Goal: Task Accomplishment & Management: Use online tool/utility

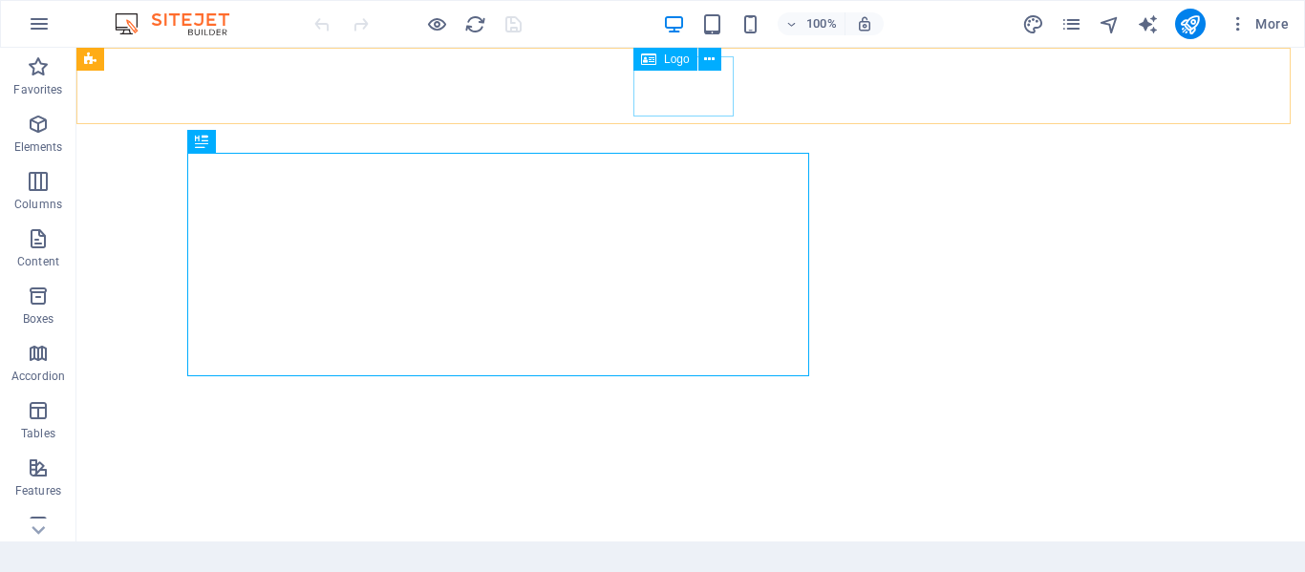
click at [671, 66] on div "Logo" at bounding box center [665, 59] width 64 height 23
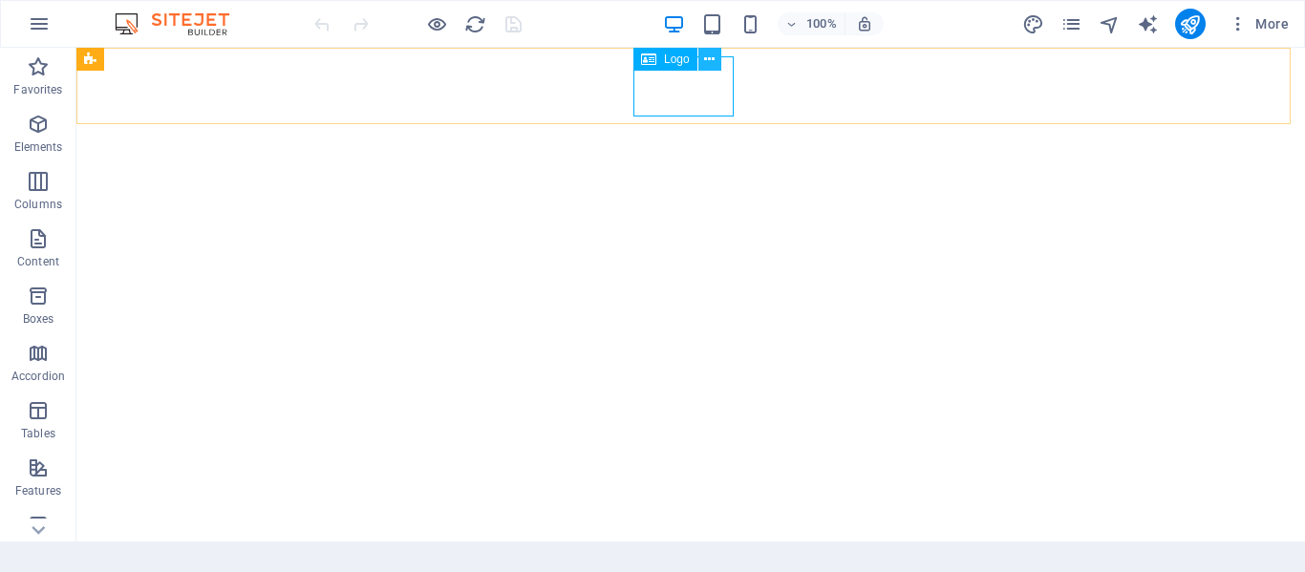
click at [704, 62] on icon at bounding box center [709, 60] width 11 height 20
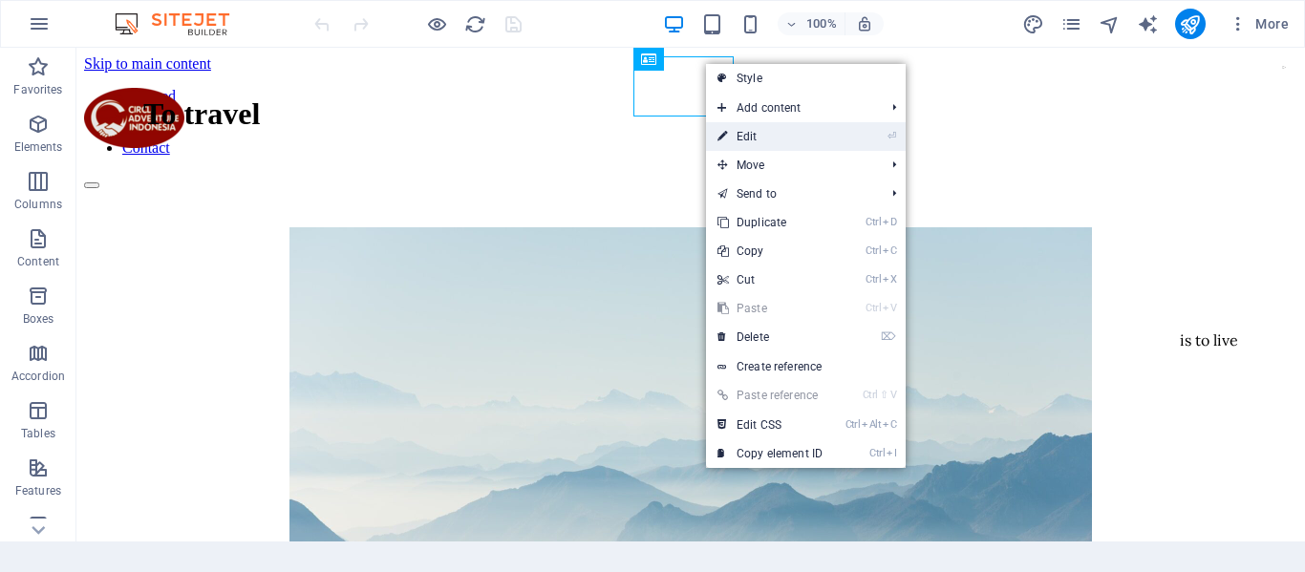
click at [751, 135] on link "⏎ Edit" at bounding box center [770, 136] width 128 height 29
select select "px"
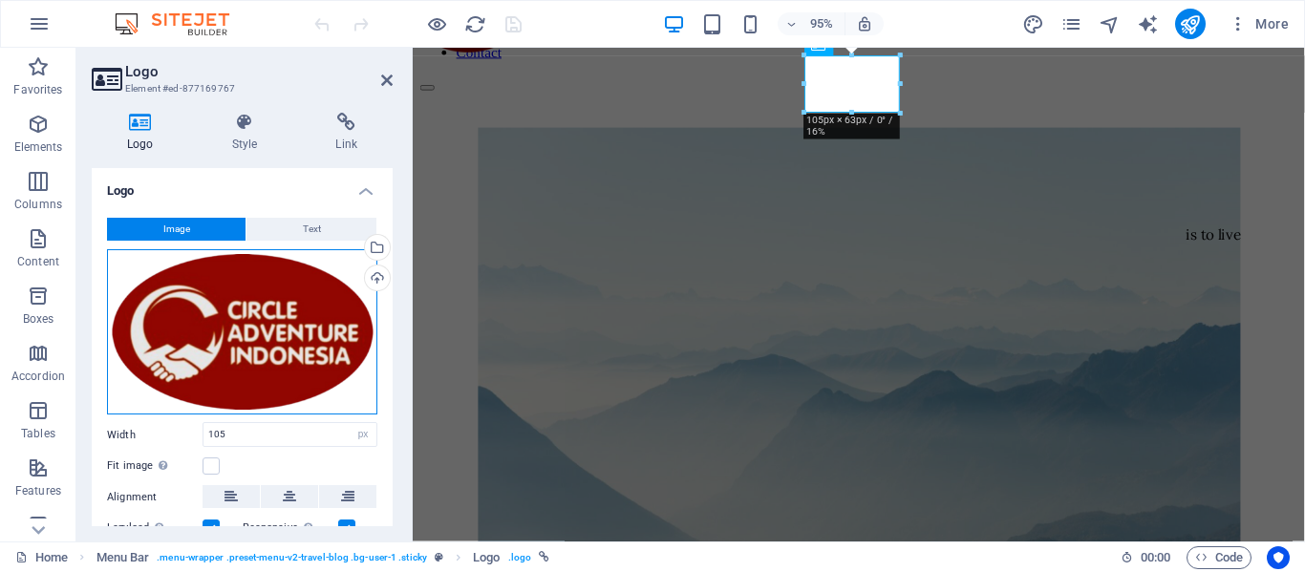
click at [294, 324] on div "Drag files here, click to choose files or select files from Files or our free s…" at bounding box center [242, 332] width 270 height 166
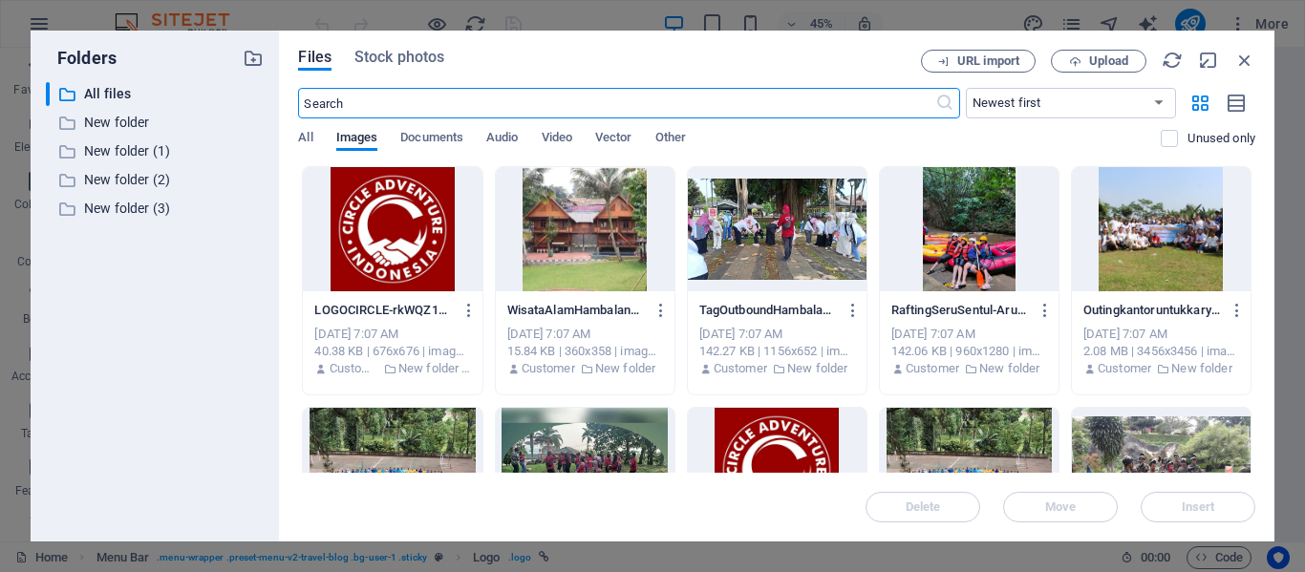
click at [388, 235] on div at bounding box center [392, 229] width 179 height 124
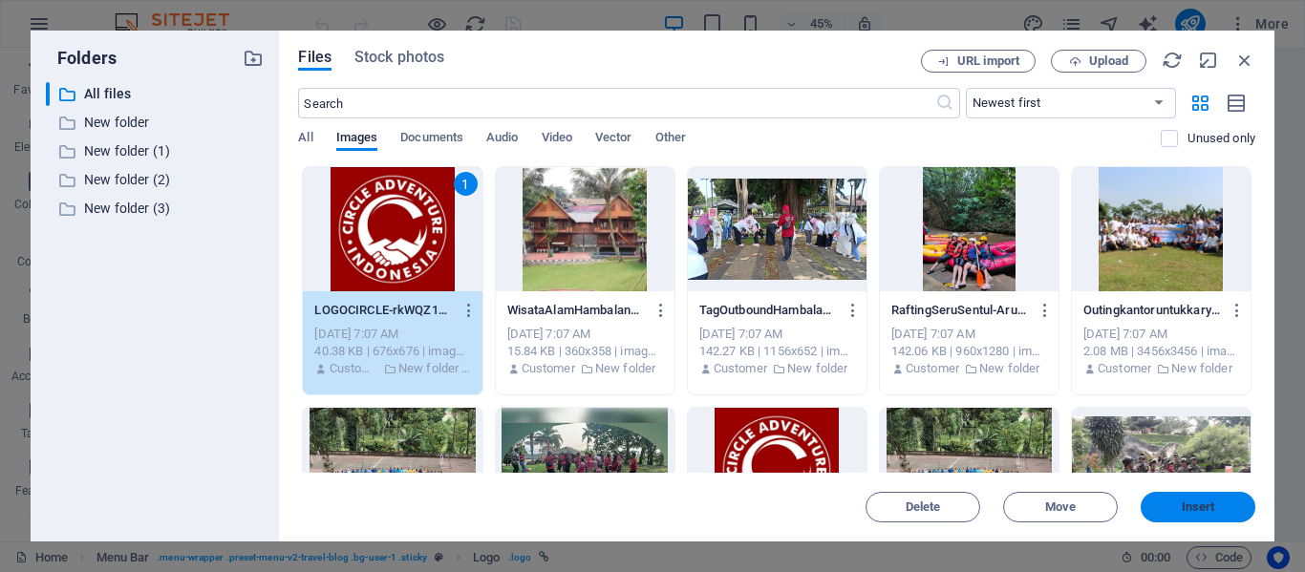
click at [1177, 508] on span "Insert" at bounding box center [1197, 507] width 99 height 11
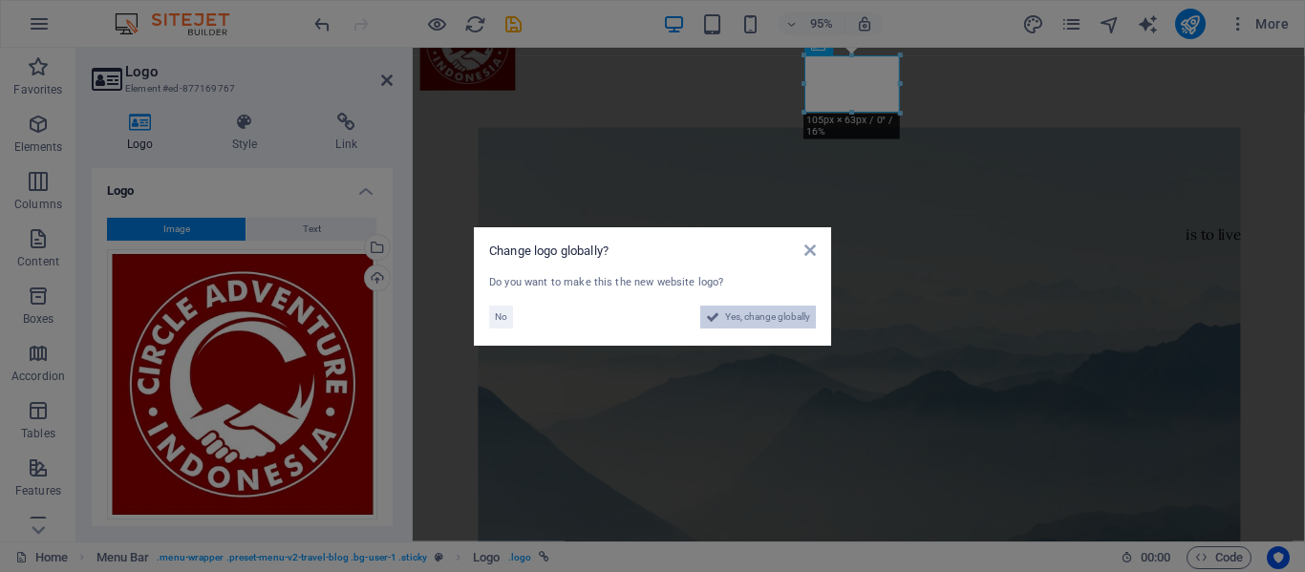
click at [769, 323] on span "Yes, change globally" at bounding box center [767, 317] width 85 height 23
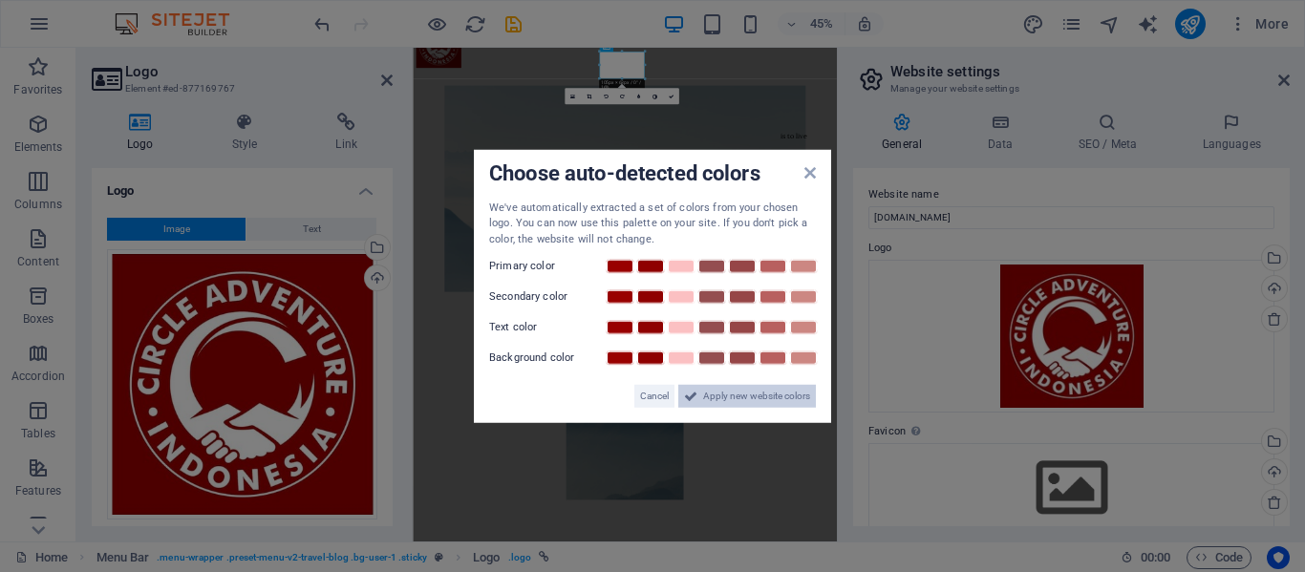
click at [743, 395] on span "Apply new website colors" at bounding box center [756, 396] width 107 height 23
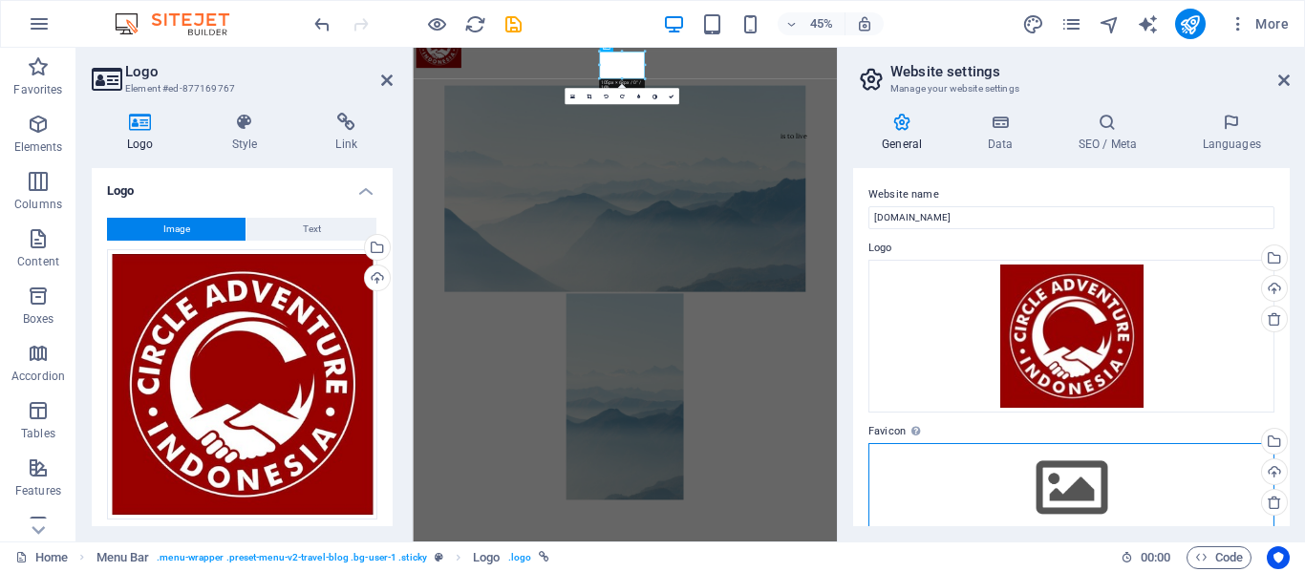
click at [1074, 485] on div "Drag files here, click to choose files or select files from Files or our free s…" at bounding box center [1071, 488] width 406 height 90
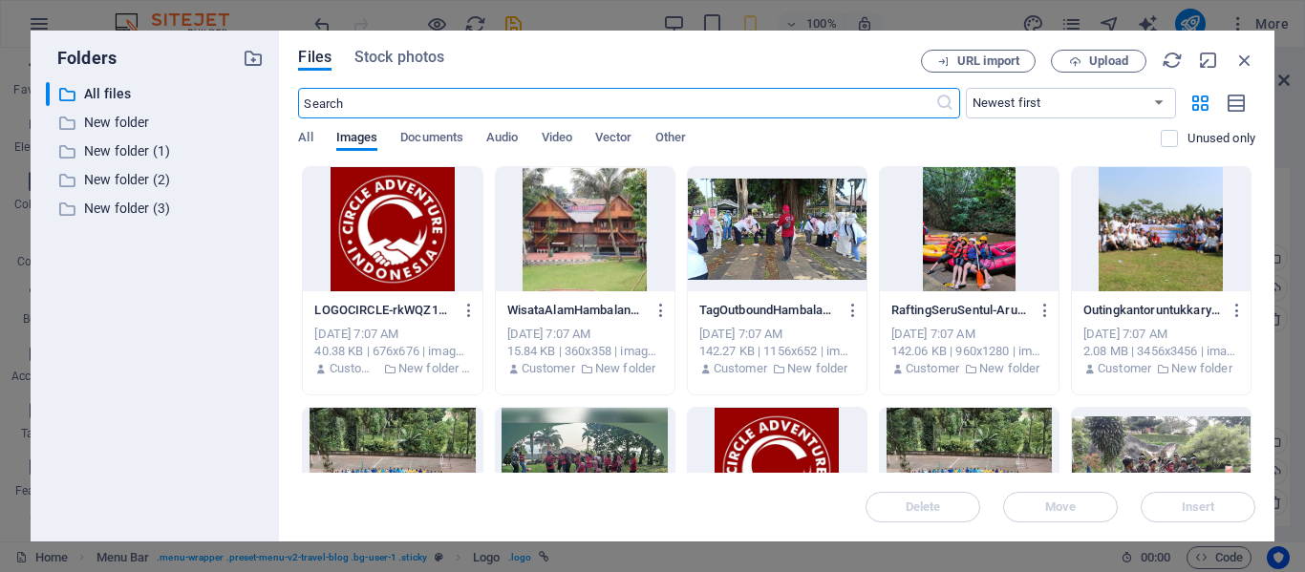
click at [753, 445] on div at bounding box center [777, 470] width 179 height 124
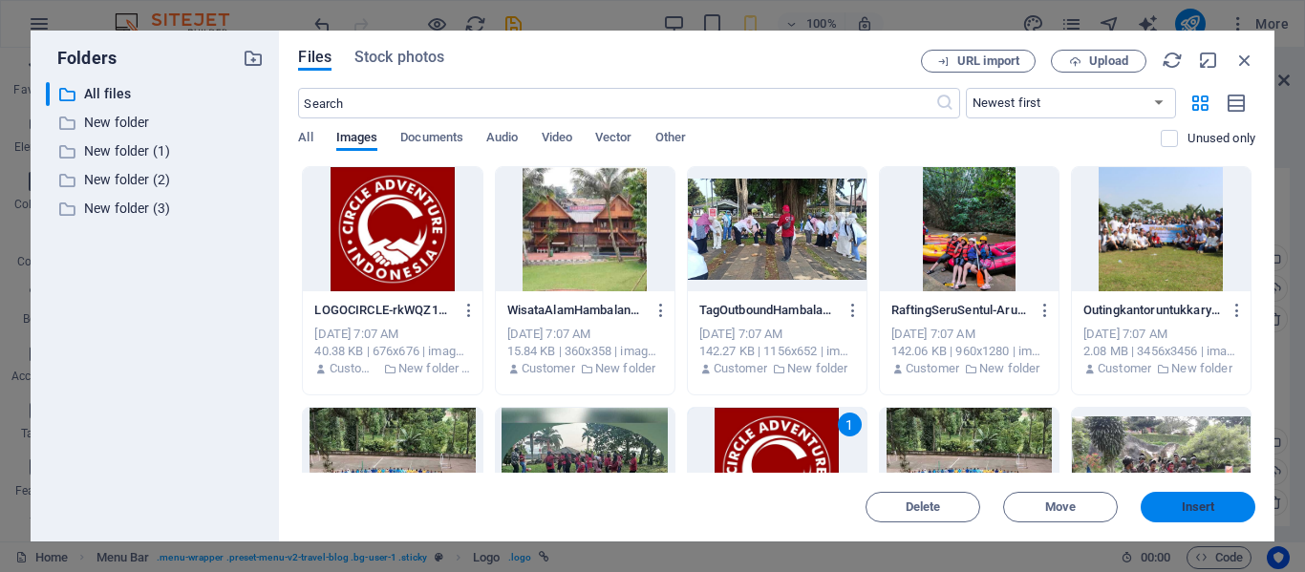
click at [1207, 502] on span "Insert" at bounding box center [1198, 507] width 33 height 11
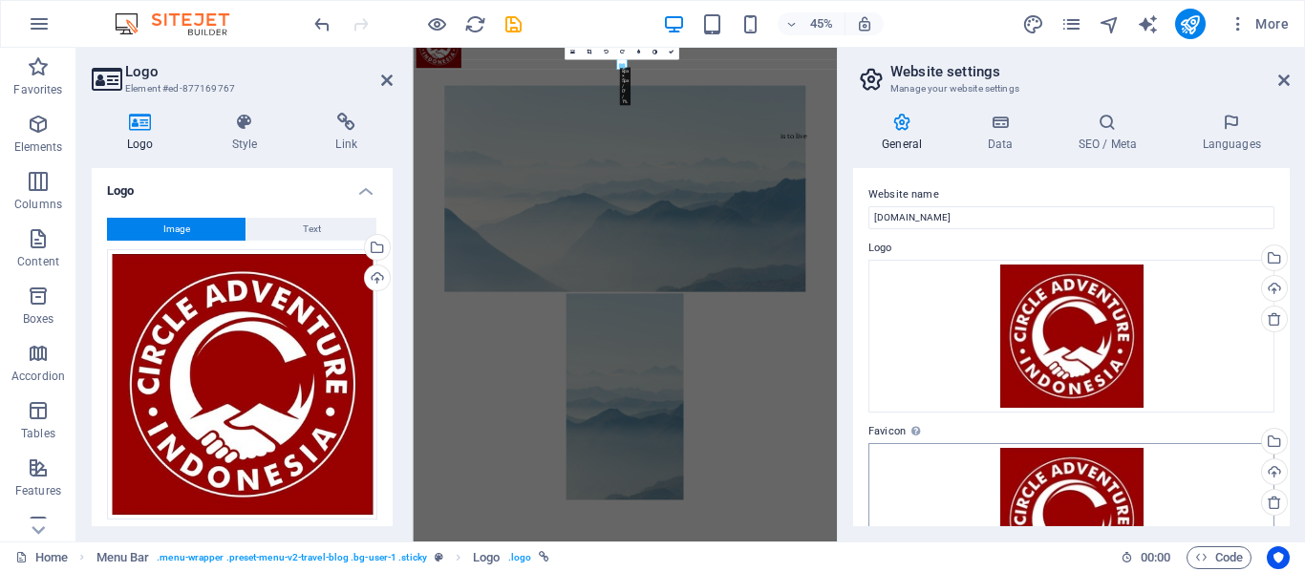
type input "105"
click at [390, 76] on icon at bounding box center [386, 80] width 11 height 15
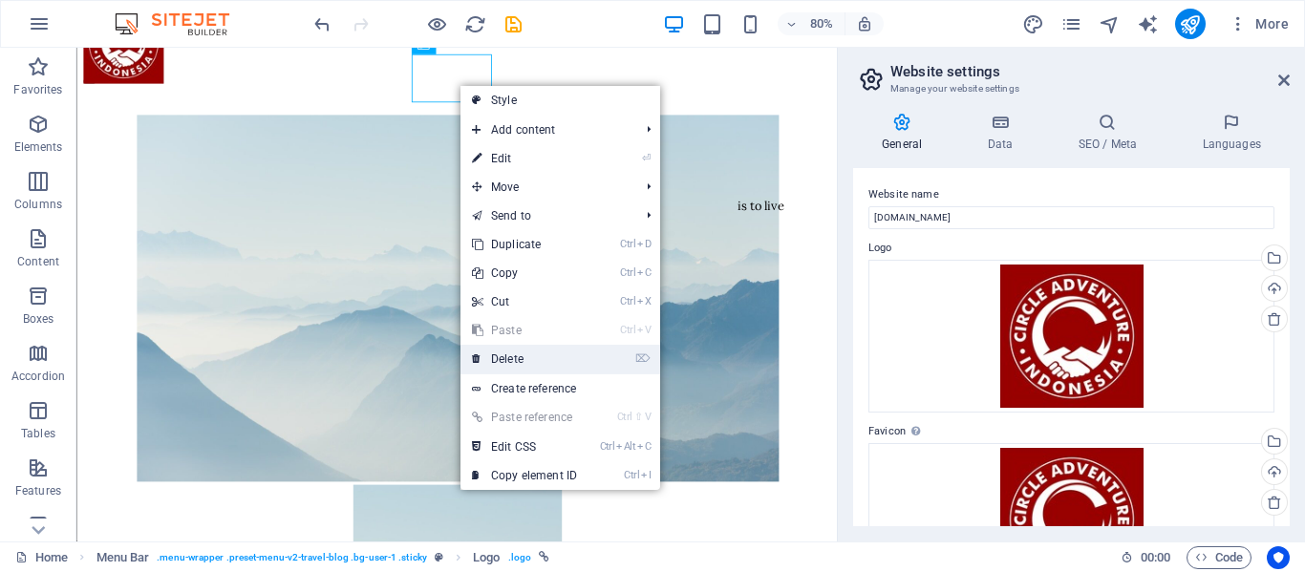
click at [524, 352] on link "⌦ Delete" at bounding box center [524, 359] width 128 height 29
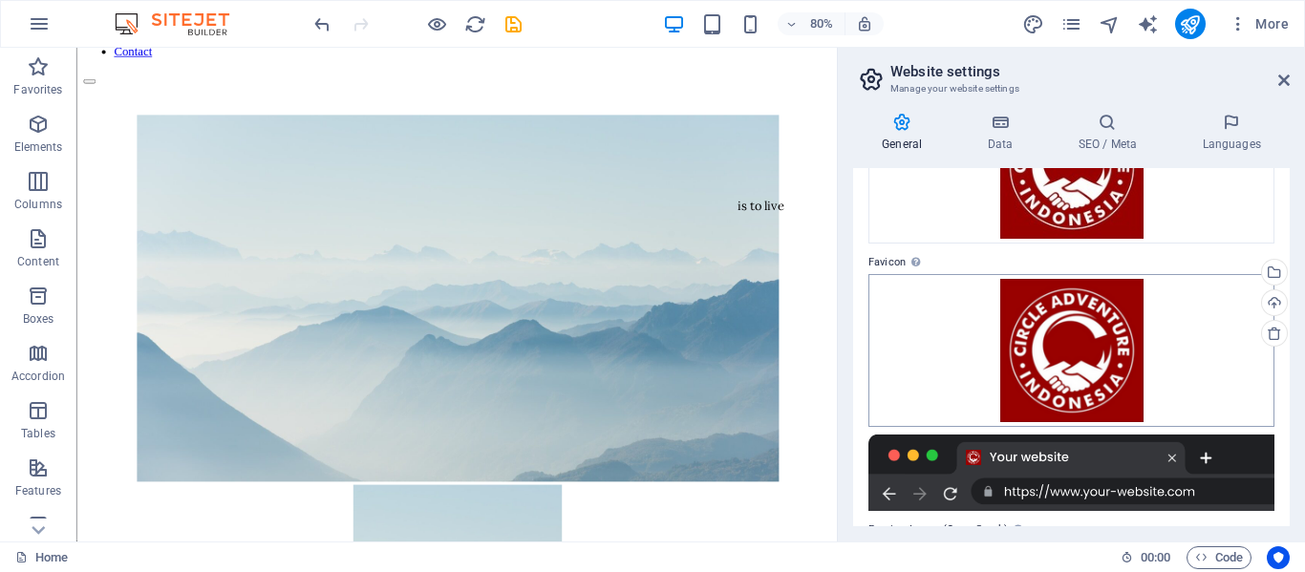
scroll to position [260, 0]
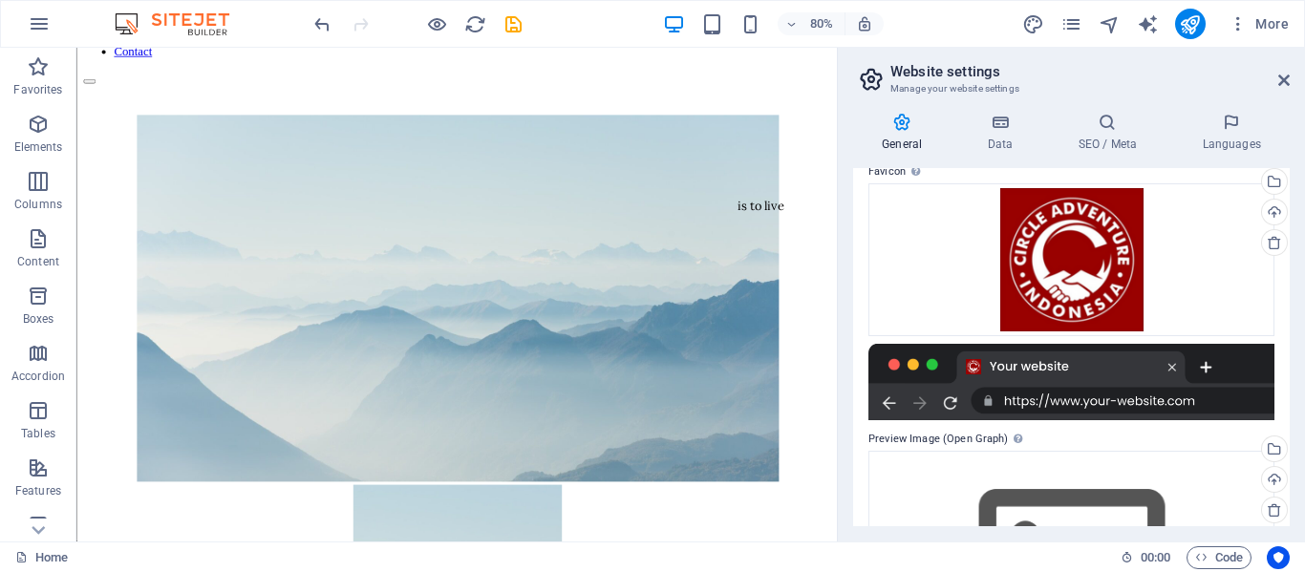
click at [1208, 344] on div at bounding box center [1071, 382] width 406 height 76
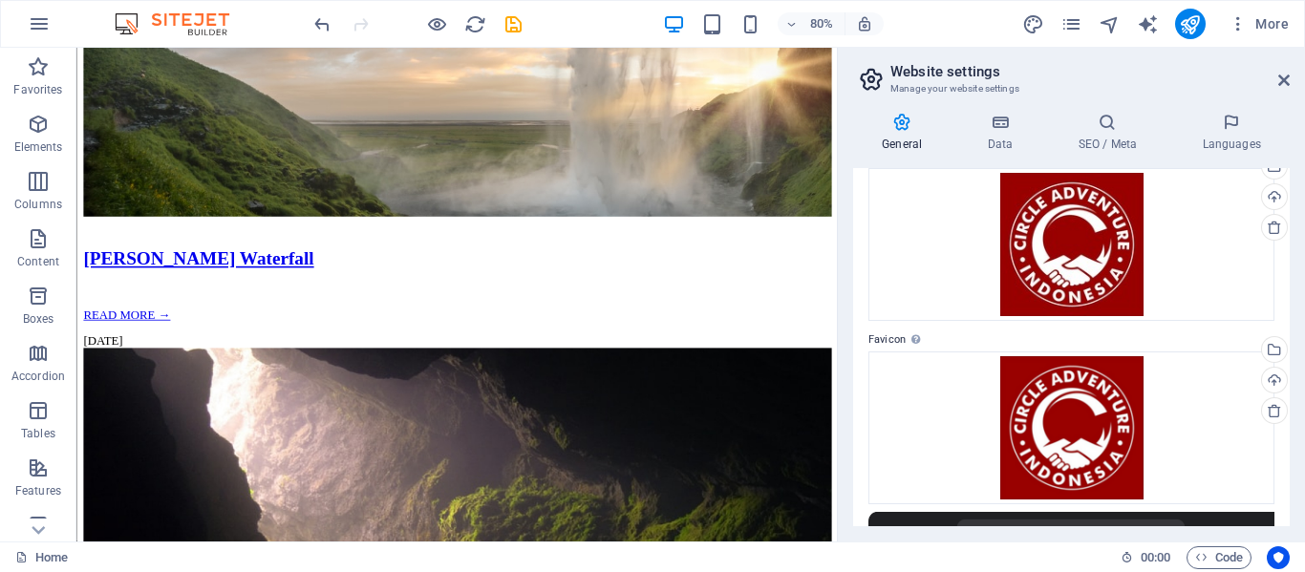
scroll to position [0, 0]
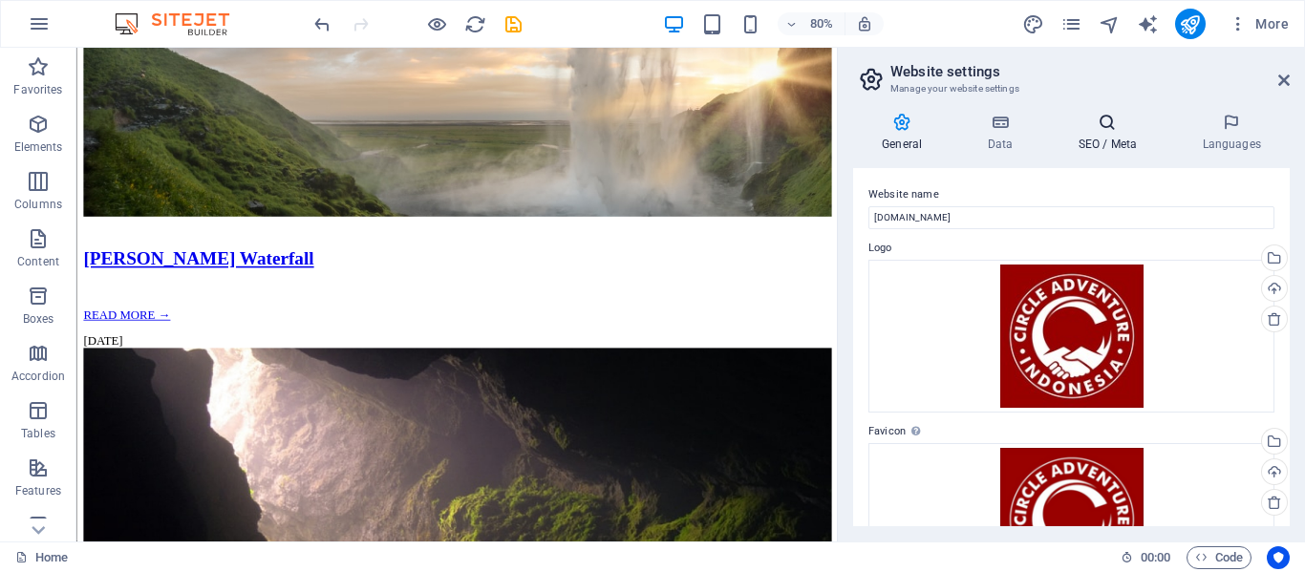
click at [1118, 134] on h4 "SEO / Meta" at bounding box center [1111, 133] width 124 height 40
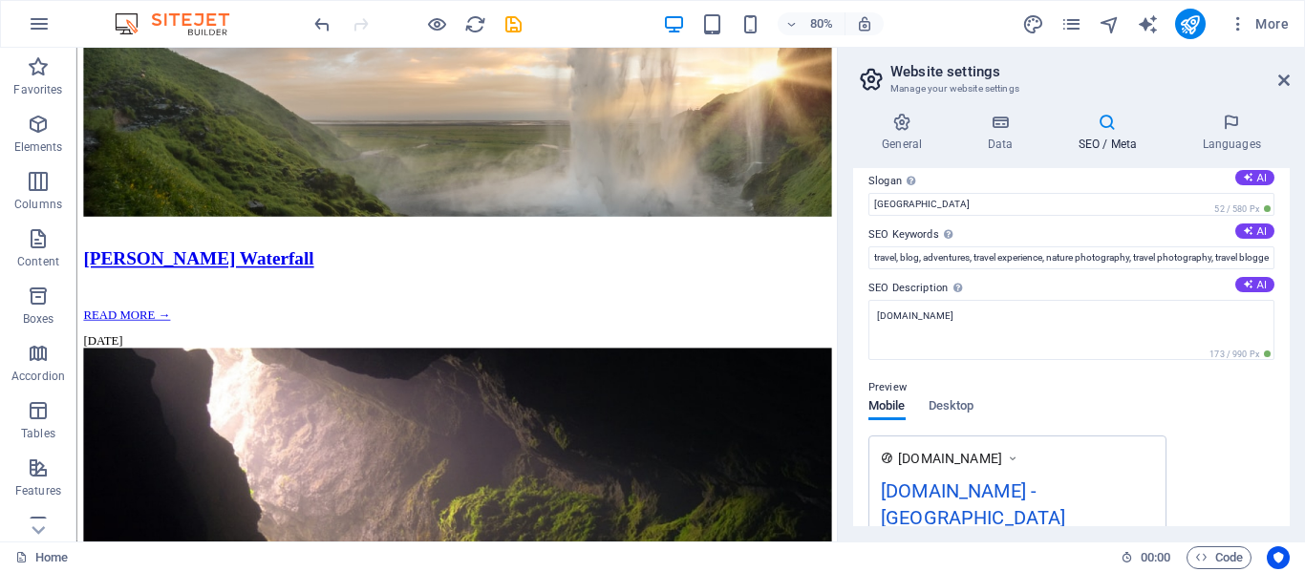
scroll to position [96, 0]
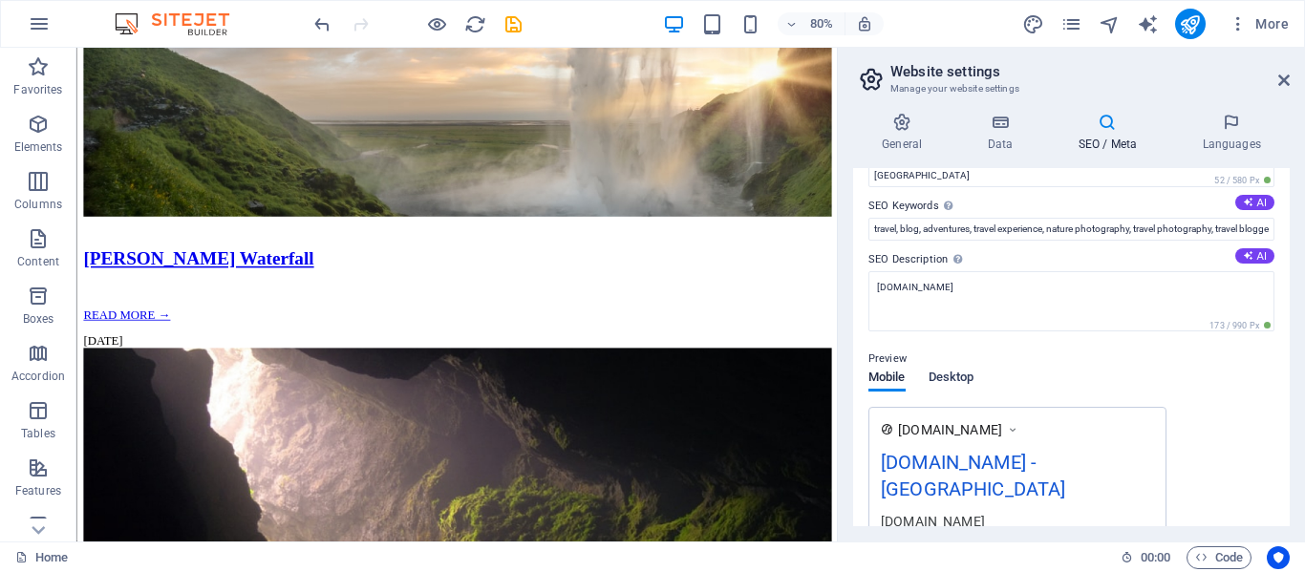
click at [945, 382] on span "Desktop" at bounding box center [952, 379] width 46 height 27
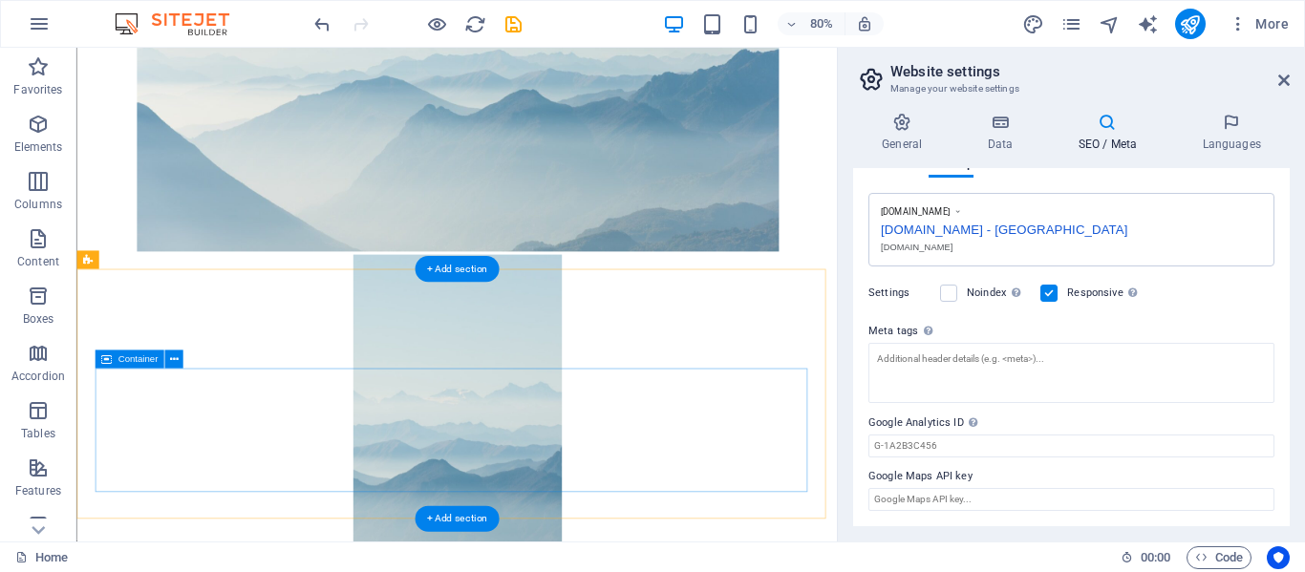
scroll to position [382, 0]
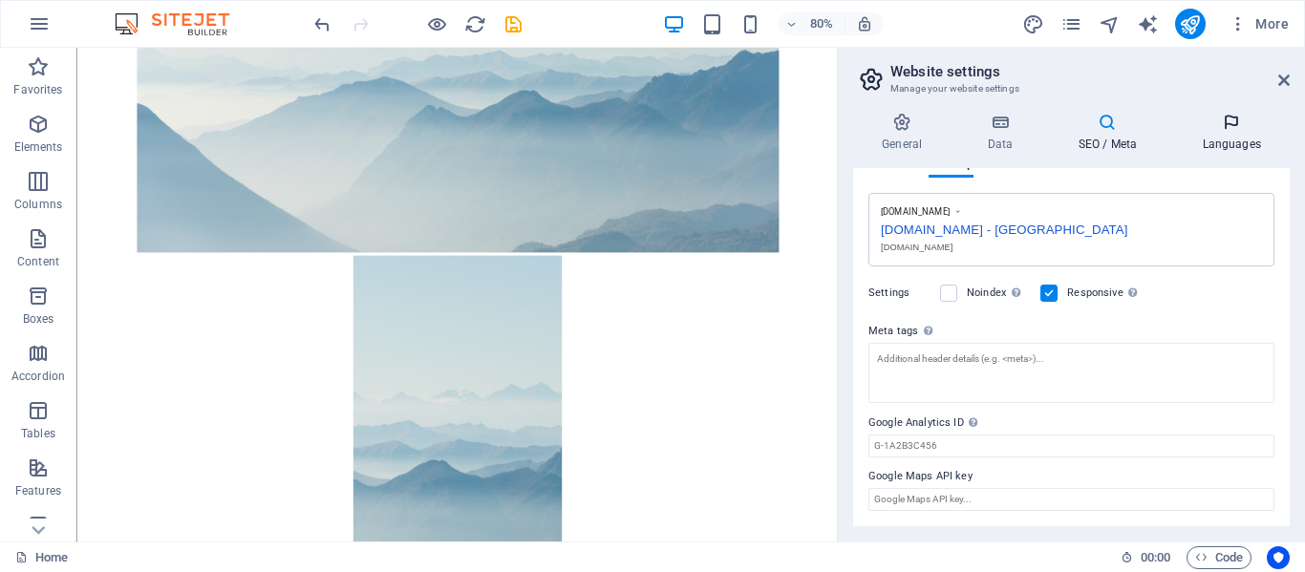
click at [1244, 136] on h4 "Languages" at bounding box center [1231, 133] width 117 height 40
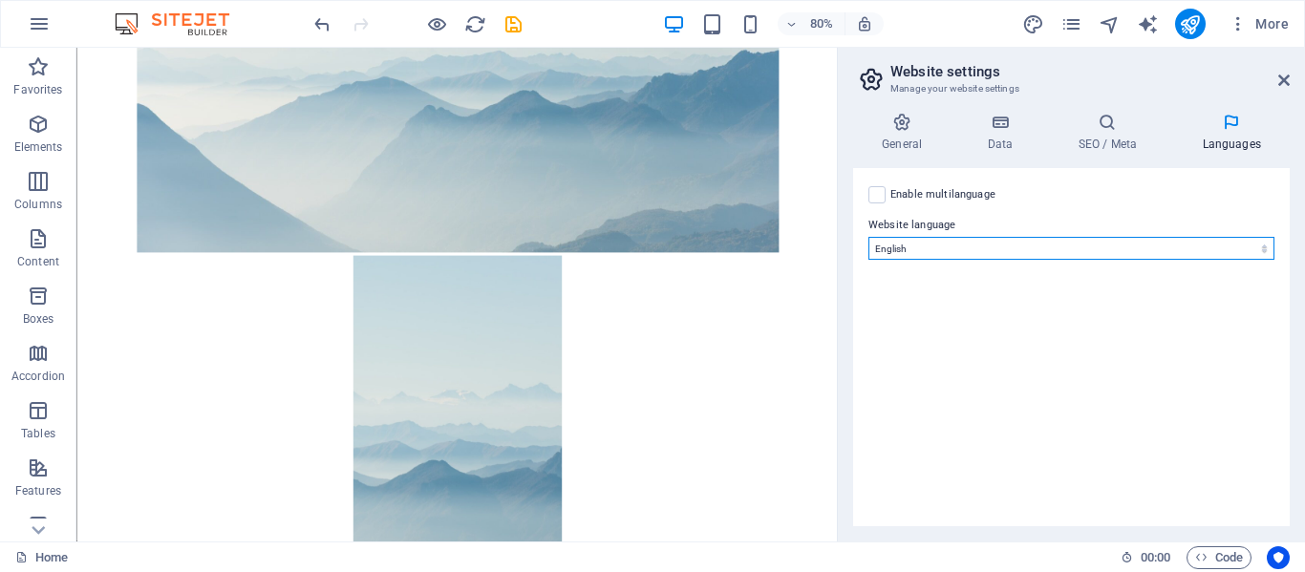
click at [1268, 254] on select "Abkhazian Afar Afrikaans Akan Albanian Amharic Arabic Aragonese Armenian Assame…" at bounding box center [1071, 248] width 406 height 23
select select "70"
click at [868, 237] on select "Abkhazian Afar Afrikaans Akan Albanian Amharic Arabic Aragonese Armenian Assame…" at bounding box center [1071, 248] width 406 height 23
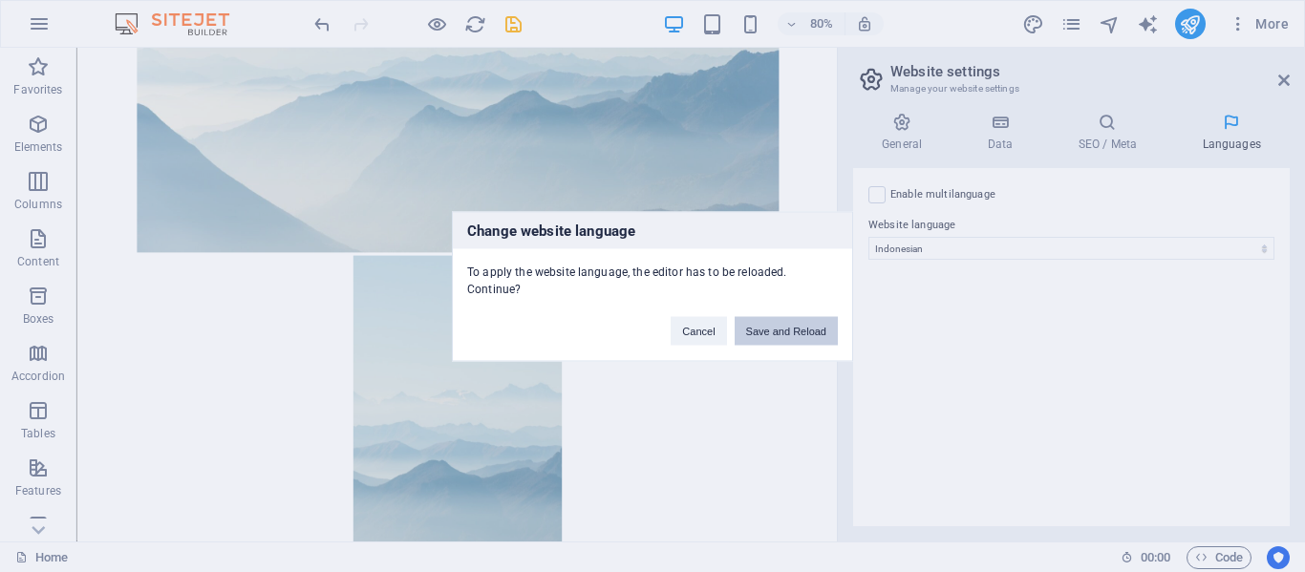
drag, startPoint x: 780, startPoint y: 334, endPoint x: 704, endPoint y: 285, distance: 90.4
click at [780, 334] on button "Save and Reload" at bounding box center [786, 330] width 103 height 29
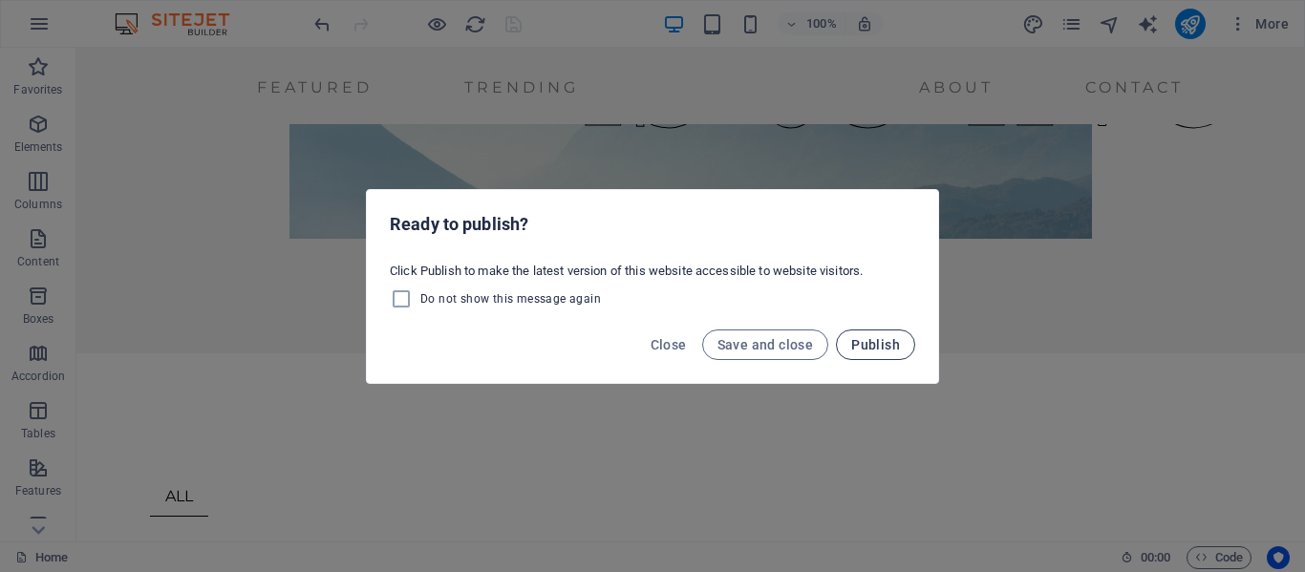
click at [867, 347] on span "Publish" at bounding box center [875, 344] width 49 height 15
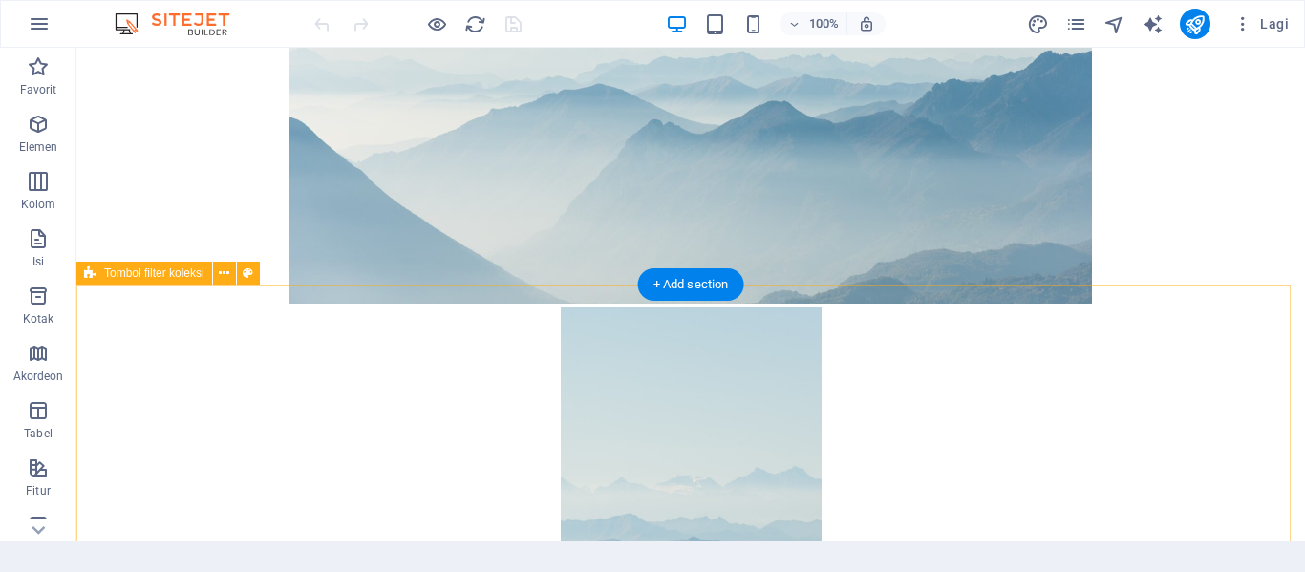
scroll to position [478, 0]
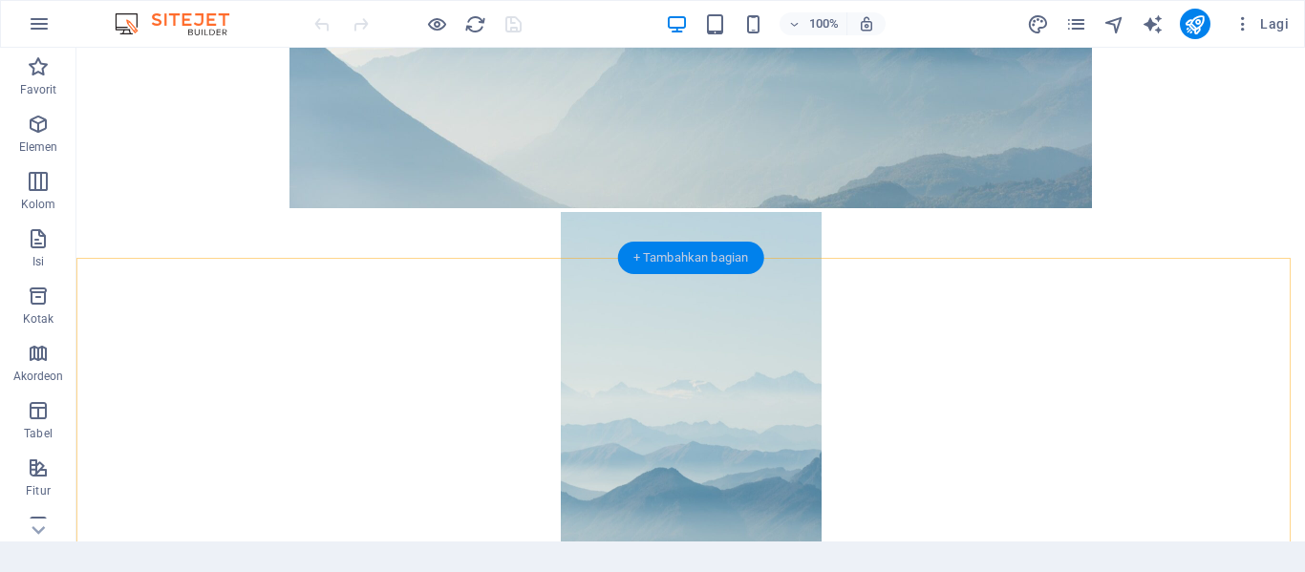
click at [705, 265] on div "+ Tambahkan bagian" at bounding box center [691, 258] width 146 height 32
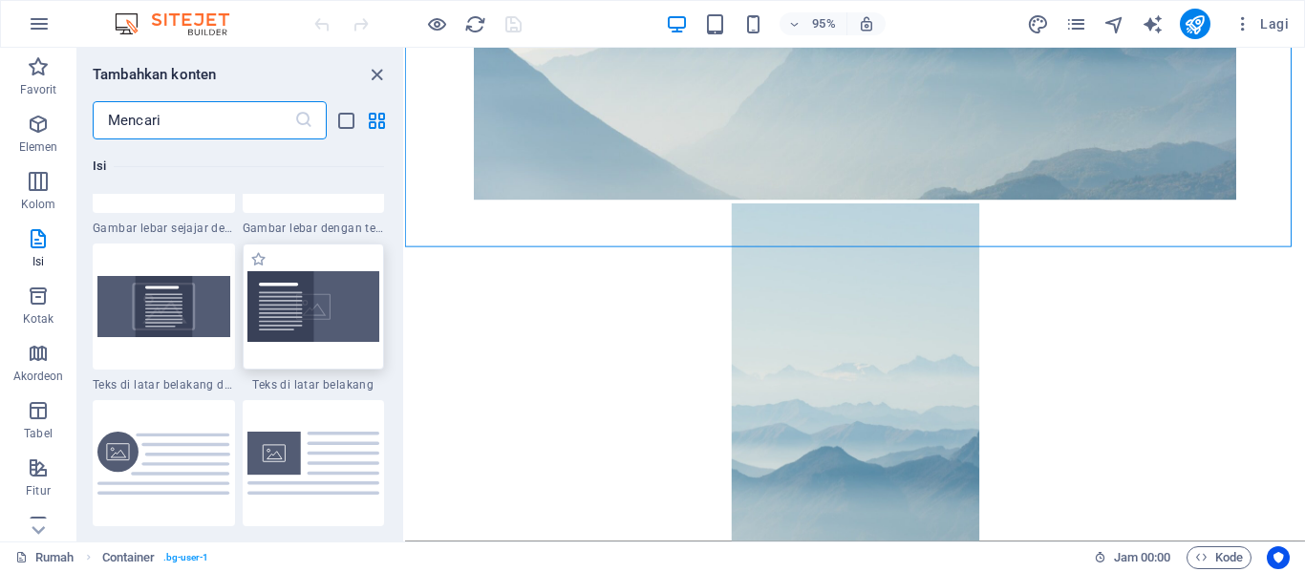
scroll to position [4011, 0]
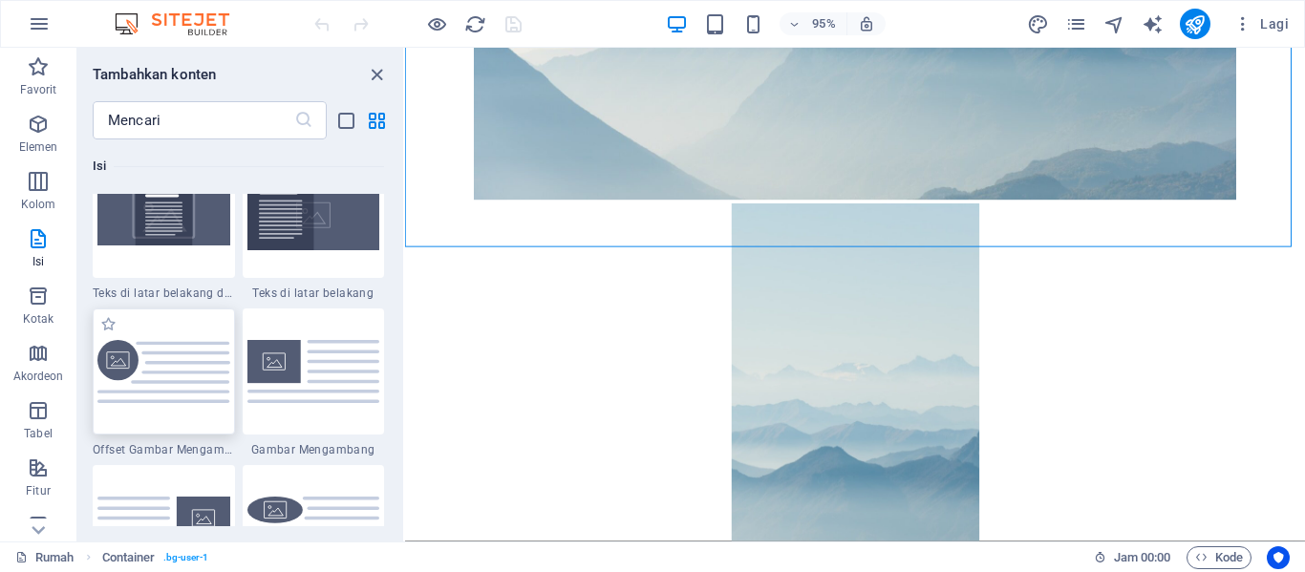
click at [174, 373] on img at bounding box center [163, 372] width 133 height 64
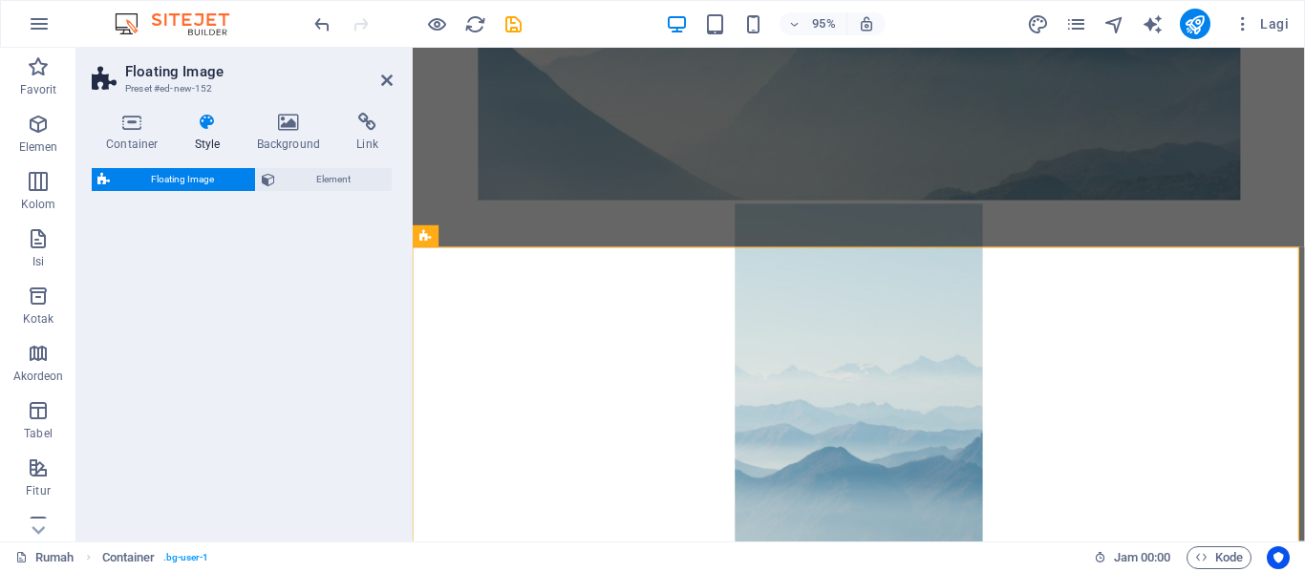
select select "%"
select select "rem"
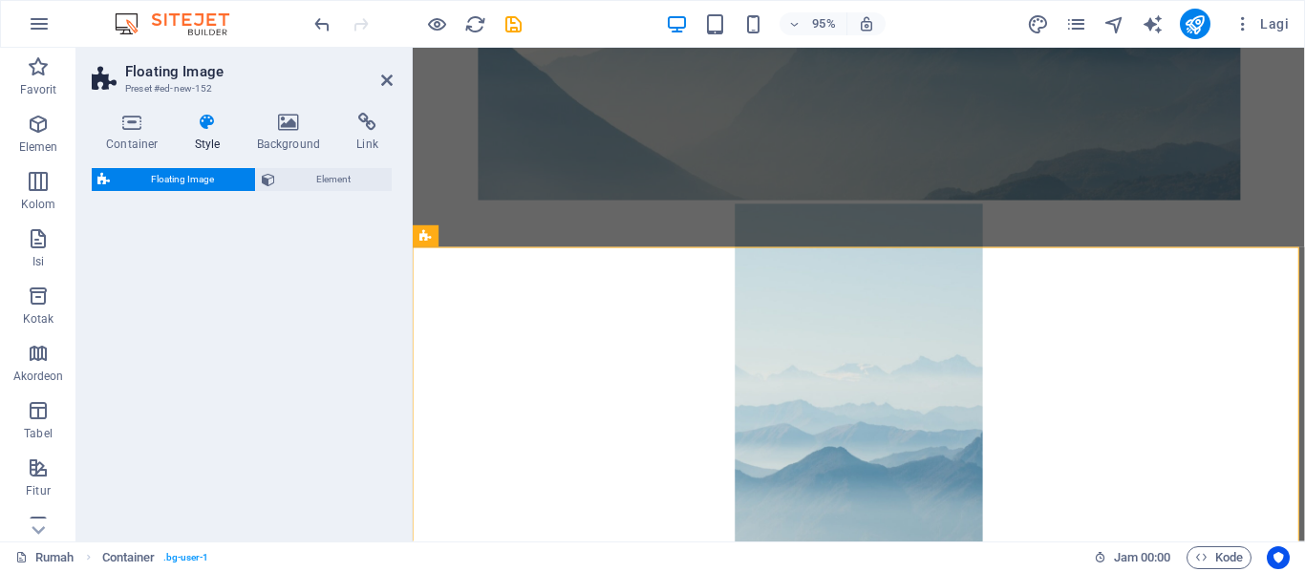
select select "%"
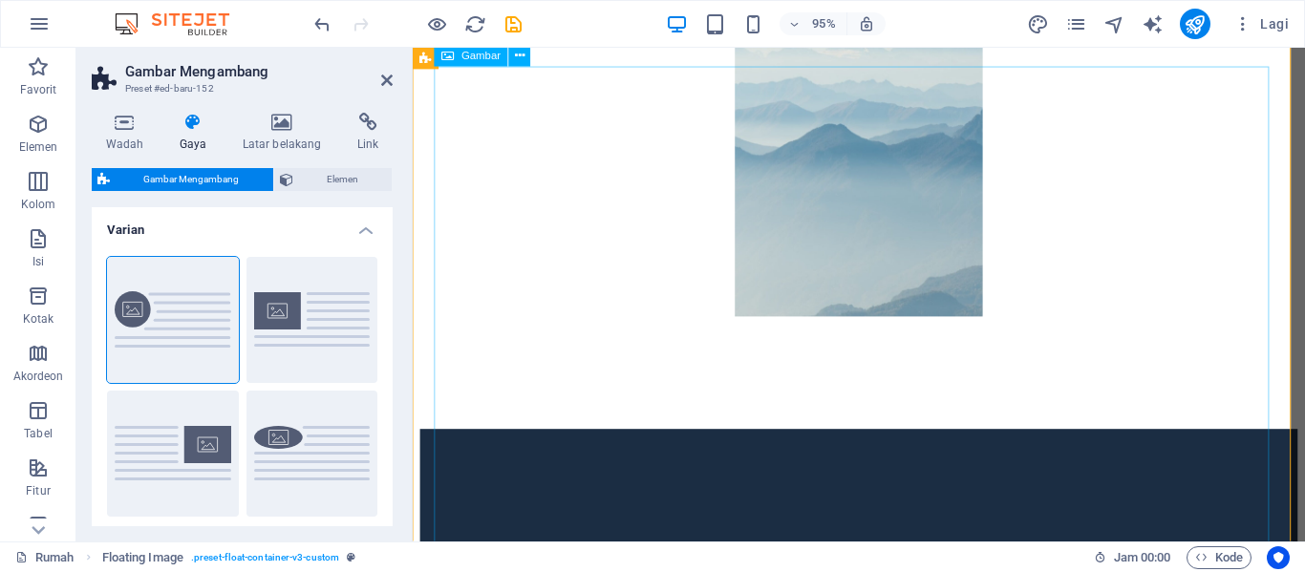
scroll to position [744, 0]
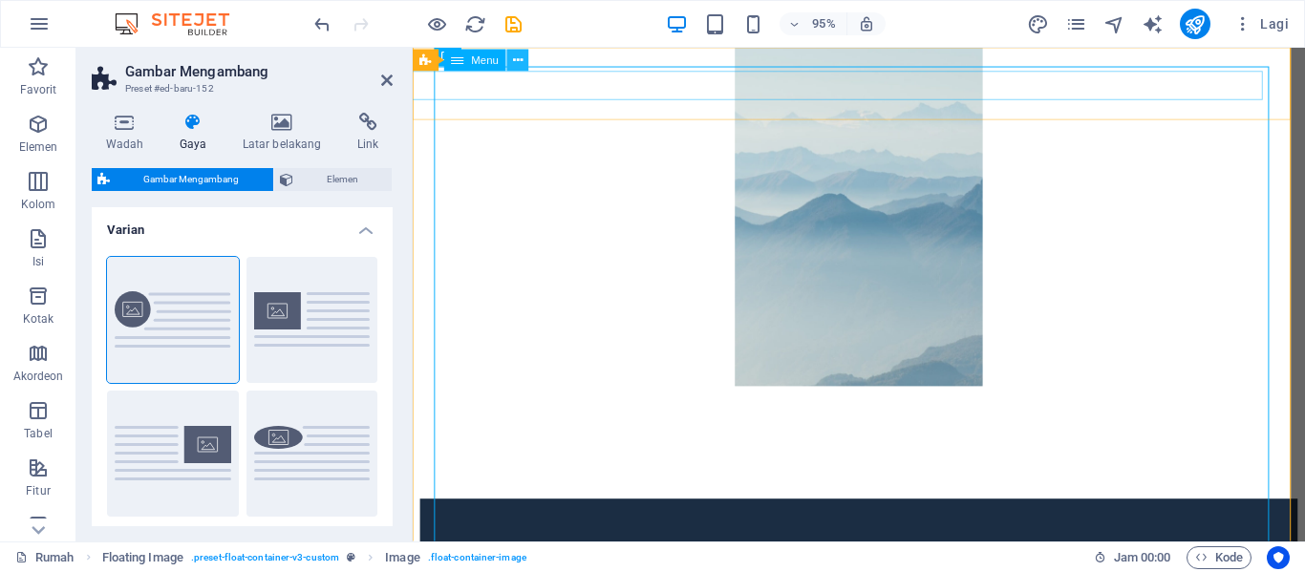
click at [520, 68] on icon at bounding box center [518, 60] width 10 height 19
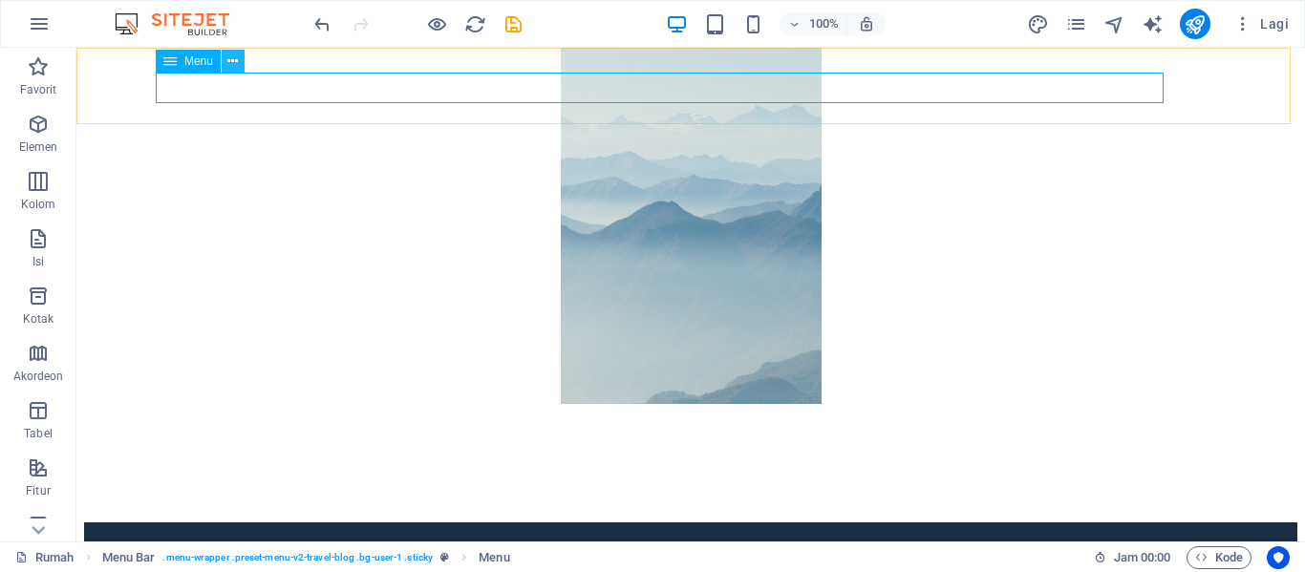
click at [229, 61] on icon at bounding box center [232, 62] width 11 height 20
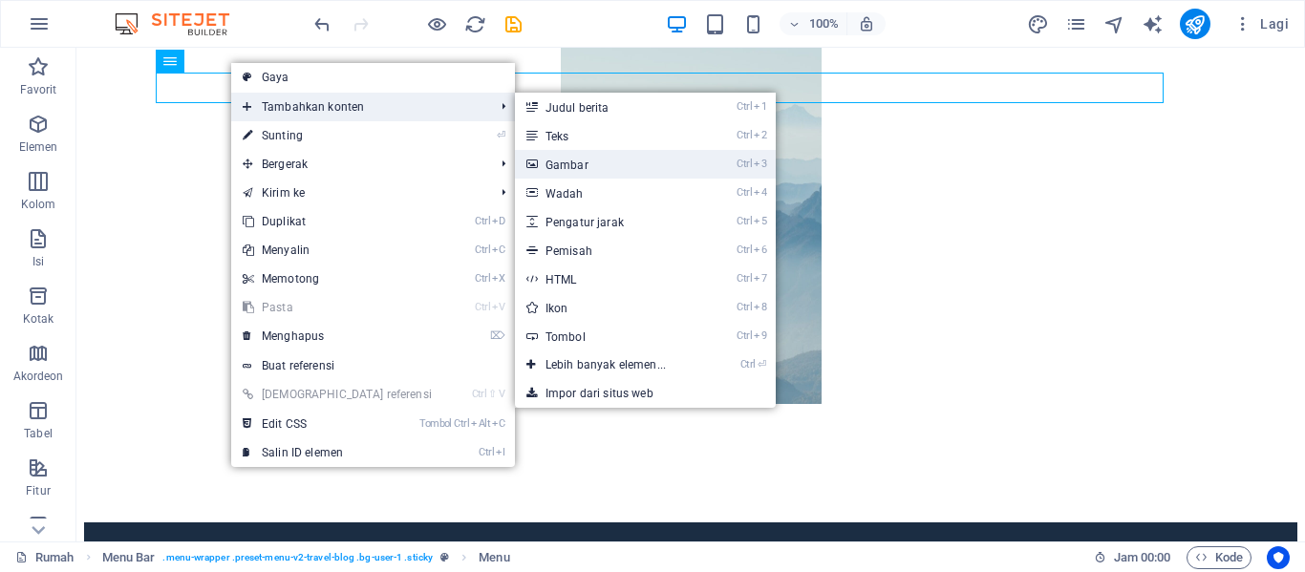
click at [515, 170] on link "Ctrl 3 Gambar" at bounding box center [609, 164] width 189 height 29
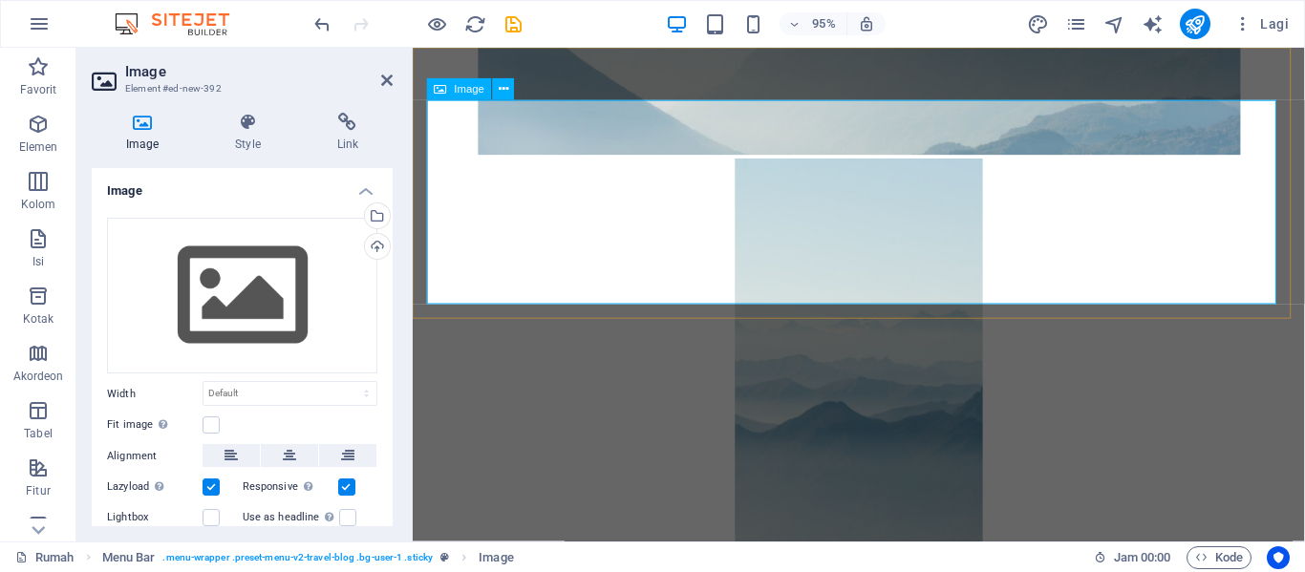
scroll to position [953, 0]
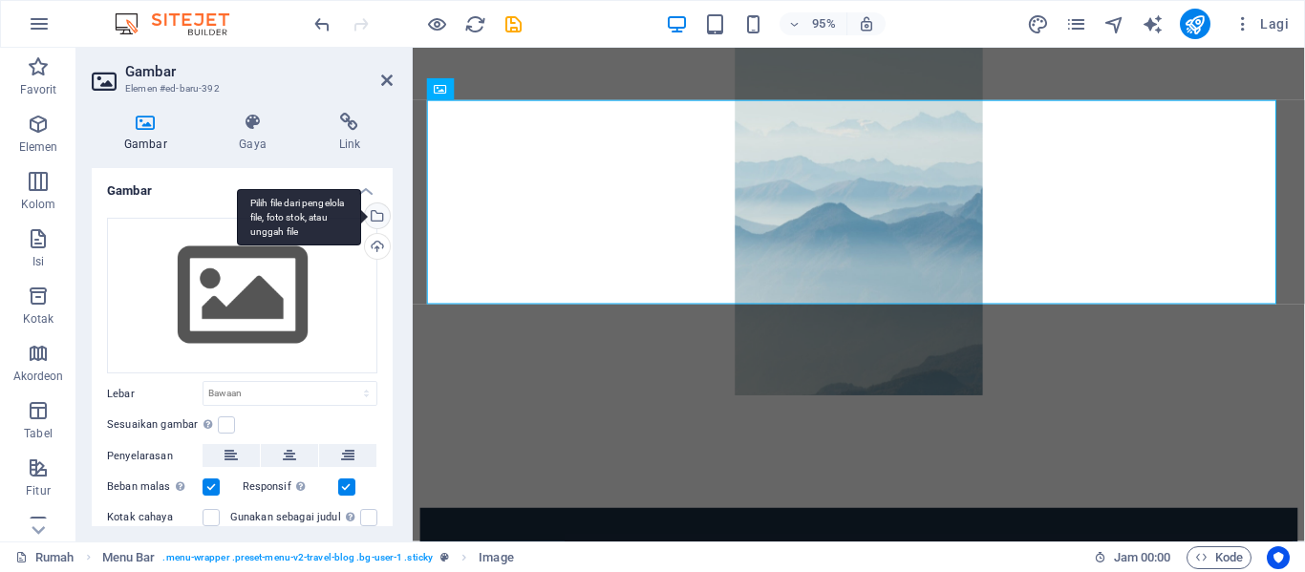
click at [380, 219] on div "Pilih file dari pengelola file, foto stok, atau unggah file" at bounding box center [375, 217] width 29 height 29
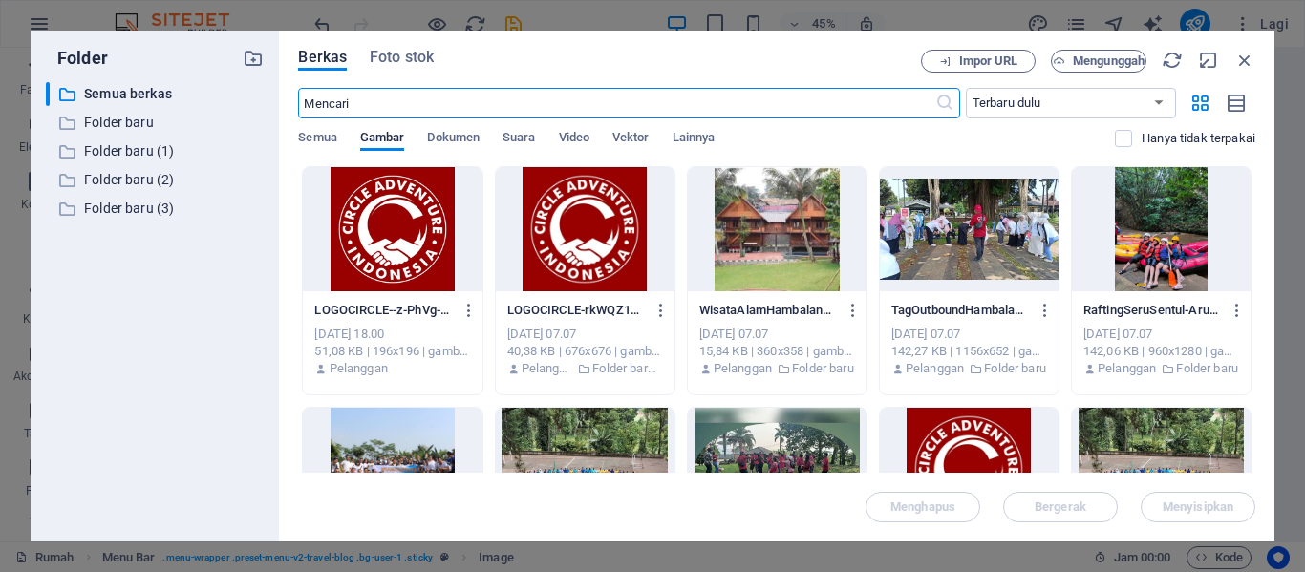
scroll to position [191, 0]
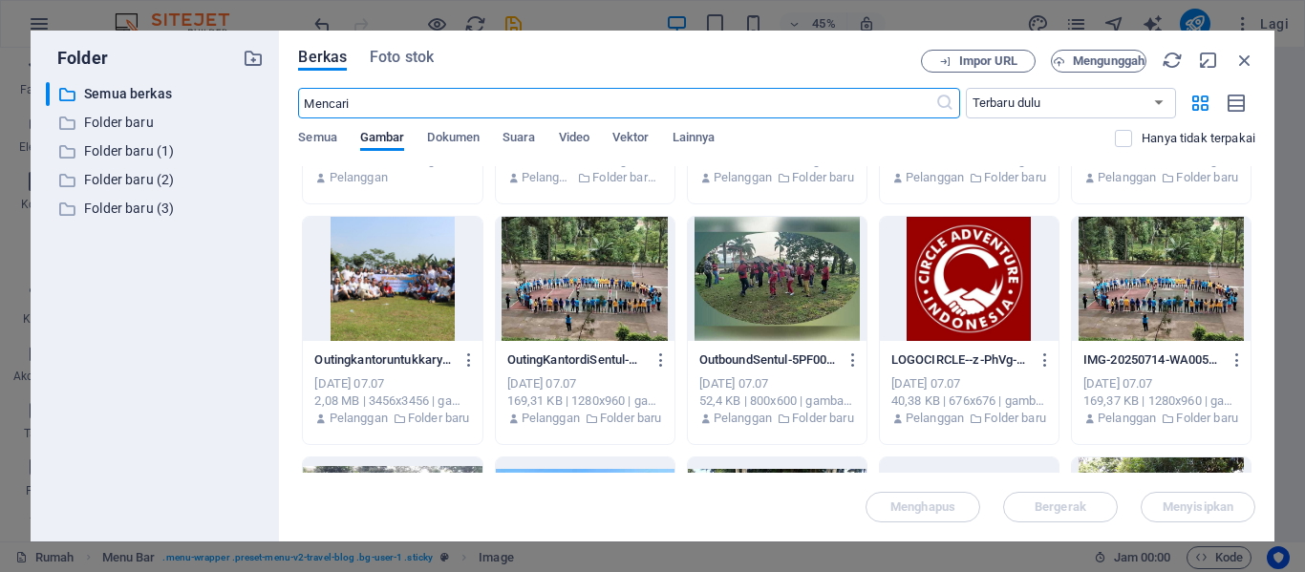
click at [380, 291] on div at bounding box center [392, 279] width 179 height 124
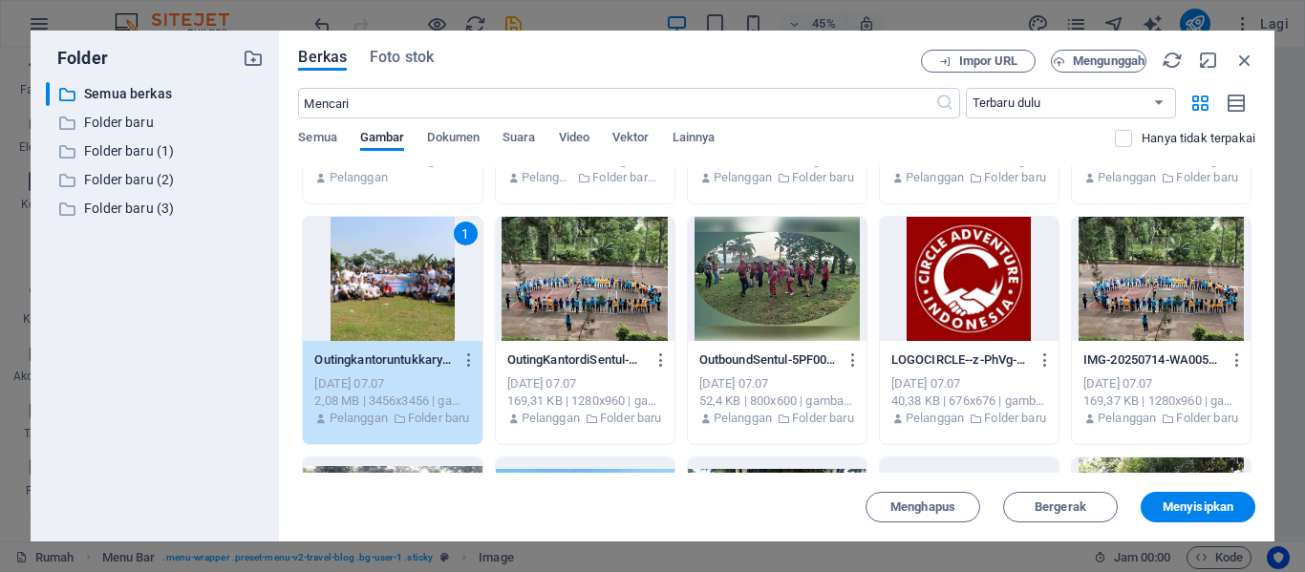
click at [428, 296] on div "1" at bounding box center [392, 279] width 179 height 124
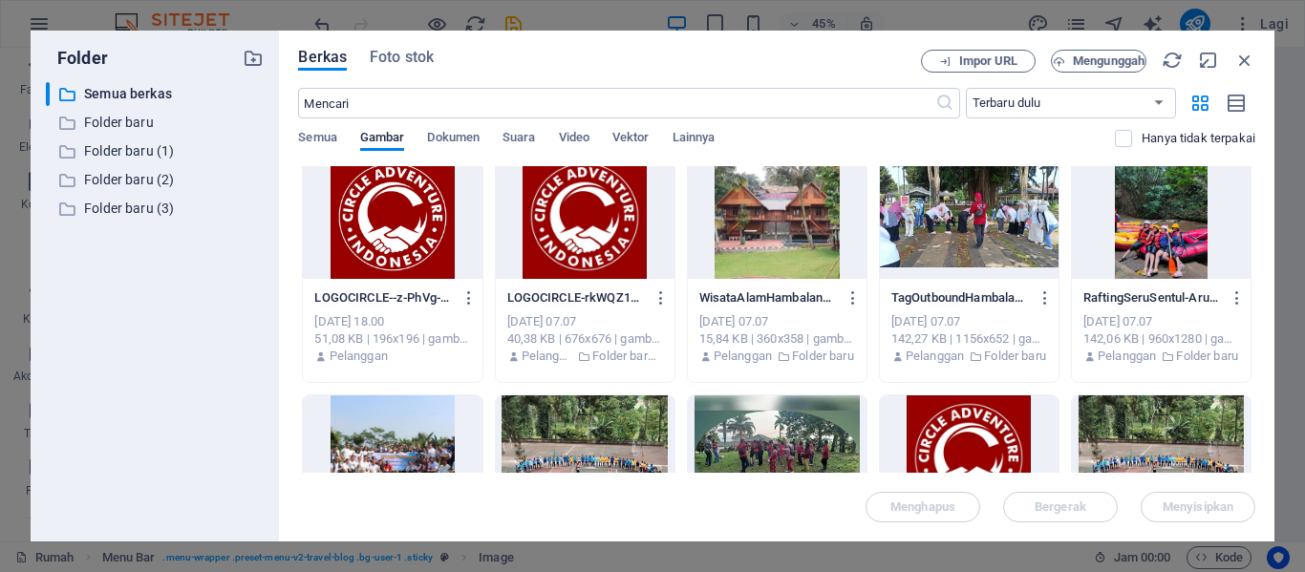
scroll to position [0, 0]
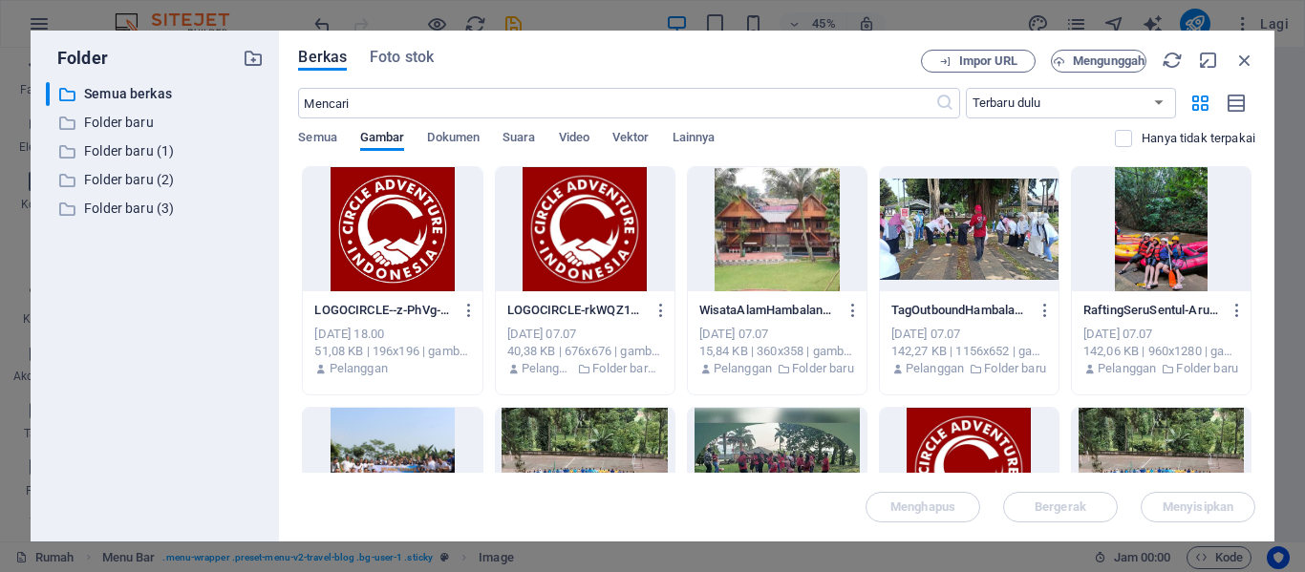
click at [777, 262] on div at bounding box center [777, 229] width 179 height 124
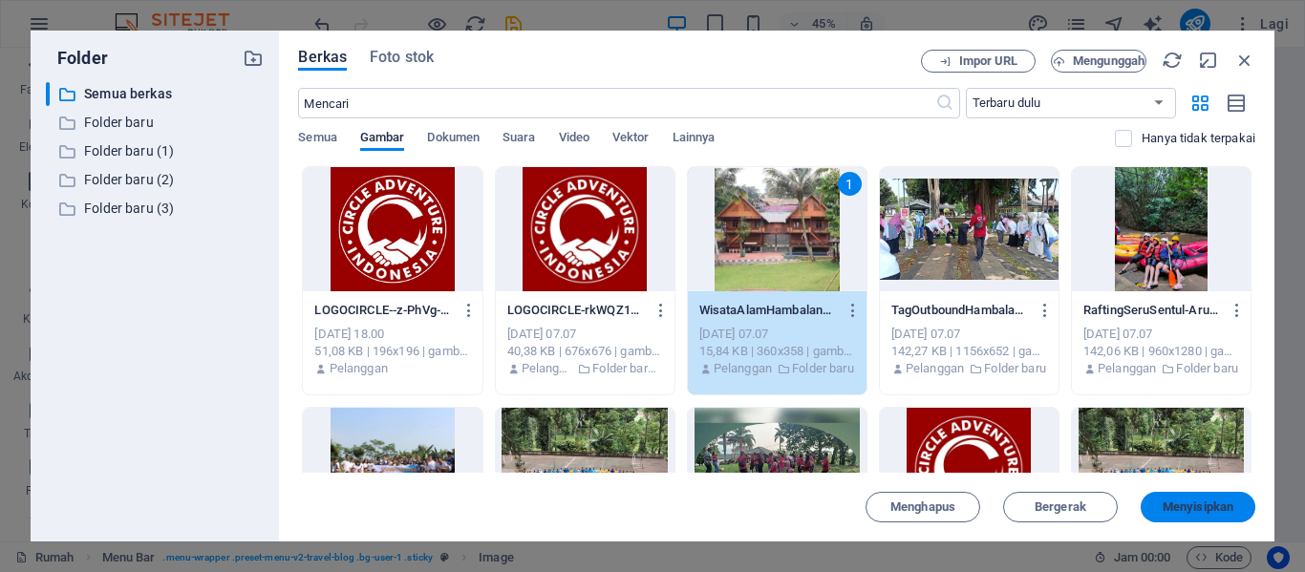
click at [1203, 493] on button "Menyisipkan" at bounding box center [1198, 507] width 115 height 31
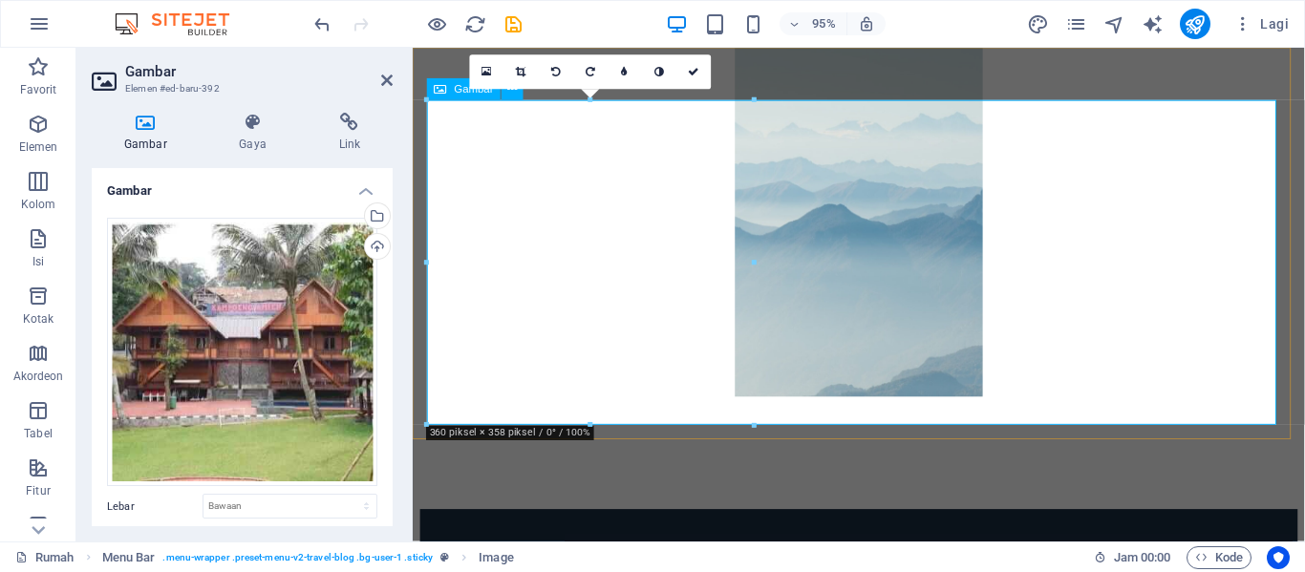
scroll to position [1080, 0]
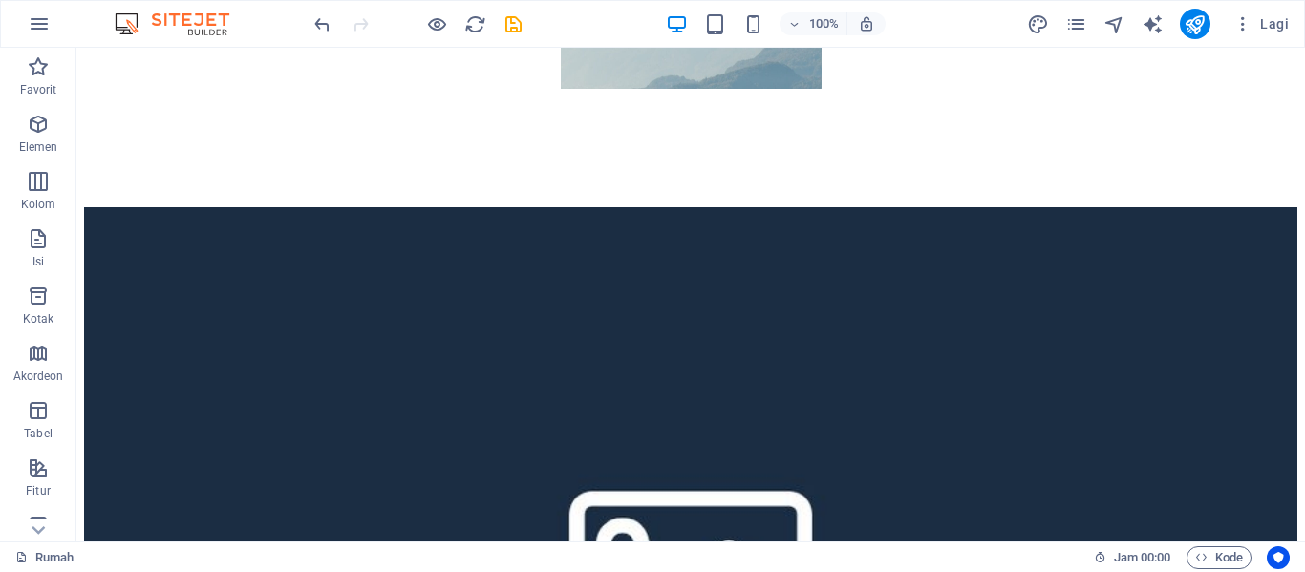
scroll to position [0, 0]
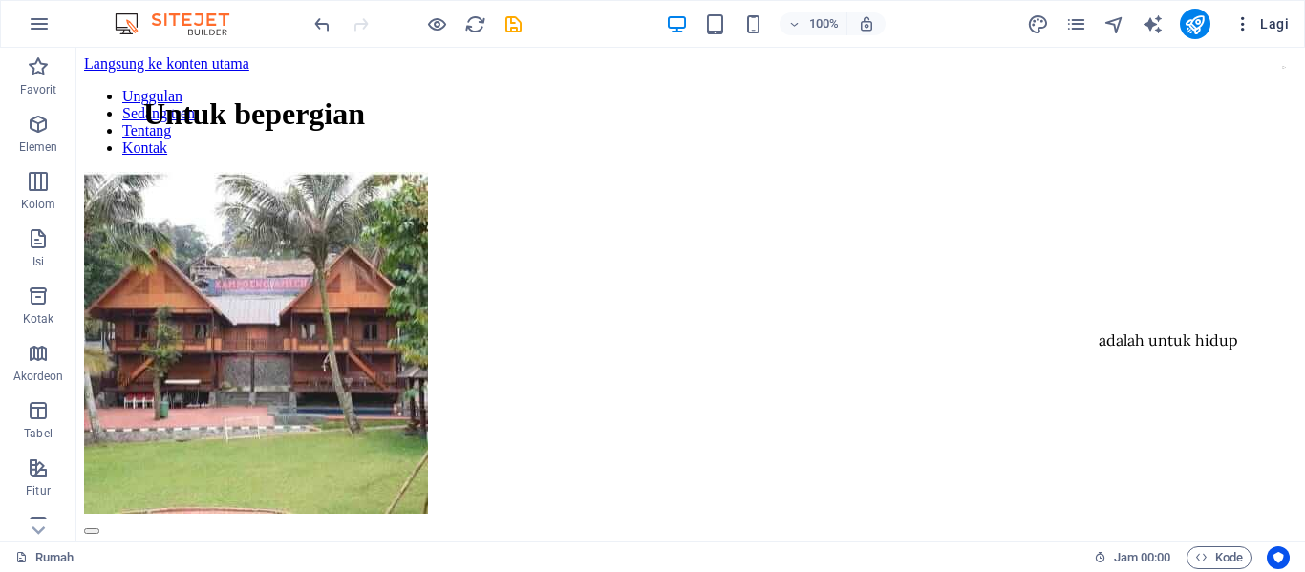
click at [1271, 24] on font "Lagi" at bounding box center [1274, 23] width 29 height 15
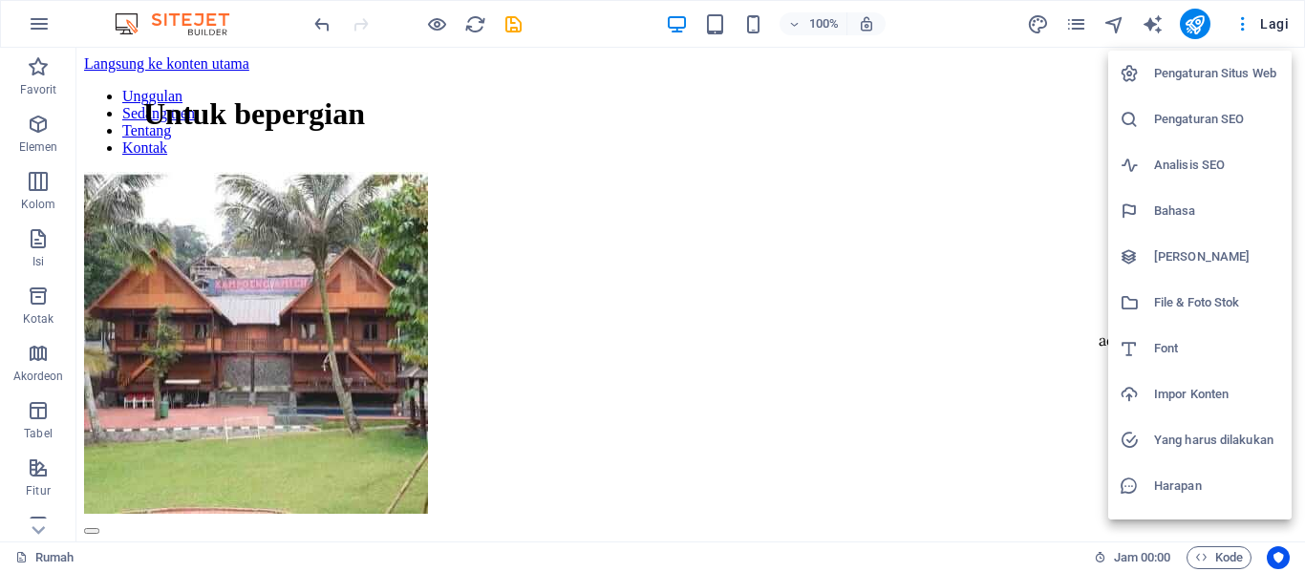
click at [45, 129] on div at bounding box center [652, 286] width 1305 height 572
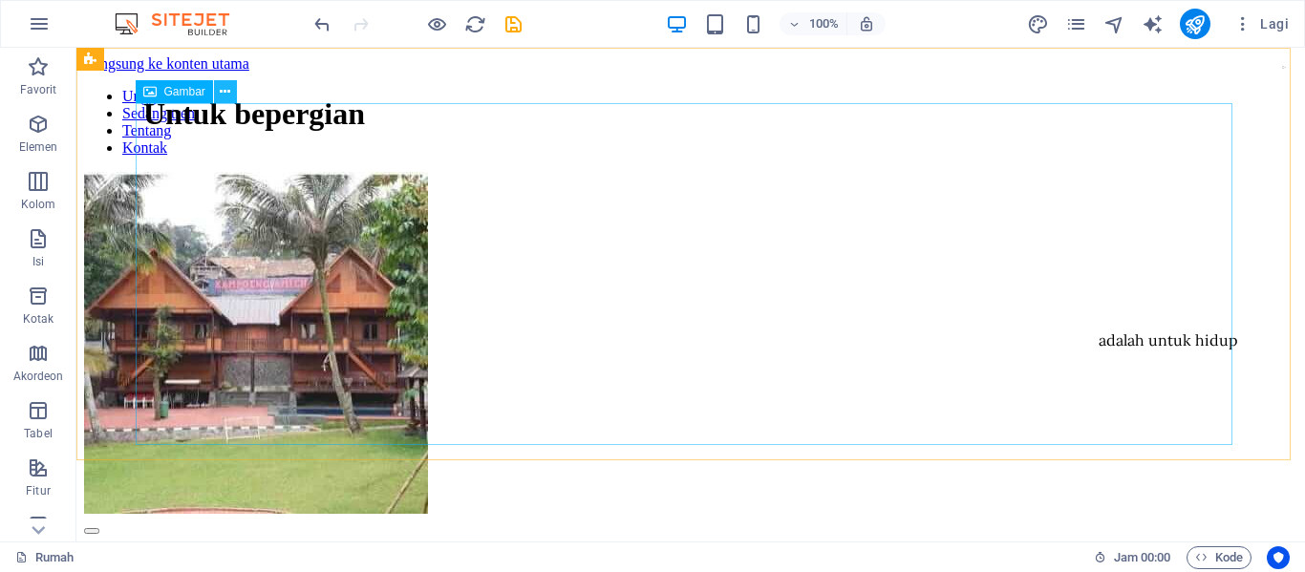
click at [233, 91] on button at bounding box center [225, 91] width 23 height 23
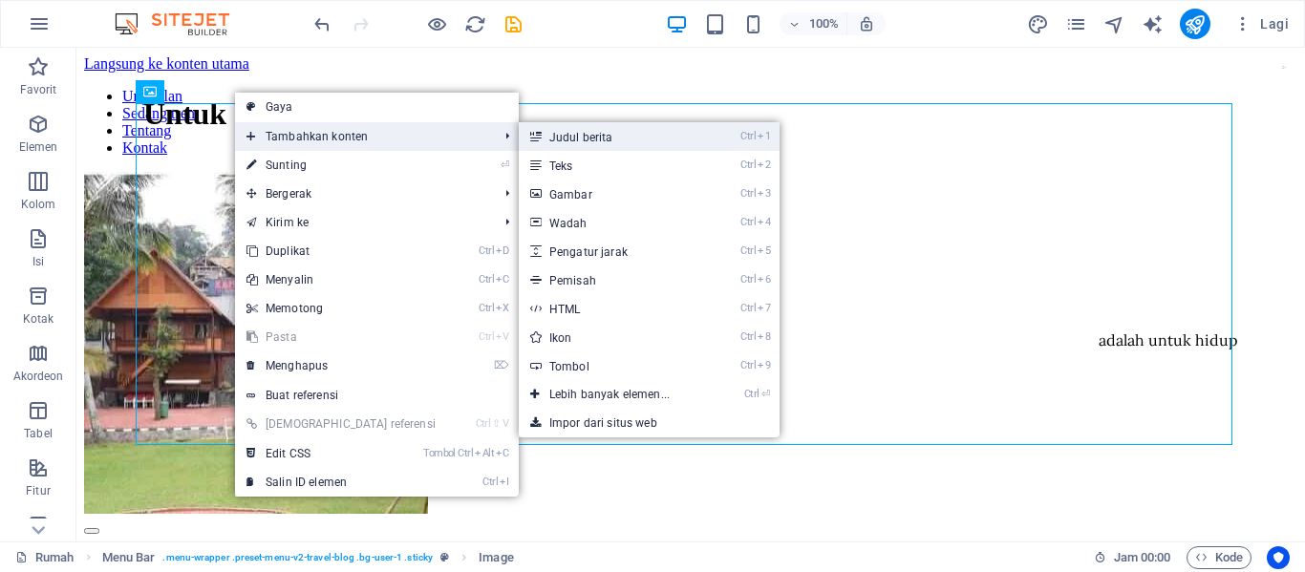
click at [576, 134] on link "Ctrl 1 Judul berita" at bounding box center [613, 136] width 189 height 29
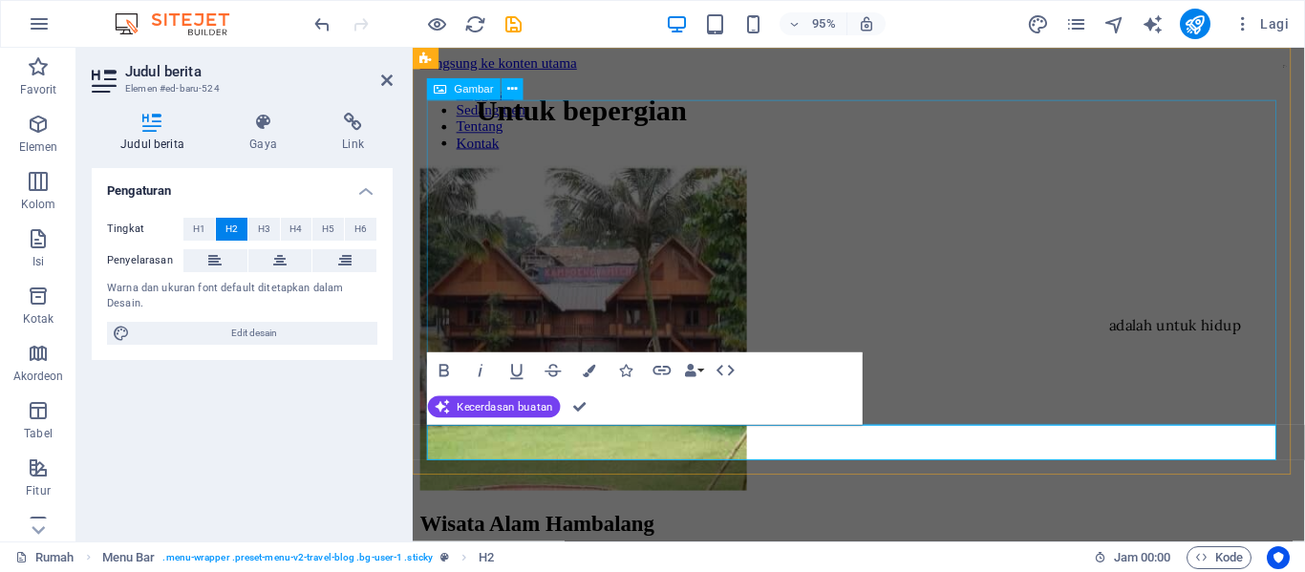
click at [938, 316] on figure at bounding box center [882, 345] width 924 height 346
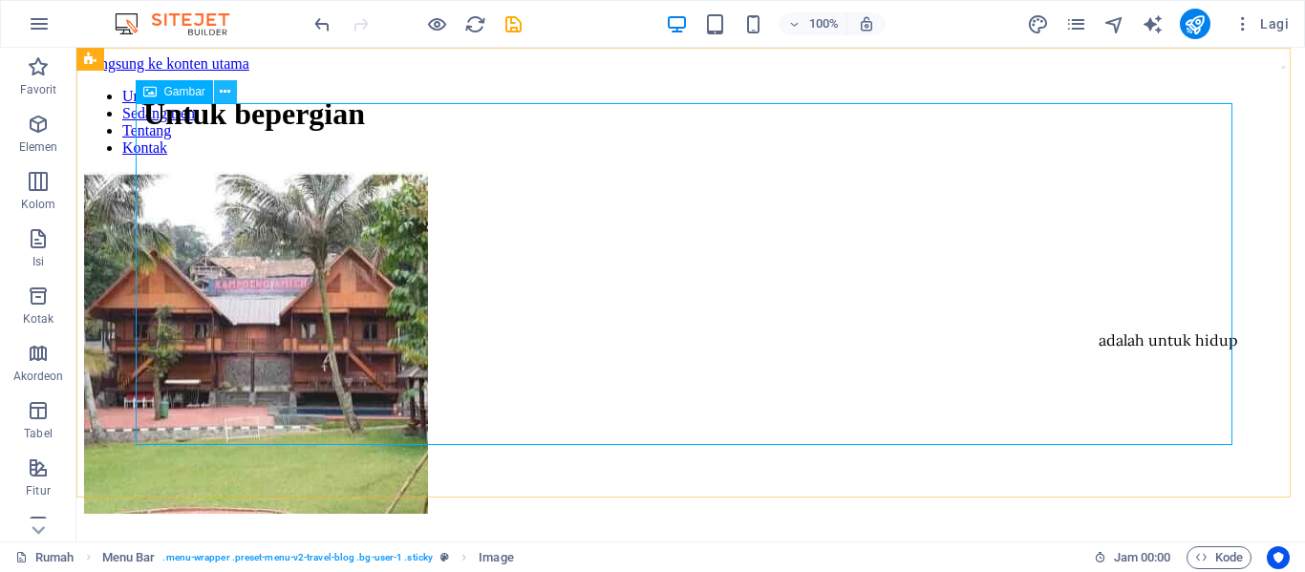
click at [231, 96] on button at bounding box center [225, 91] width 23 height 23
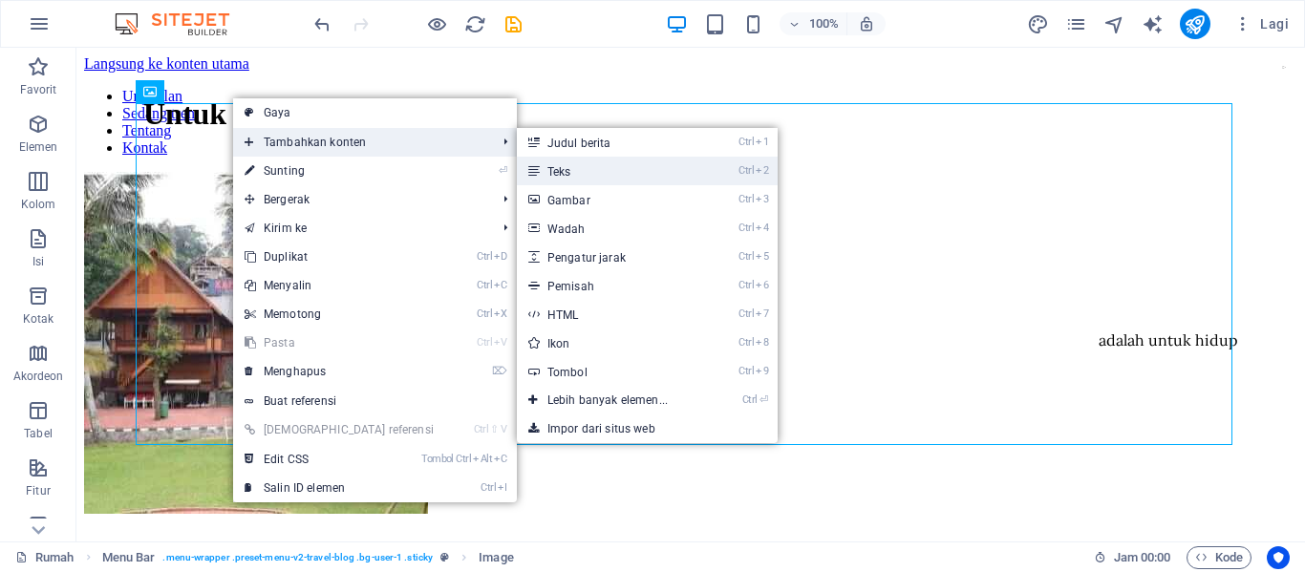
click at [517, 165] on link "Ctrl 2 Teks" at bounding box center [611, 171] width 189 height 29
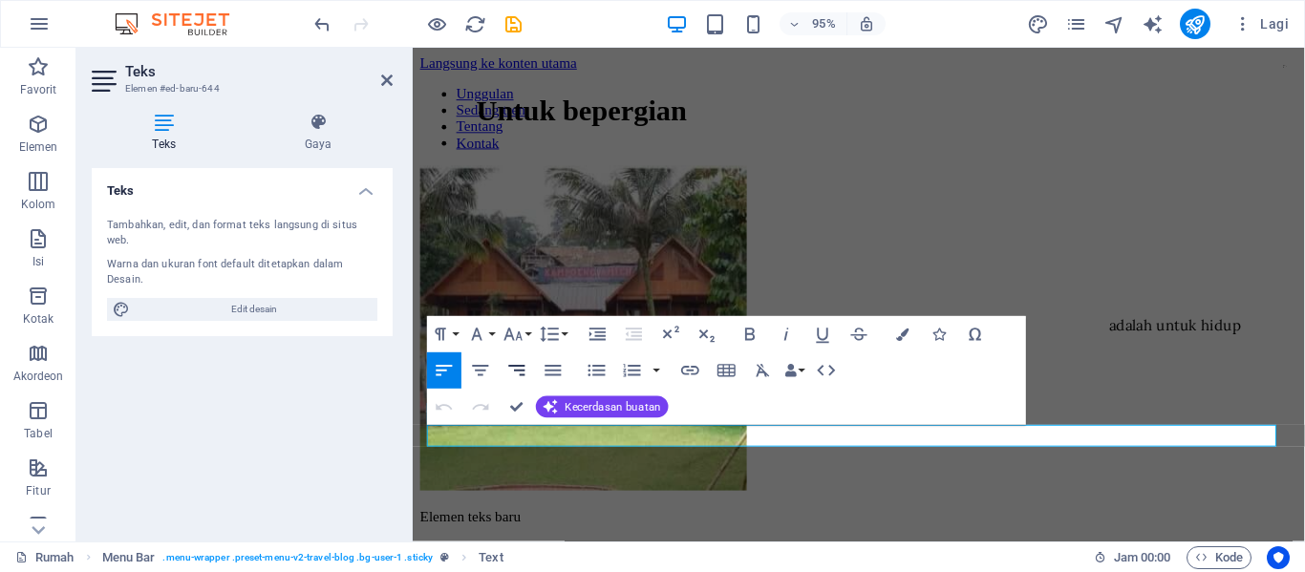
click at [519, 364] on icon "button" at bounding box center [517, 371] width 22 height 22
click at [602, 412] on font "Kecerdasan buatan" at bounding box center [614, 407] width 96 height 12
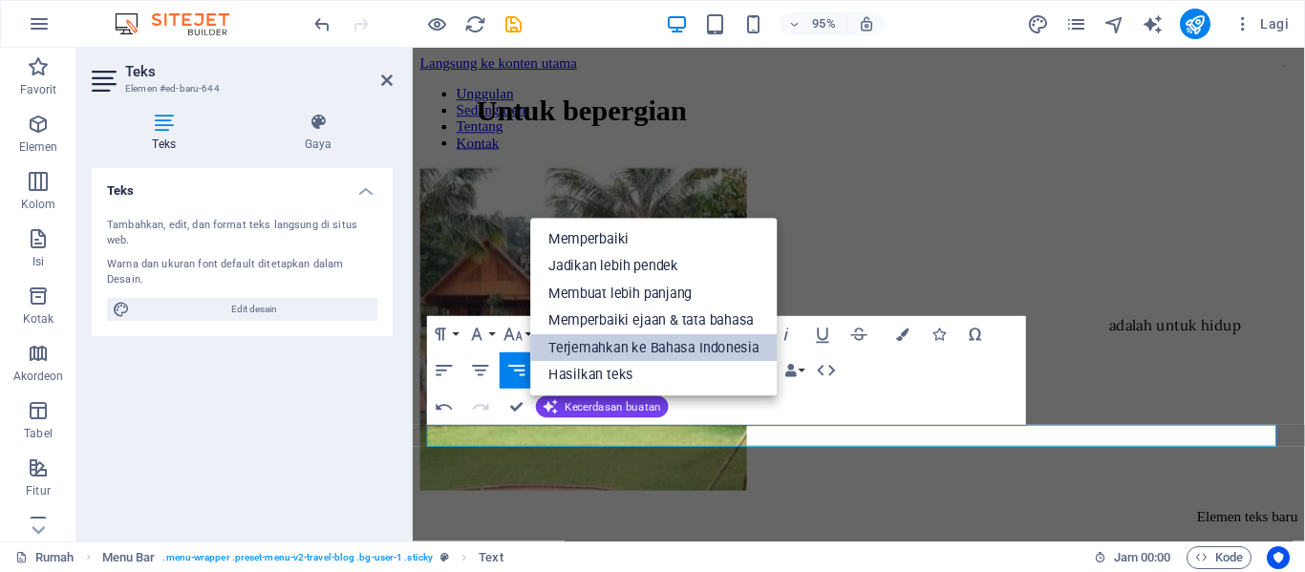
click at [648, 348] on font "Terjemahkan ke Bahasa Indonesia" at bounding box center [654, 348] width 211 height 16
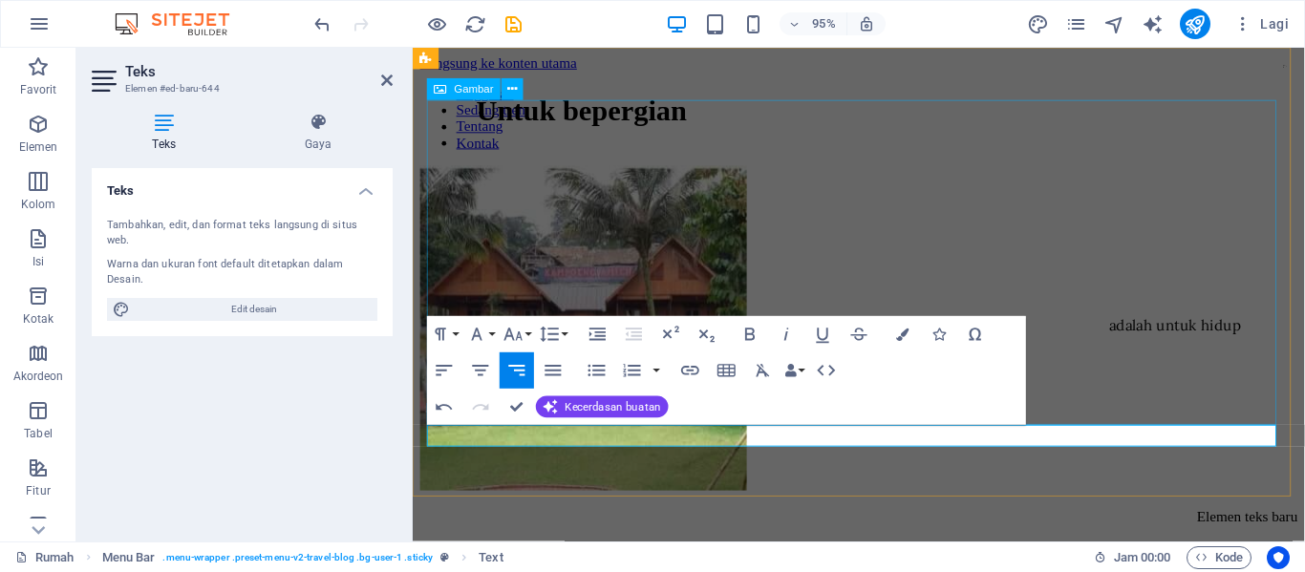
click at [958, 227] on figure at bounding box center [882, 345] width 924 height 346
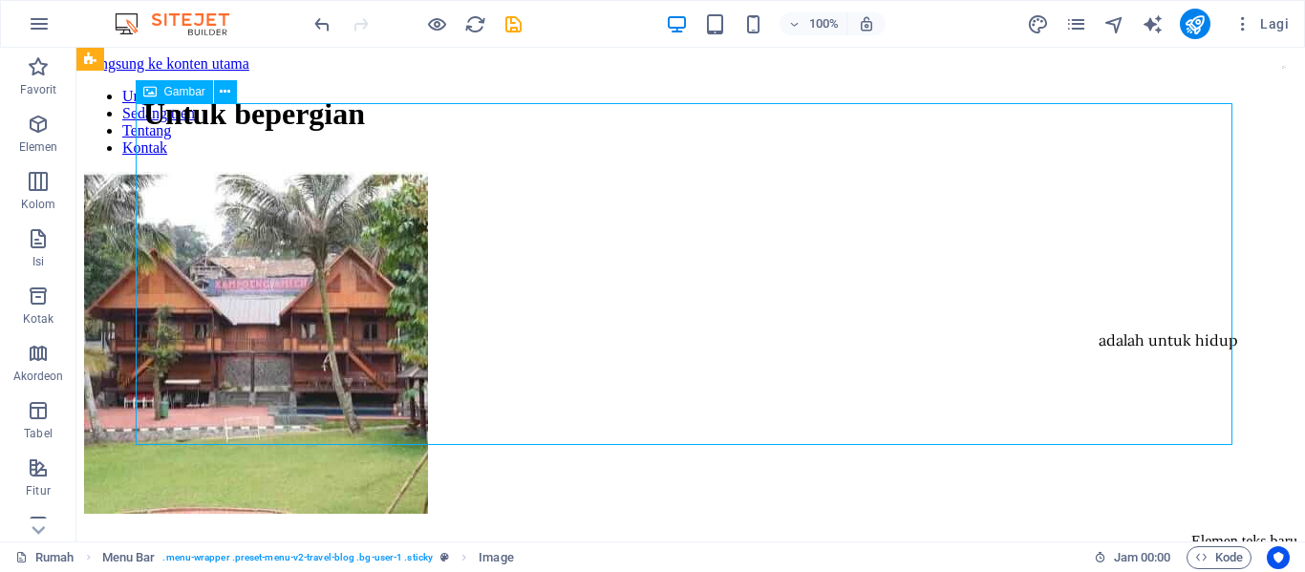
click at [931, 219] on figure at bounding box center [690, 345] width 1213 height 346
click at [206, 63] on icon at bounding box center [206, 60] width 11 height 20
select select "rem"
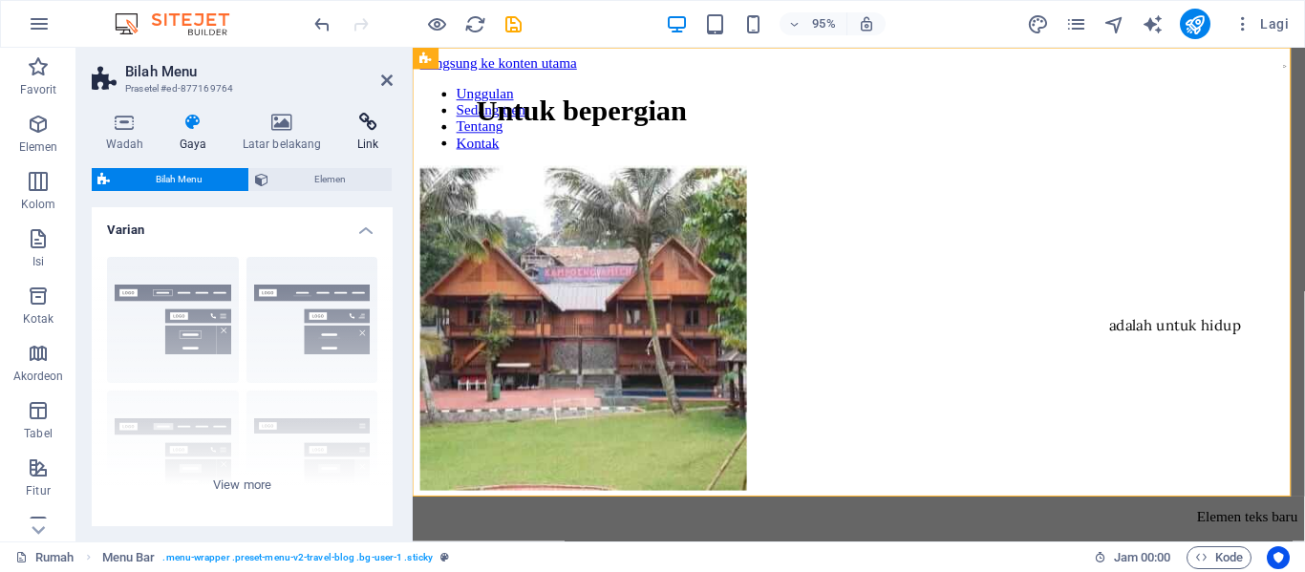
click at [372, 144] on font "Link" at bounding box center [368, 144] width 22 height 13
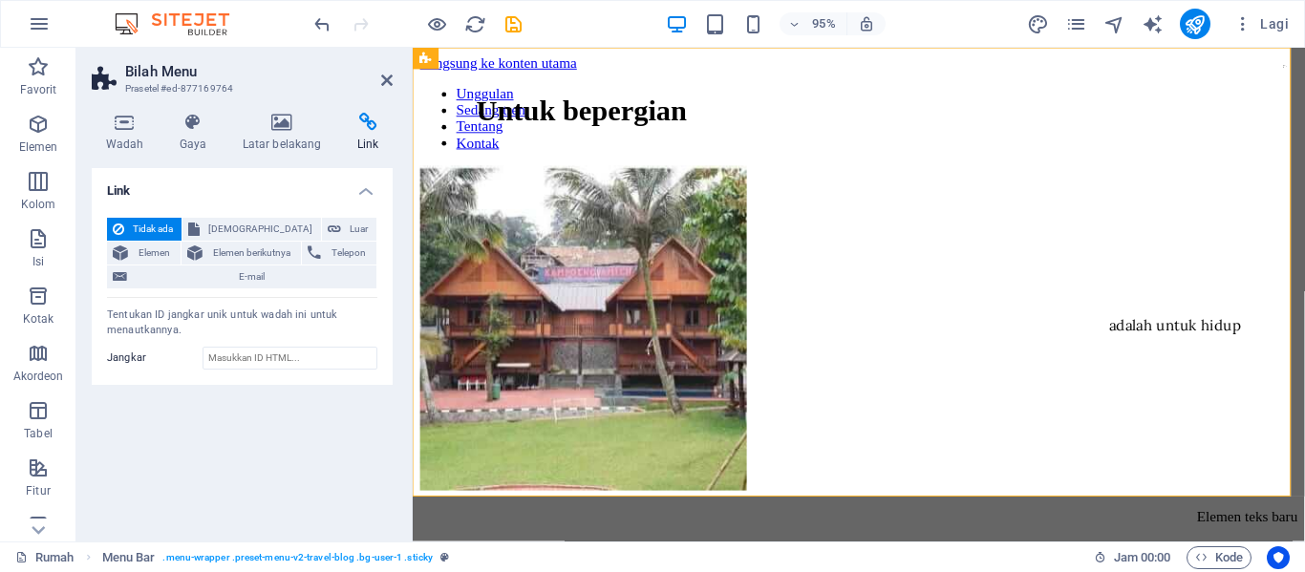
click at [365, 188] on h4 "Link" at bounding box center [242, 185] width 301 height 34
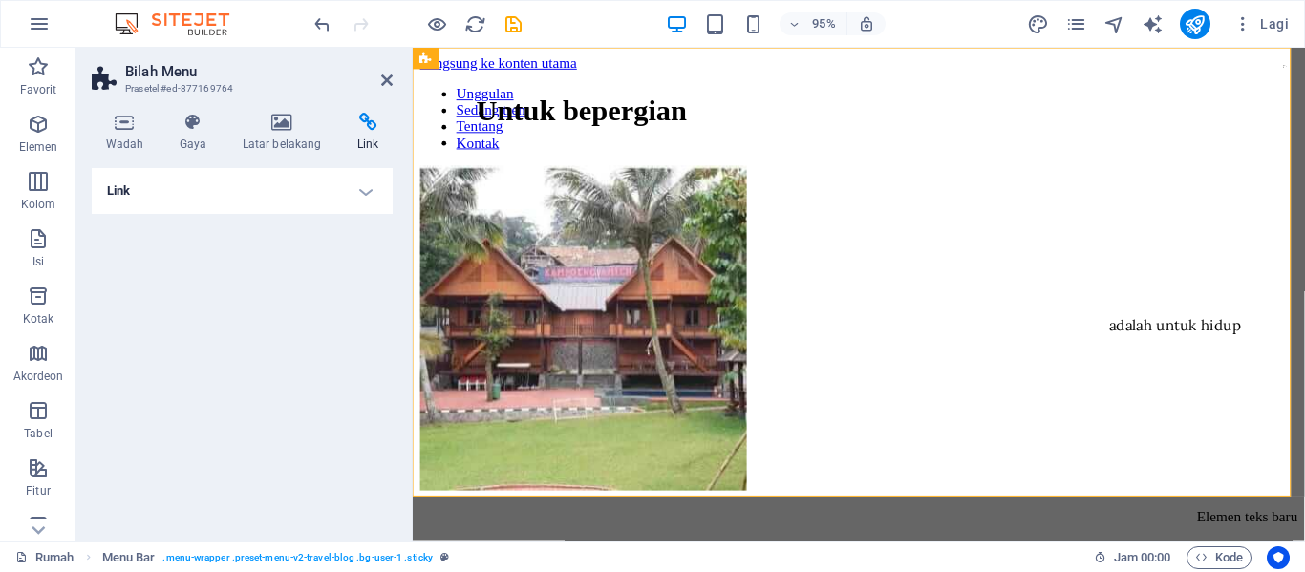
click at [365, 187] on h4 "Link" at bounding box center [242, 191] width 301 height 46
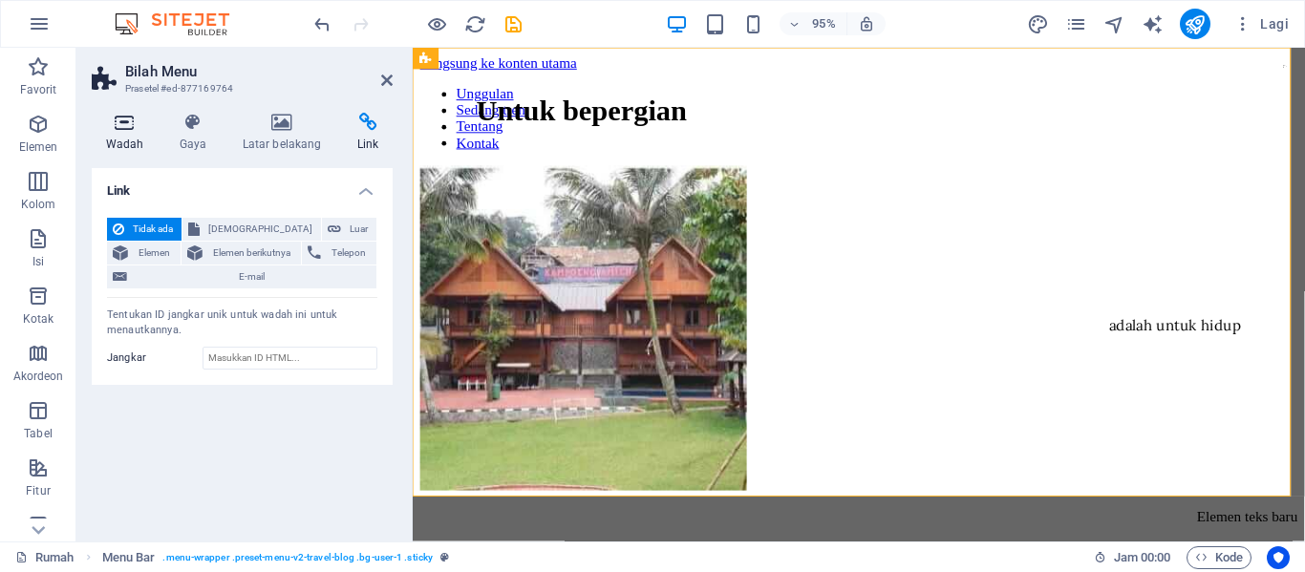
click at [118, 142] on font "Wadah" at bounding box center [125, 144] width 38 height 13
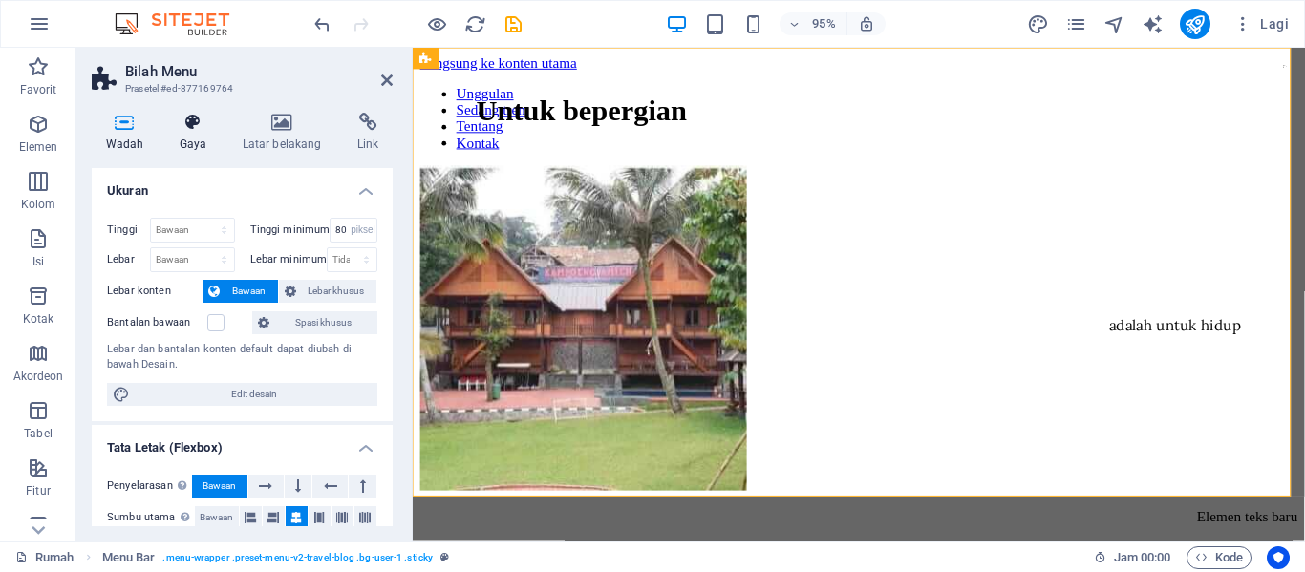
click at [192, 143] on font "Gaya" at bounding box center [194, 144] width 28 height 13
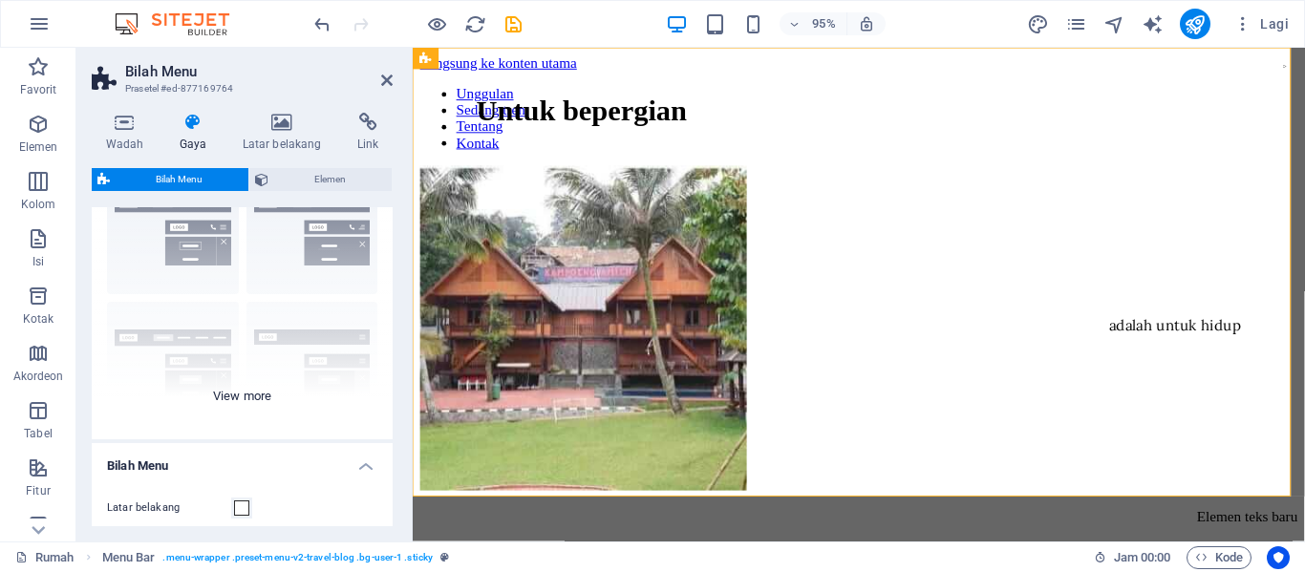
scroll to position [96, 0]
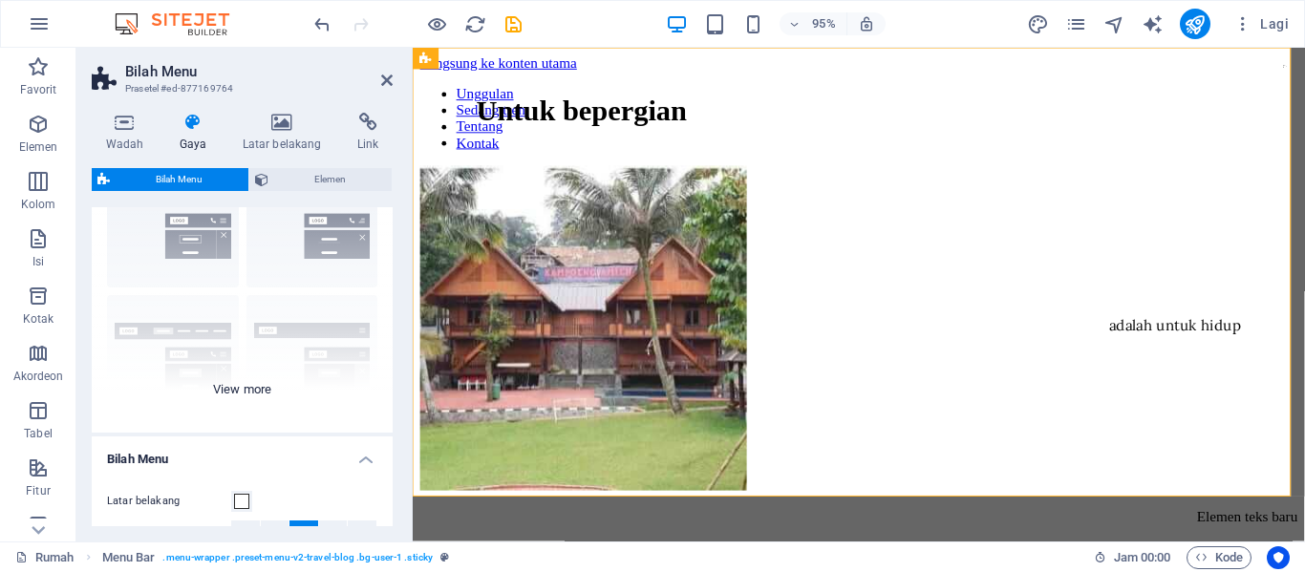
click at [314, 247] on div "Berbatasan Berpusat Bawaan Tetap Loki Pemicu Lebar Ukuran XXL" at bounding box center [242, 289] width 301 height 287
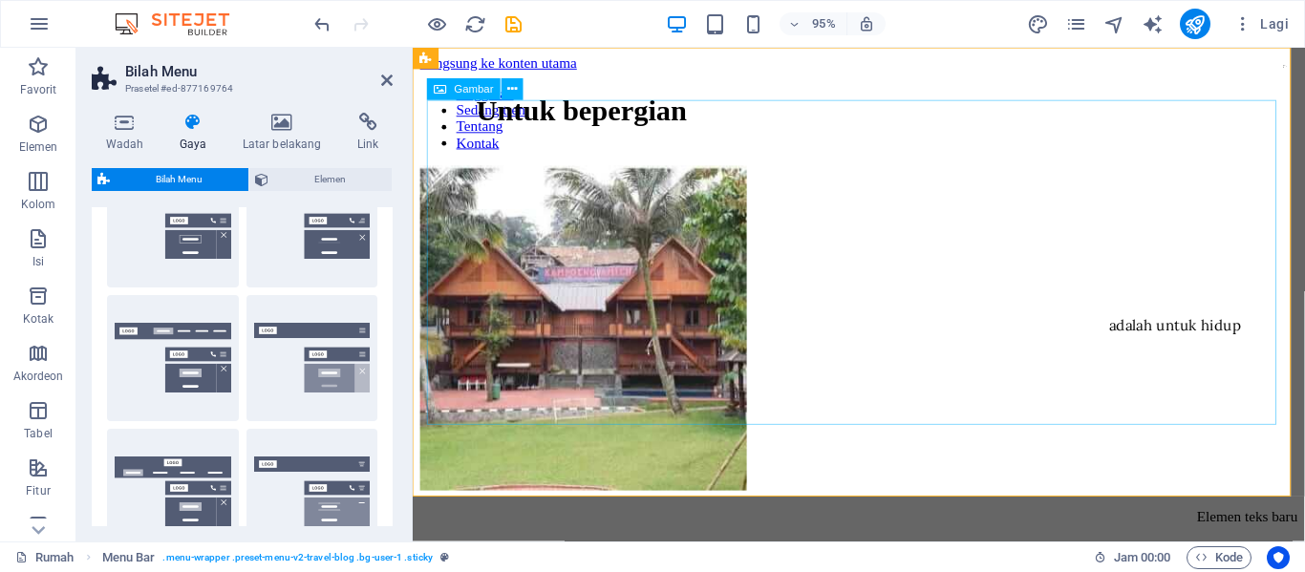
click at [919, 267] on figure at bounding box center [882, 345] width 924 height 346
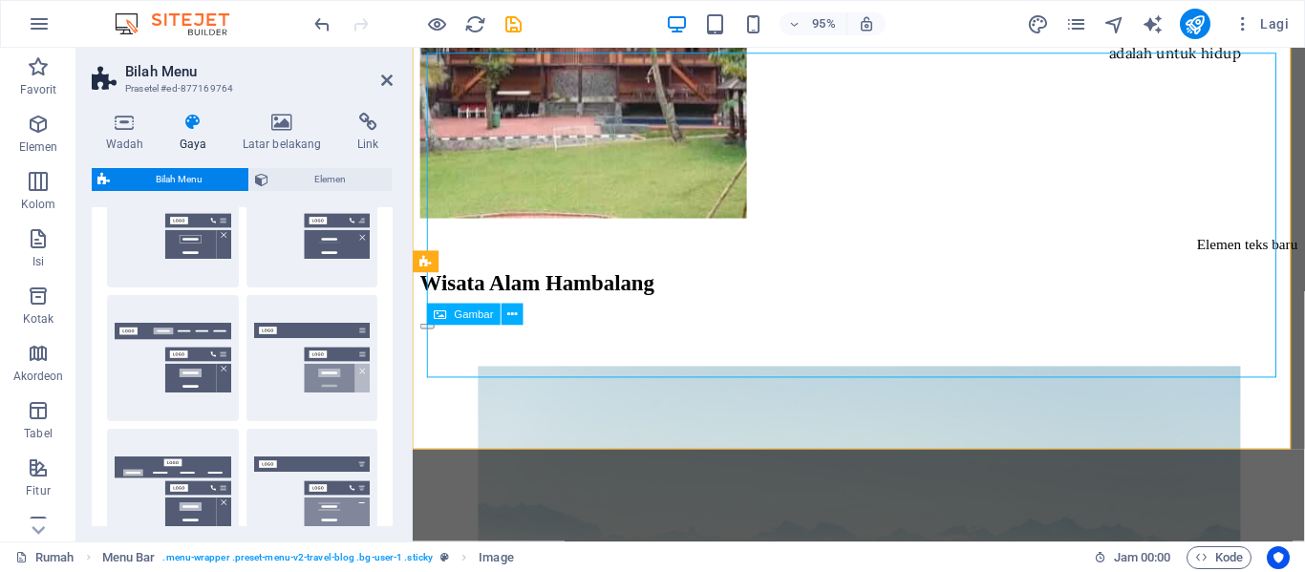
scroll to position [0, 0]
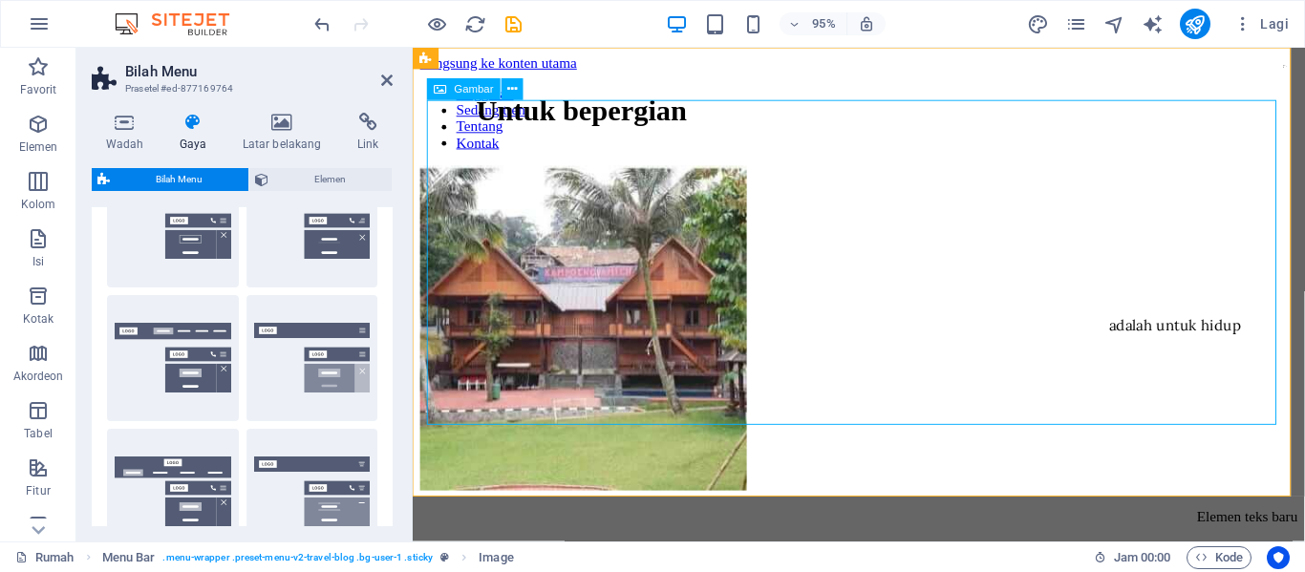
click at [904, 191] on figure at bounding box center [882, 345] width 924 height 346
click at [509, 90] on icon at bounding box center [513, 89] width 10 height 19
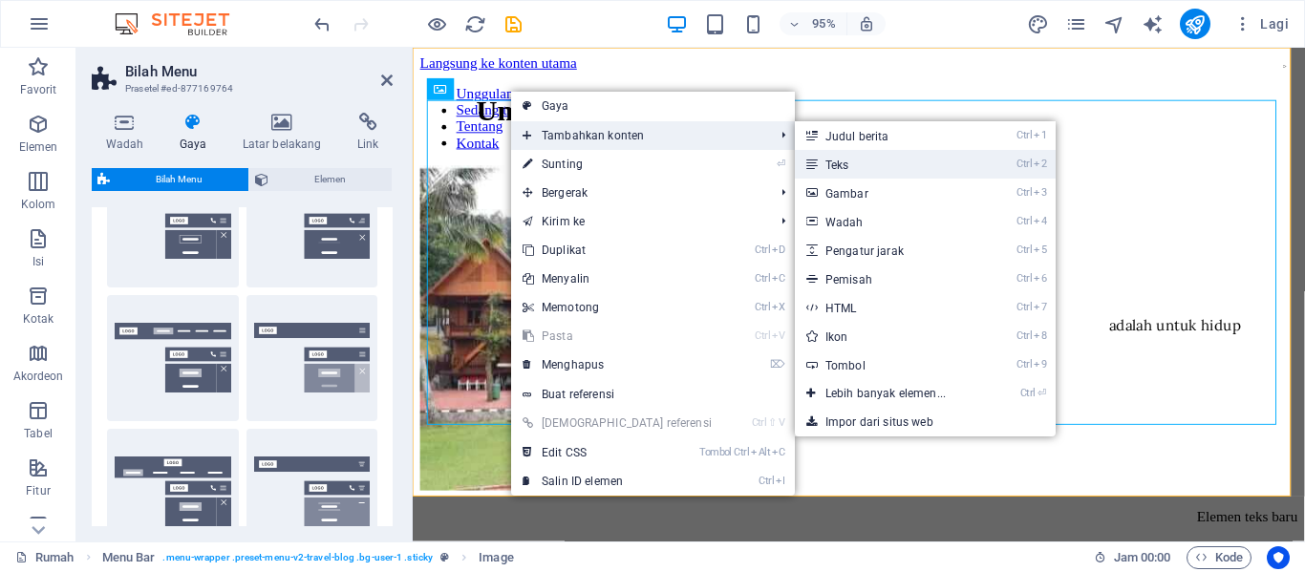
click at [823, 167] on link "Ctrl 2 Teks" at bounding box center [889, 164] width 189 height 29
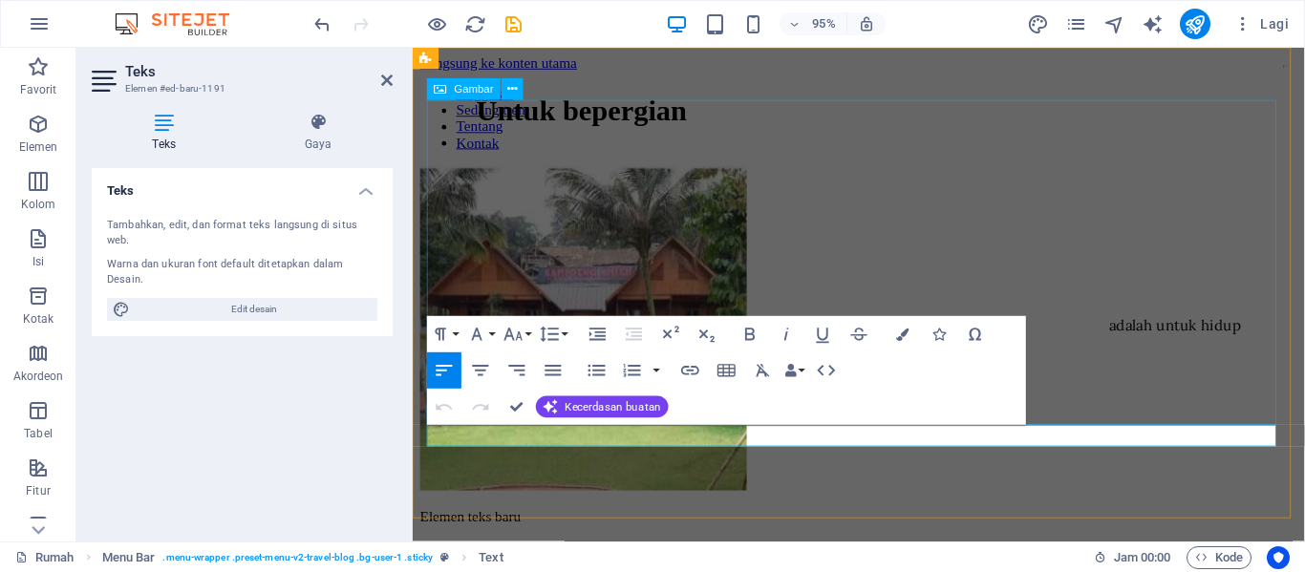
click at [1049, 210] on figure at bounding box center [882, 345] width 924 height 346
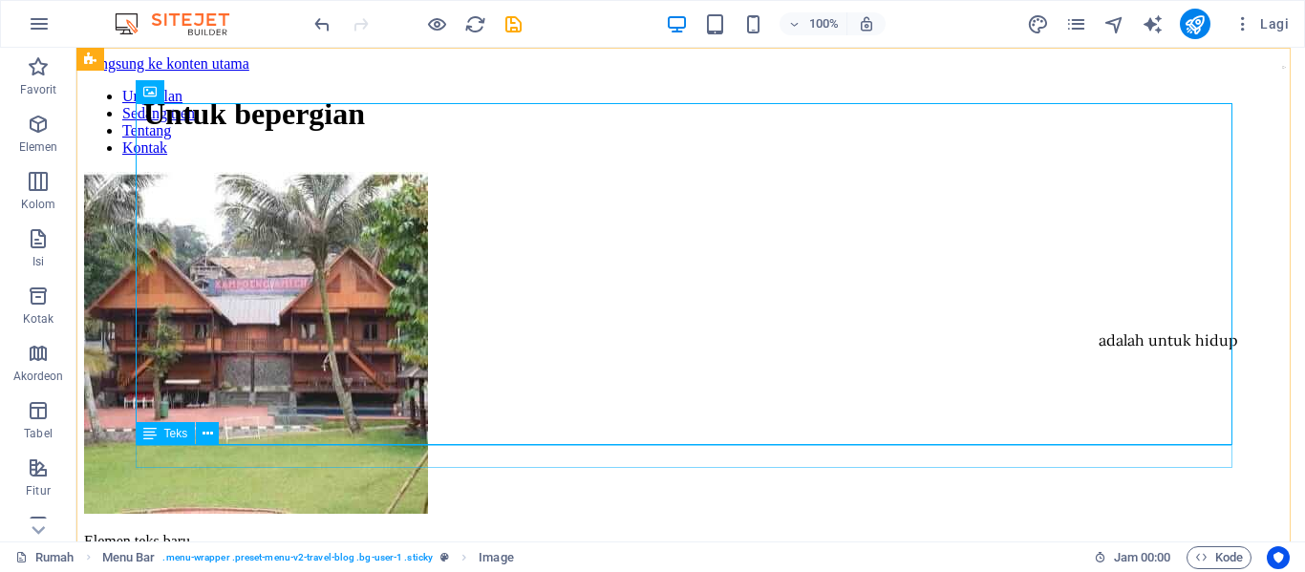
click at [280, 533] on div "Elemen teks baru" at bounding box center [690, 541] width 1213 height 17
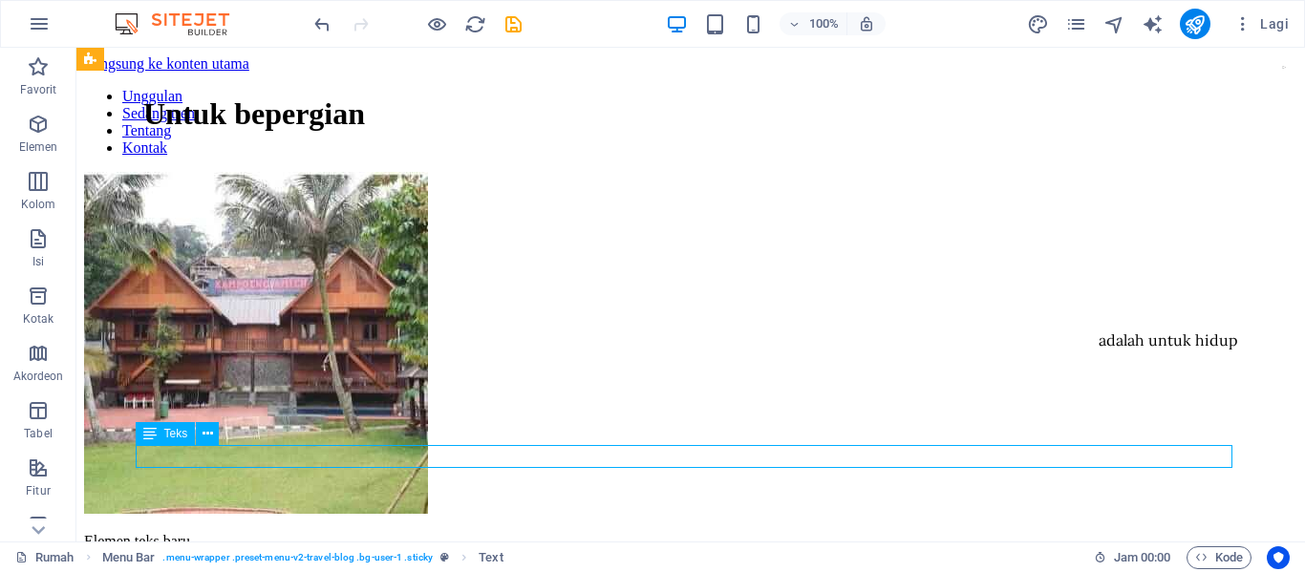
click at [251, 533] on div "Elemen teks baru" at bounding box center [690, 541] width 1213 height 17
click at [252, 533] on div "Elemen teks baru" at bounding box center [690, 541] width 1213 height 17
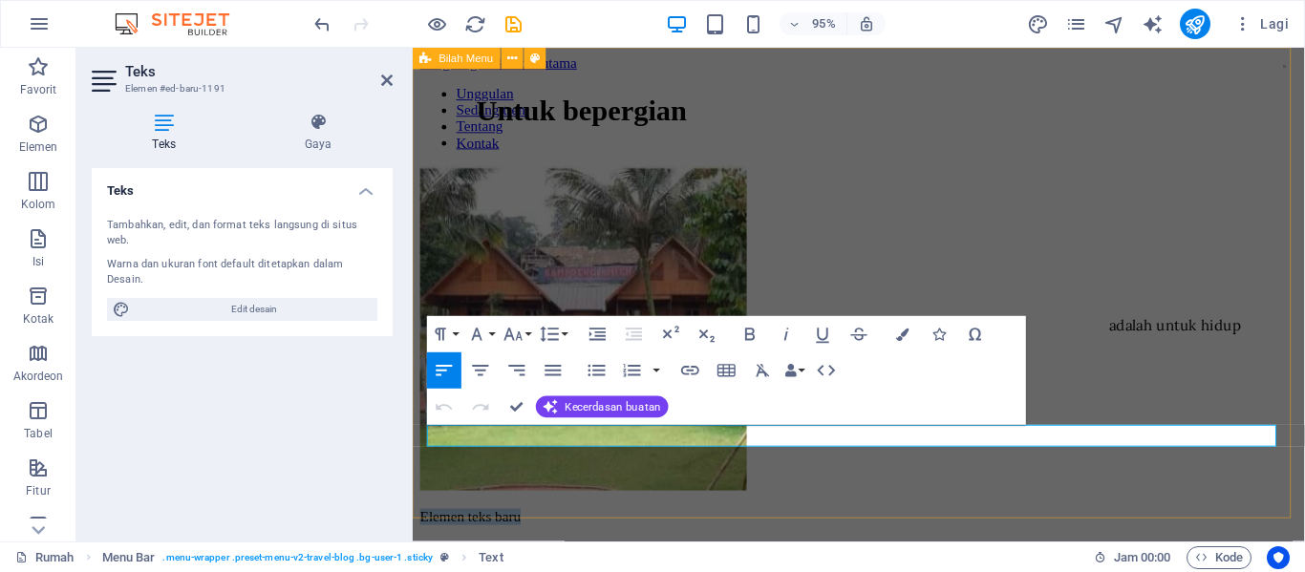
drag, startPoint x: 559, startPoint y: 455, endPoint x: 425, endPoint y: 445, distance: 134.1
click at [425, 445] on div "Unggulan Sedang tren Tentang Kontak Elemen teks baru Elemen teks baru Wisata Al…" at bounding box center [882, 376] width 924 height 576
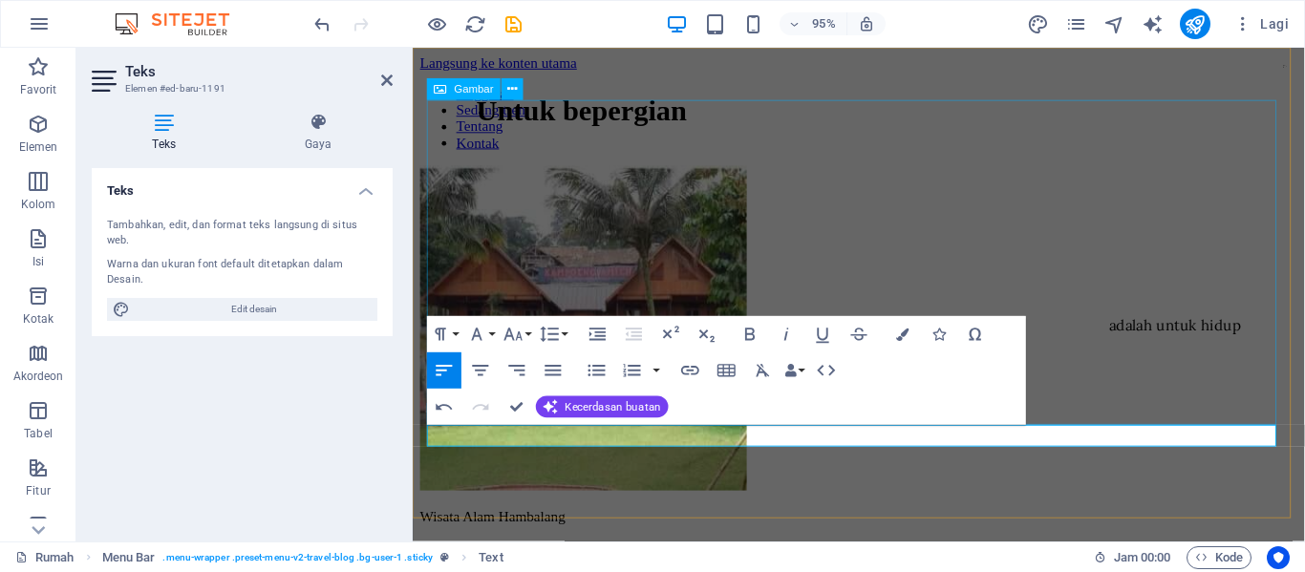
click at [981, 172] on figure at bounding box center [882, 345] width 924 height 346
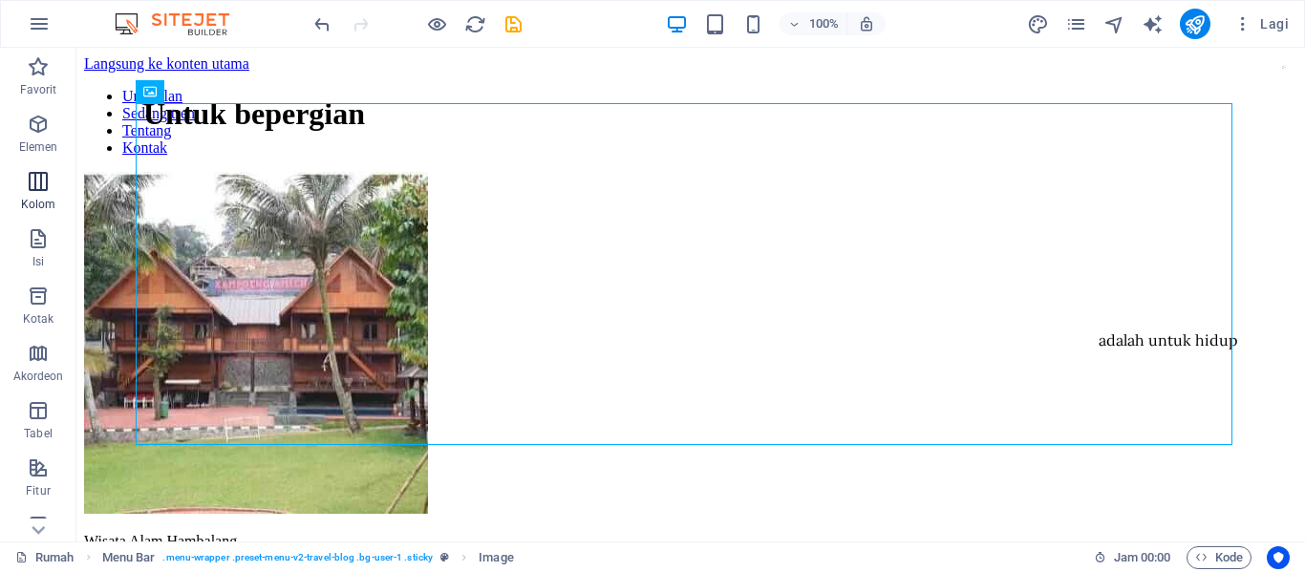
click at [37, 194] on span "Kolom" at bounding box center [38, 193] width 76 height 46
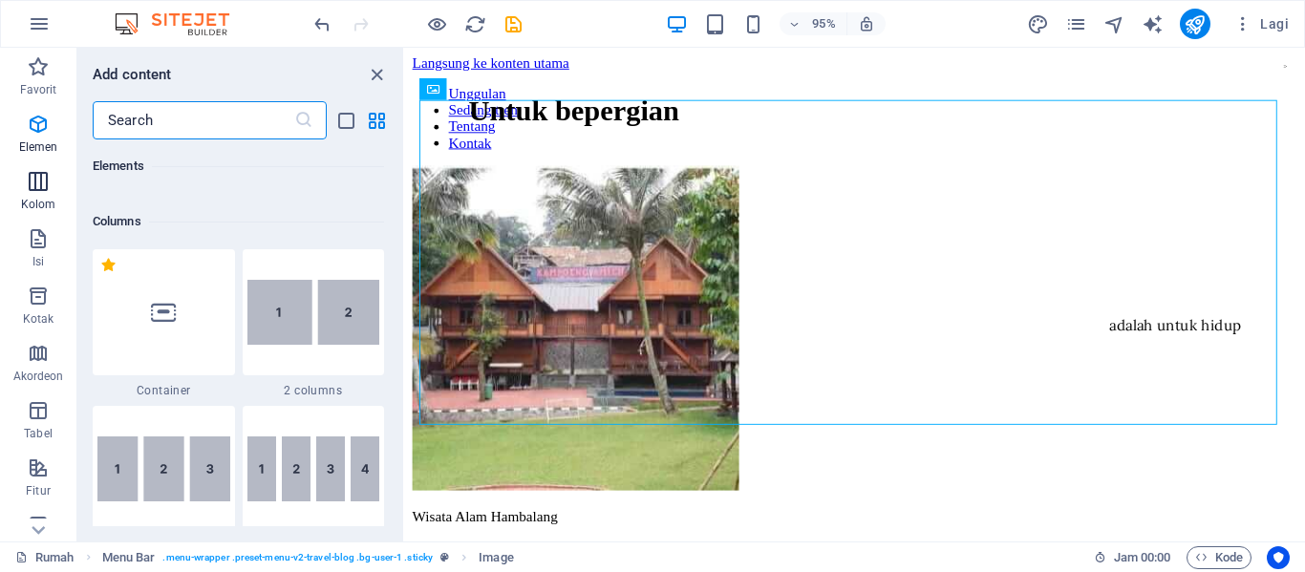
scroll to position [946, 0]
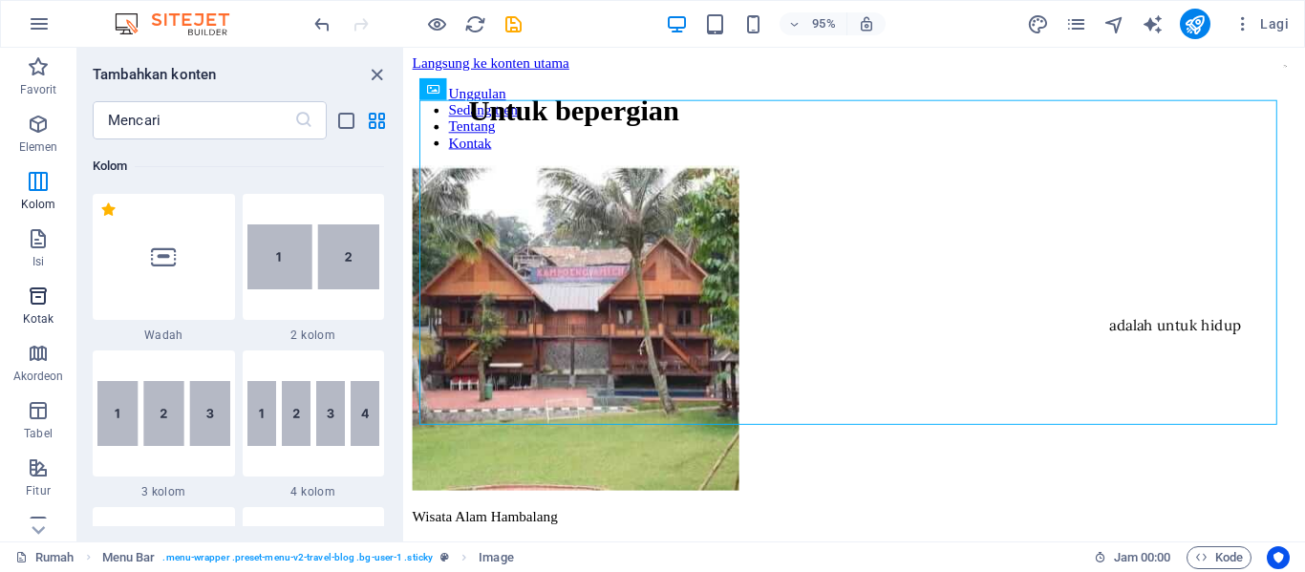
click at [44, 309] on span "Kotak" at bounding box center [38, 308] width 76 height 46
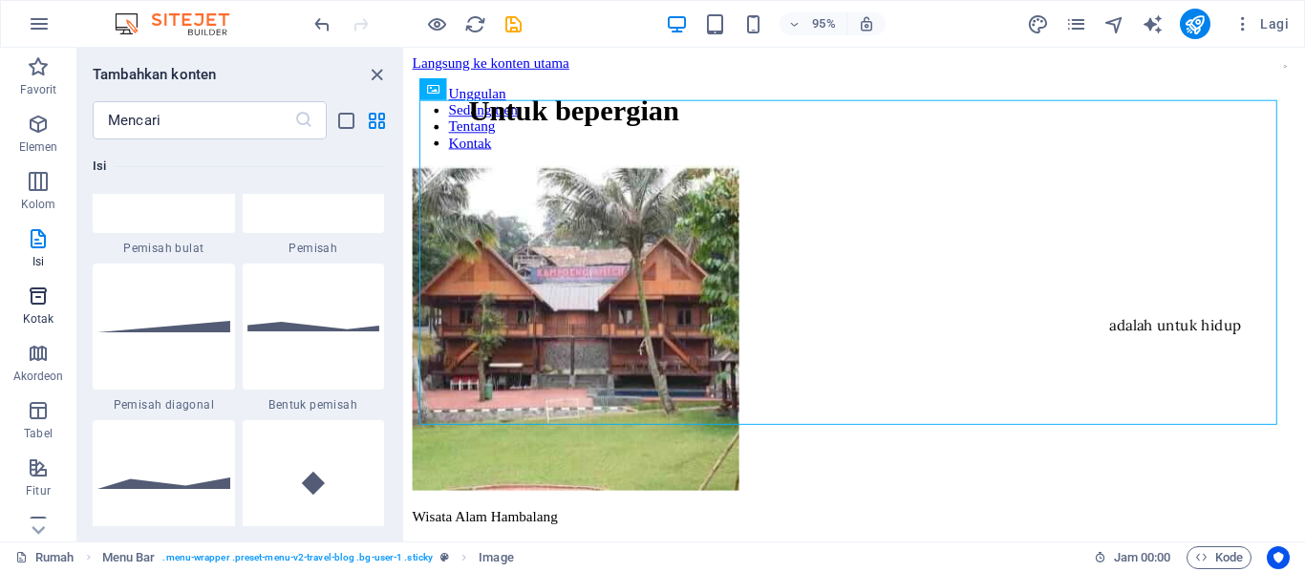
scroll to position [5270, 0]
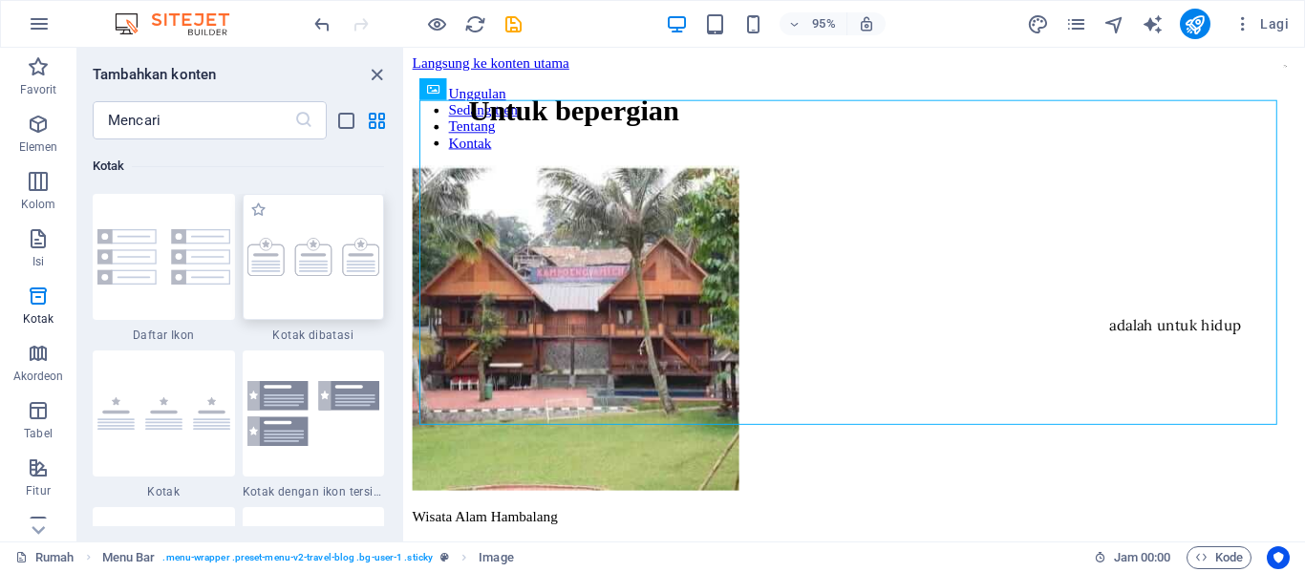
click at [274, 258] on img at bounding box center [313, 257] width 133 height 38
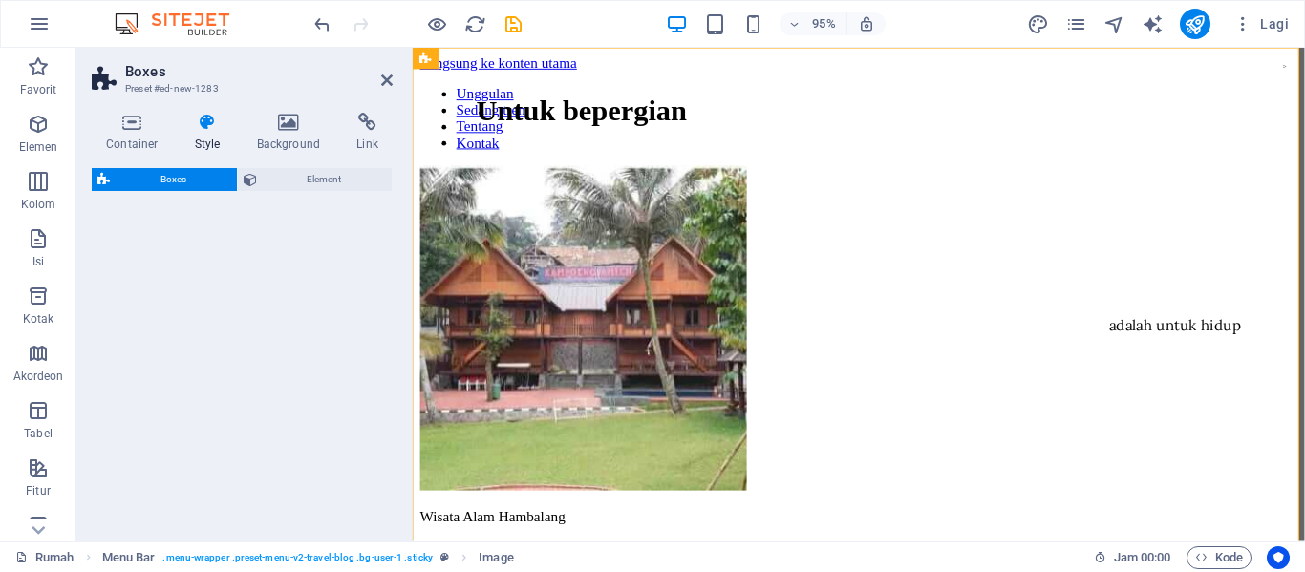
select select "rem"
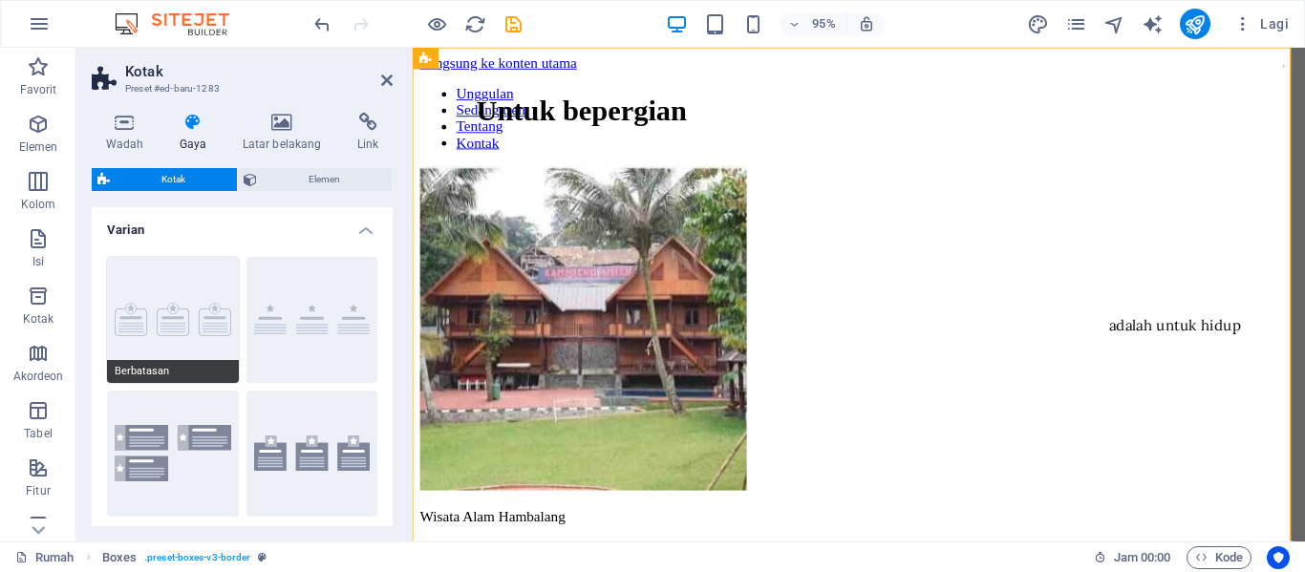
click at [171, 301] on button "Berbatasan" at bounding box center [173, 320] width 132 height 126
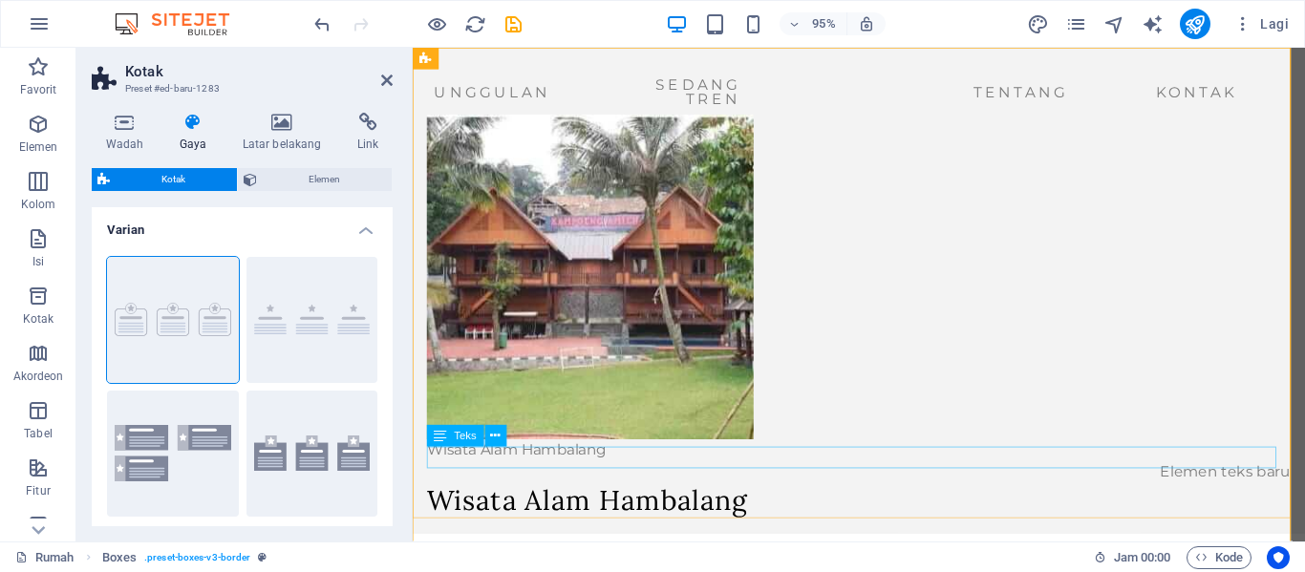
click at [1269, 483] on div "Elemen teks baru" at bounding box center [882, 494] width 909 height 23
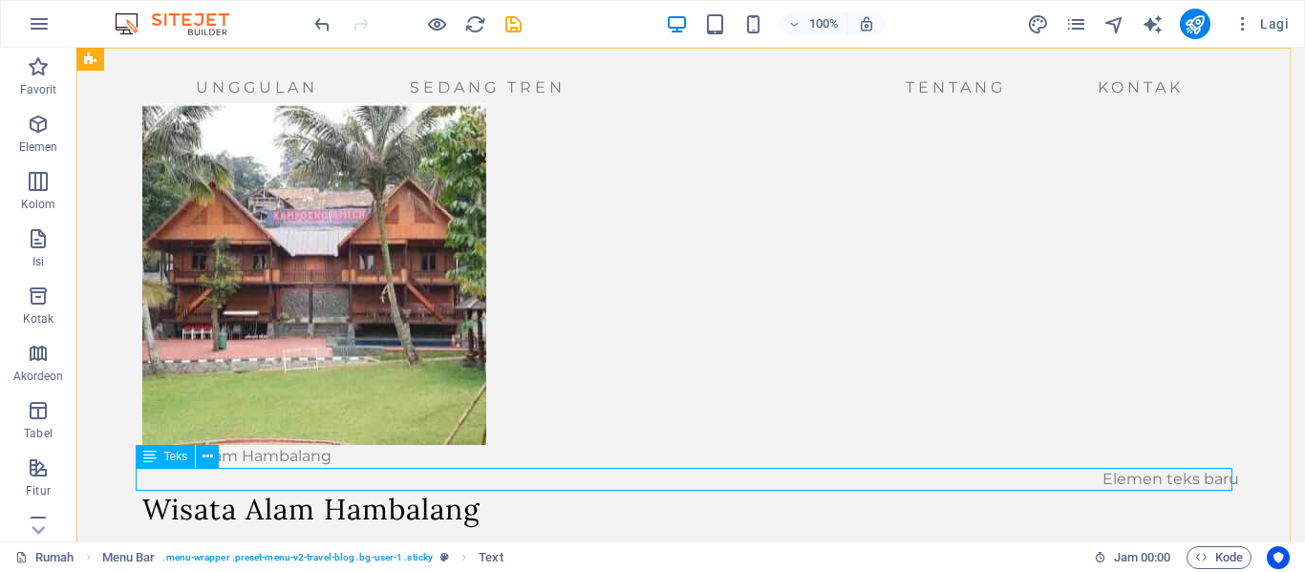
click at [1218, 483] on div "Elemen teks baru" at bounding box center [690, 479] width 1097 height 23
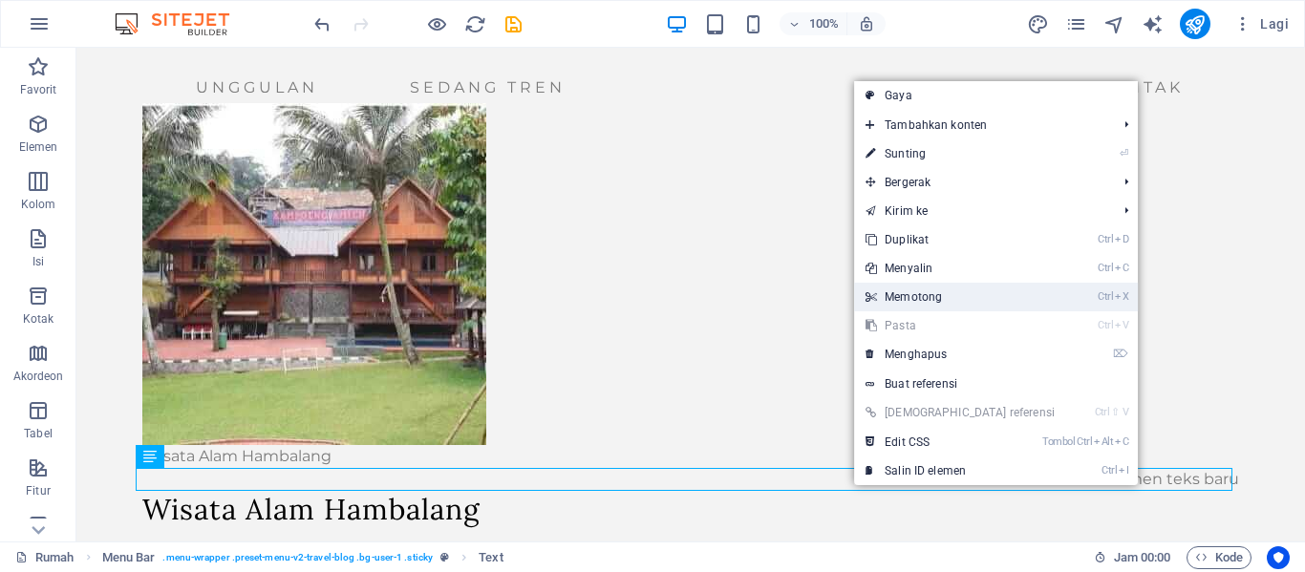
click at [942, 295] on font "Memotong" at bounding box center [913, 296] width 57 height 13
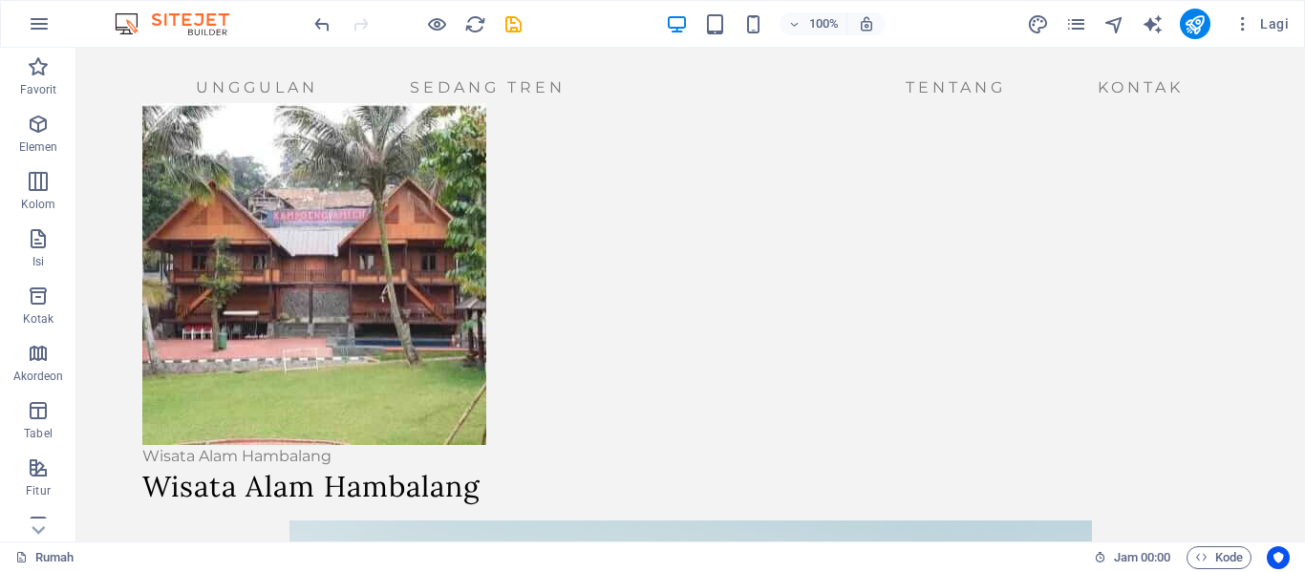
scroll to position [0, 0]
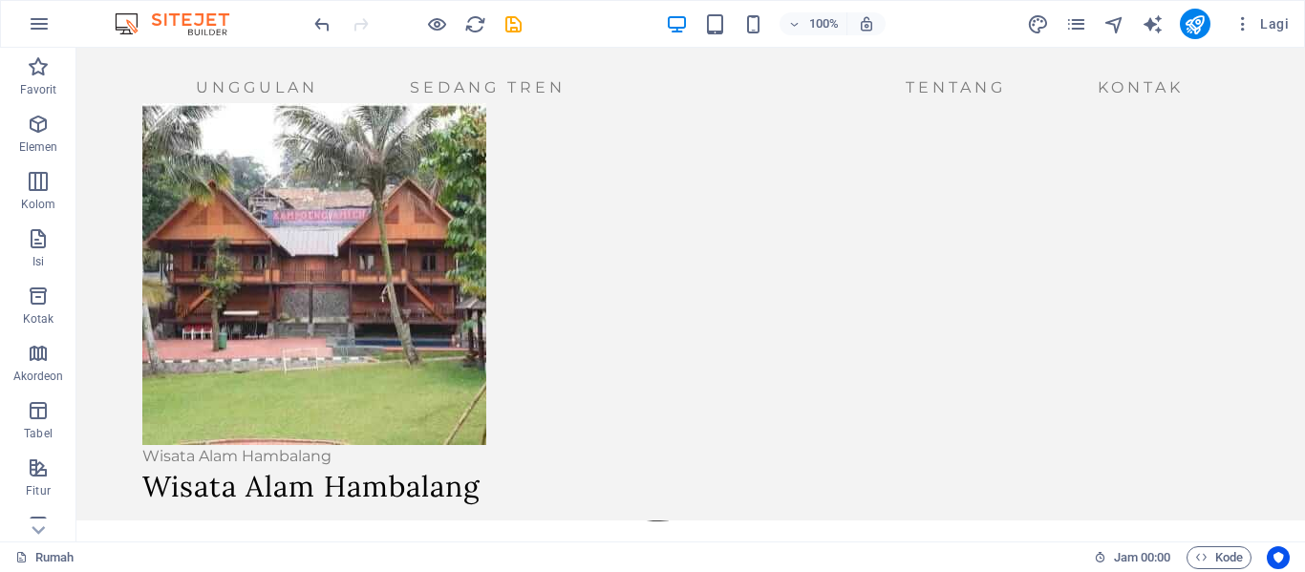
drag, startPoint x: 1294, startPoint y: 82, endPoint x: 1380, endPoint y: 77, distance: 86.1
click at [1274, 17] on font "Lagi" at bounding box center [1274, 23] width 29 height 15
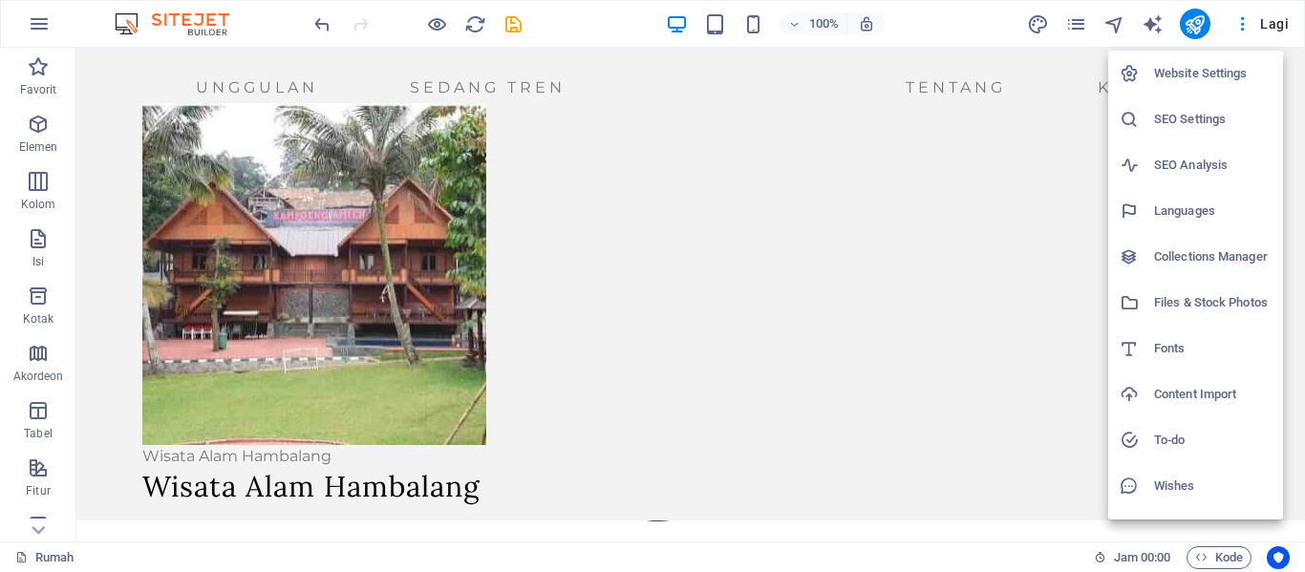
click at [1275, 13] on div at bounding box center [652, 286] width 1305 height 572
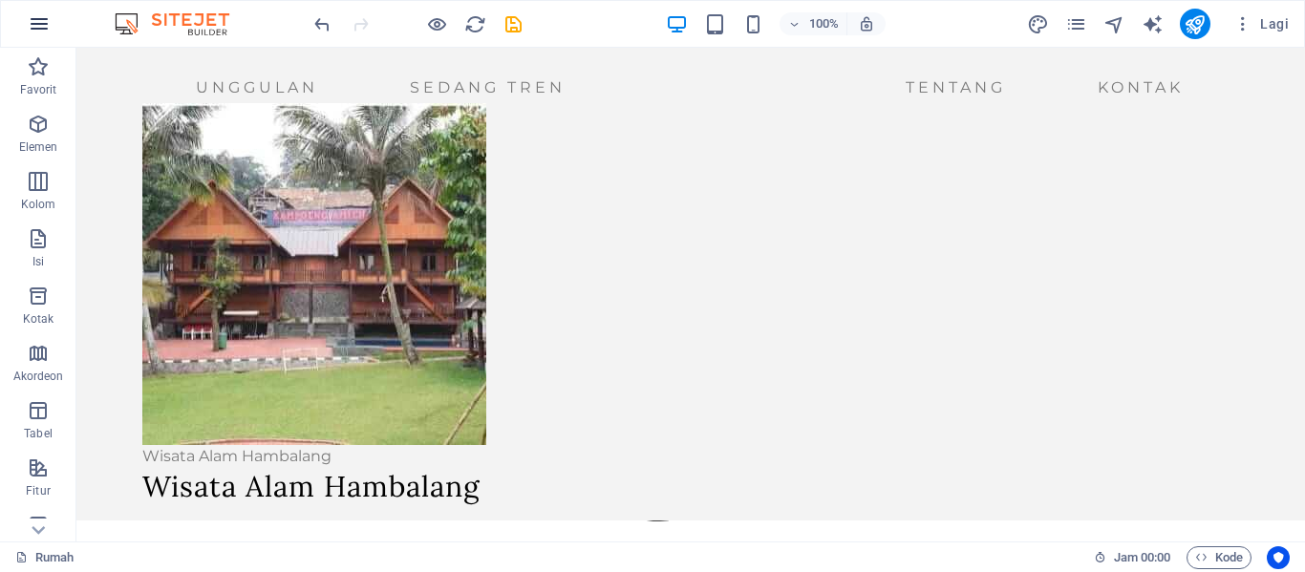
click at [39, 16] on icon "button" at bounding box center [39, 23] width 23 height 23
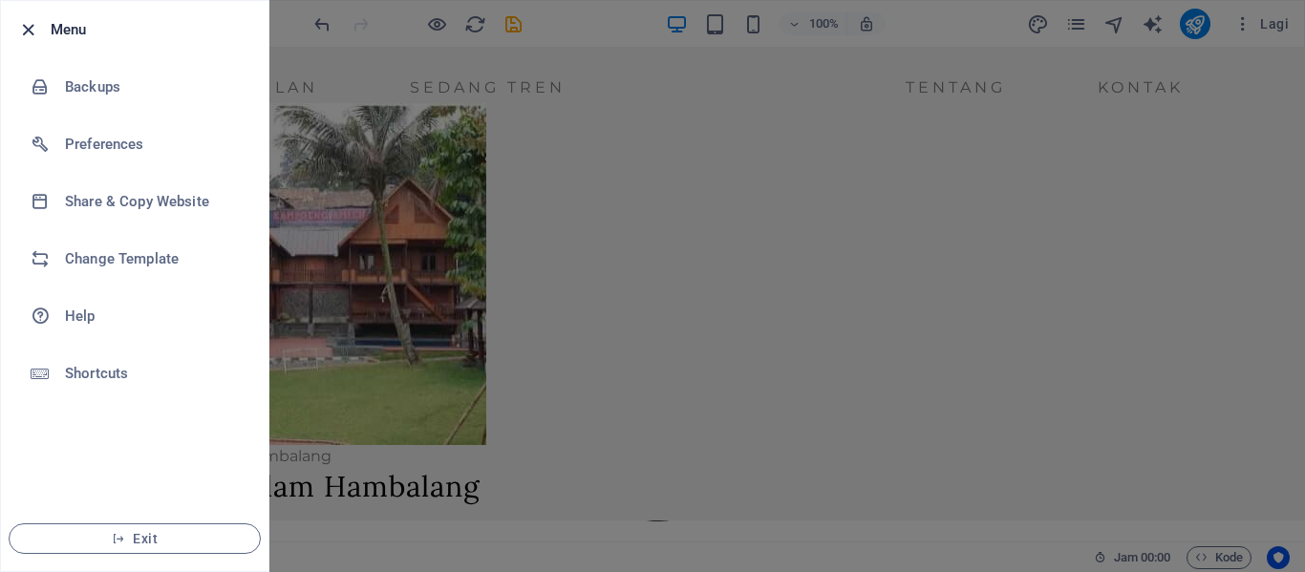
click at [28, 32] on icon "button" at bounding box center [28, 30] width 22 height 22
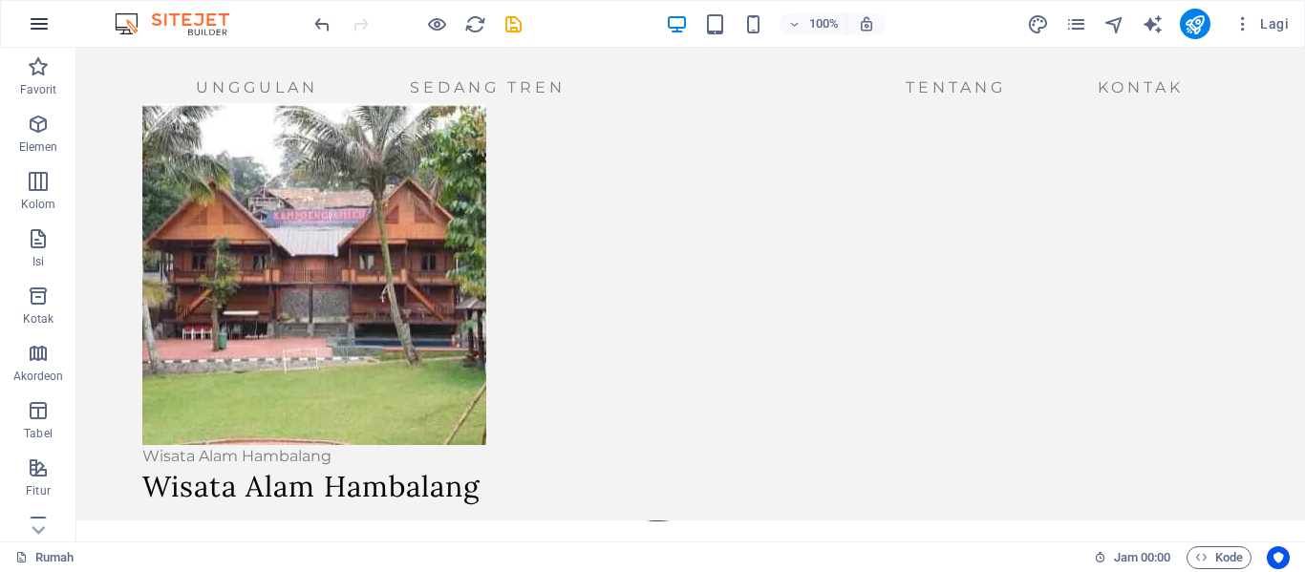
click at [45, 27] on icon "button" at bounding box center [39, 23] width 23 height 23
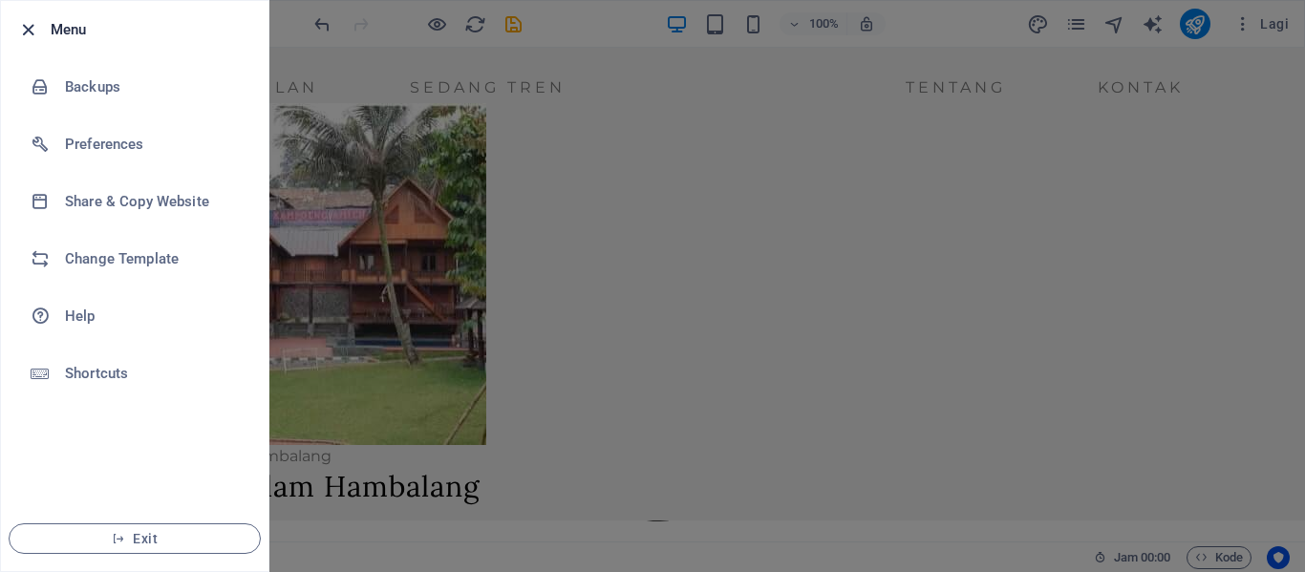
click at [35, 28] on icon "button" at bounding box center [28, 30] width 22 height 22
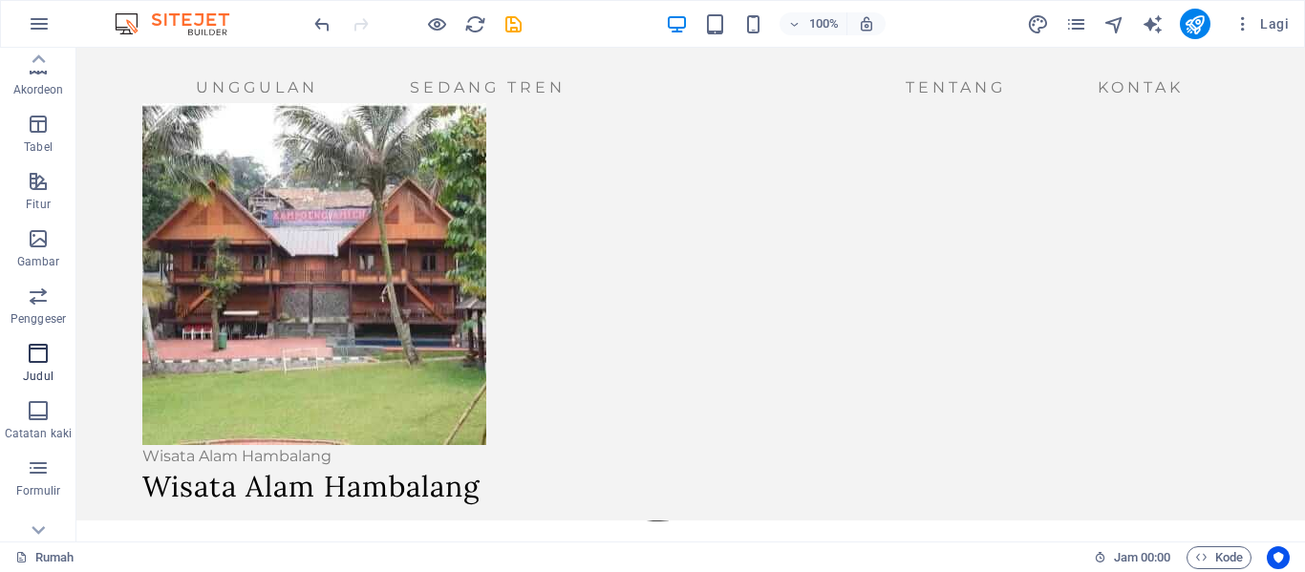
scroll to position [366, 0]
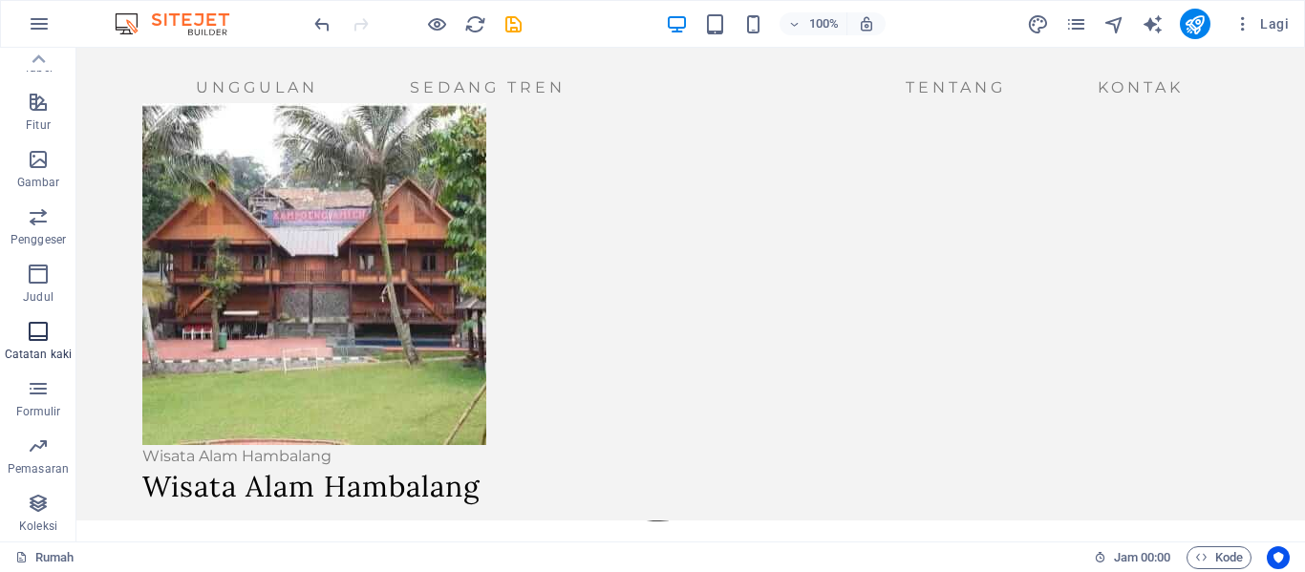
click at [45, 349] on font "Catatan kaki" at bounding box center [38, 354] width 67 height 13
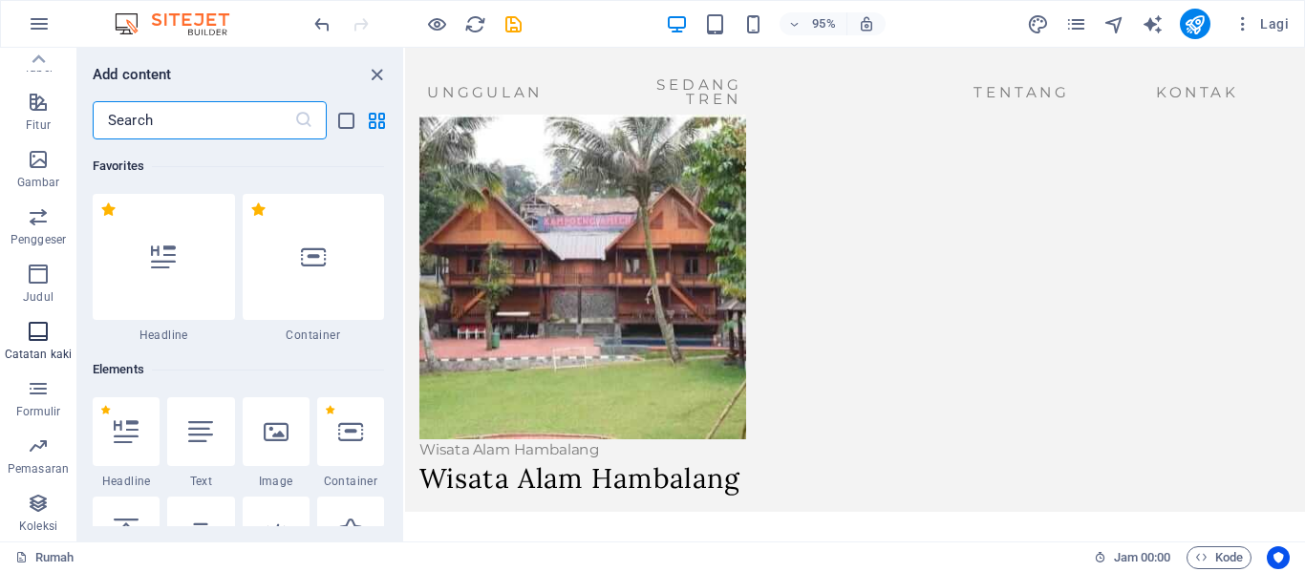
scroll to position [12648, 0]
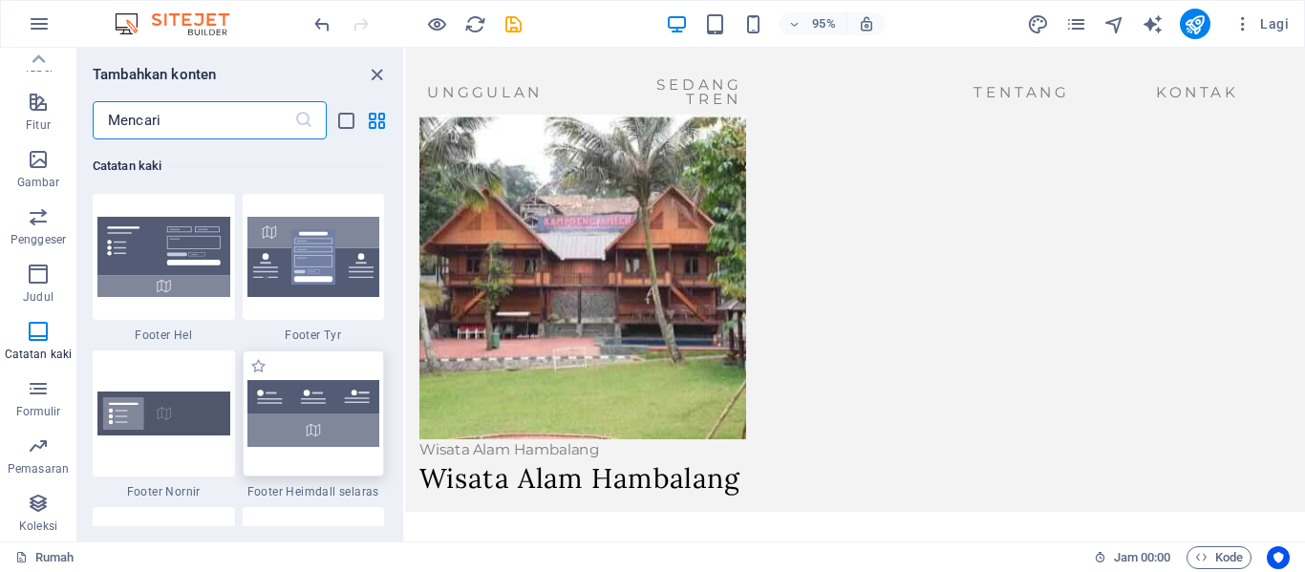
click at [325, 437] on img at bounding box center [313, 413] width 133 height 67
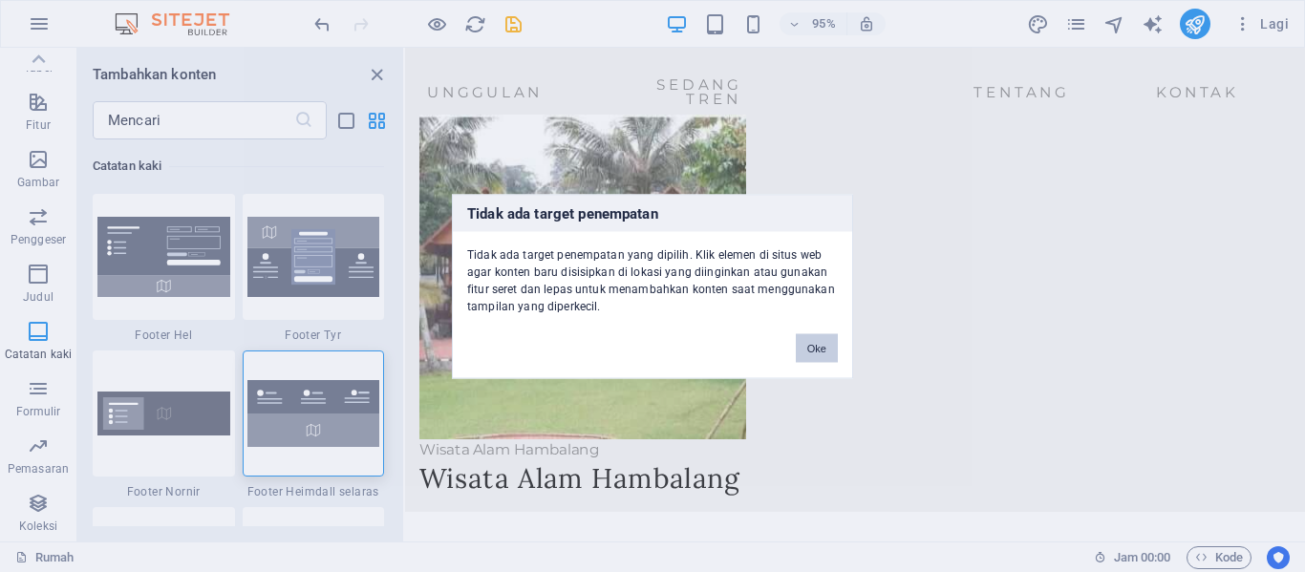
click at [815, 350] on font "Oke" at bounding box center [816, 347] width 19 height 11
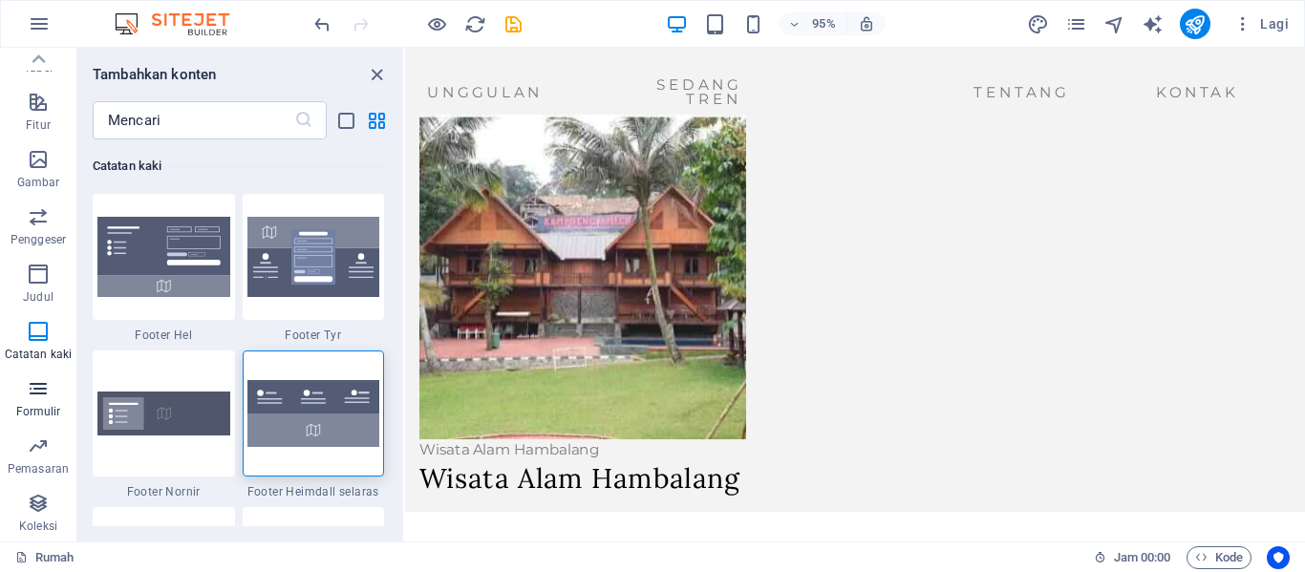
click at [47, 403] on span "Formulir" at bounding box center [38, 400] width 76 height 46
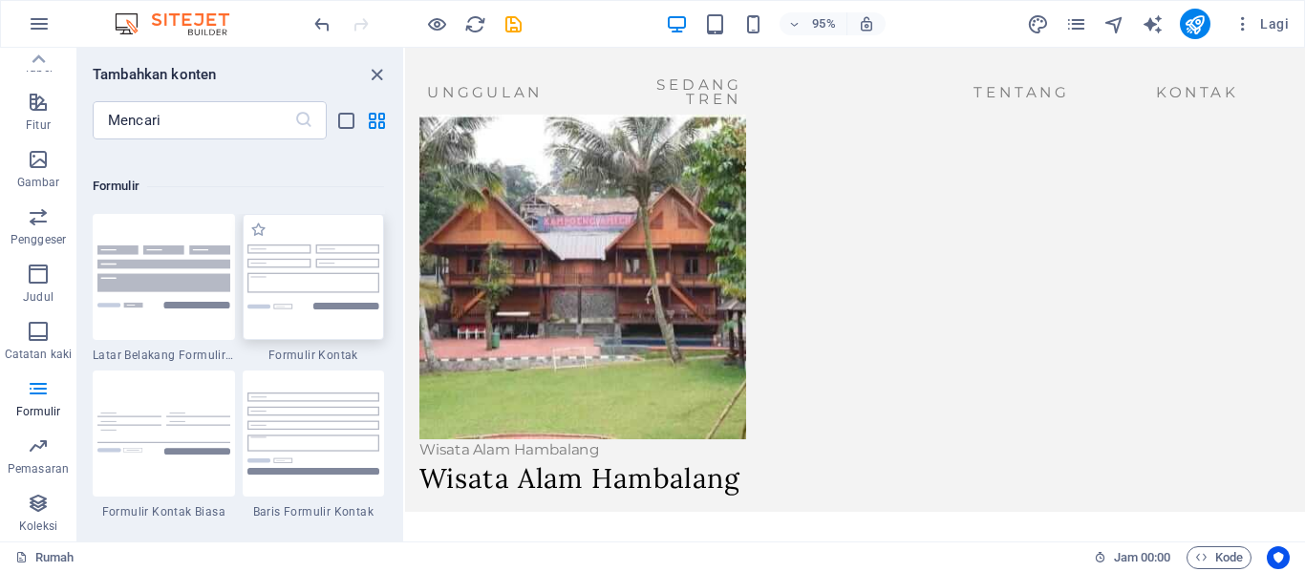
scroll to position [14043, 0]
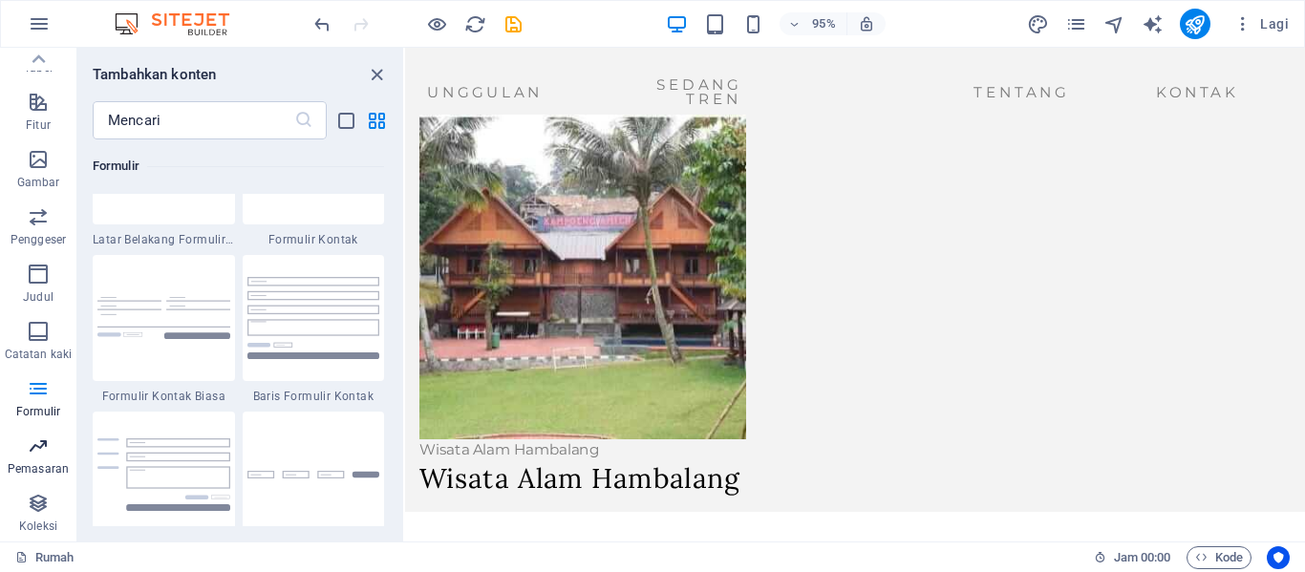
click at [53, 471] on font "Pemasaran" at bounding box center [38, 468] width 61 height 13
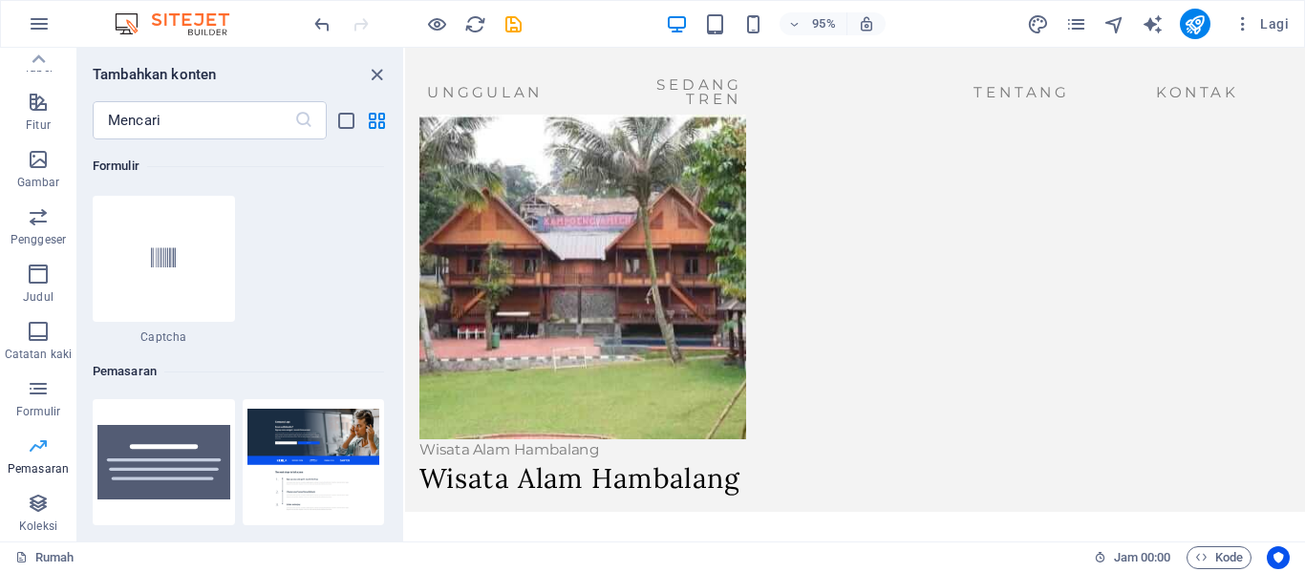
scroll to position [15561, 0]
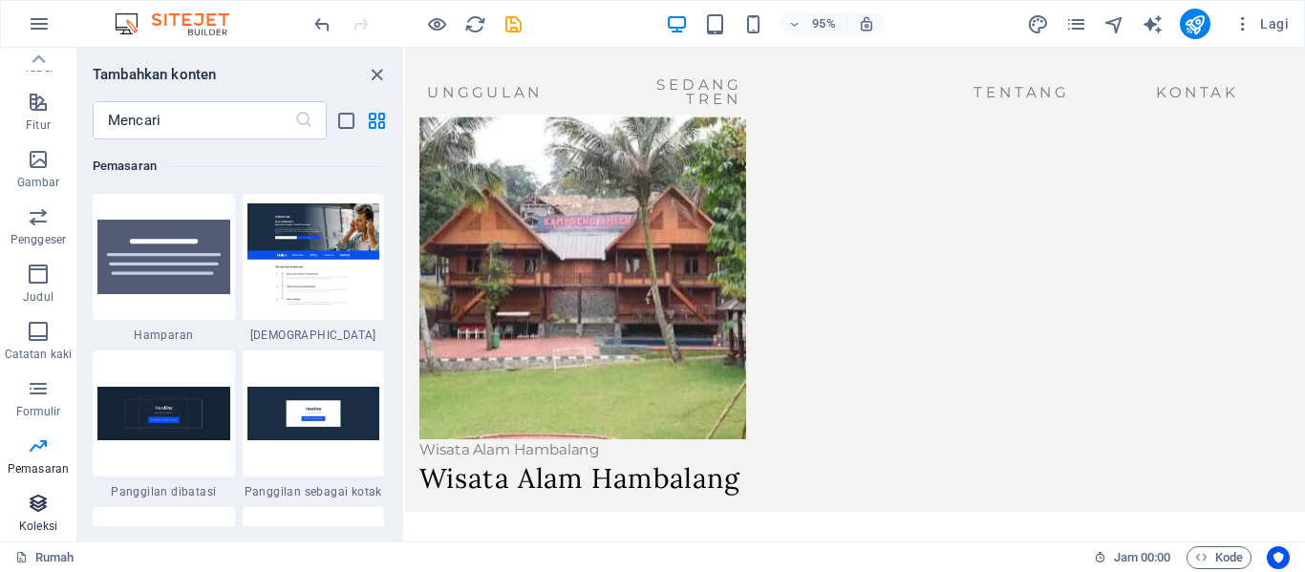
click at [37, 530] on font "Koleksi" at bounding box center [38, 526] width 38 height 13
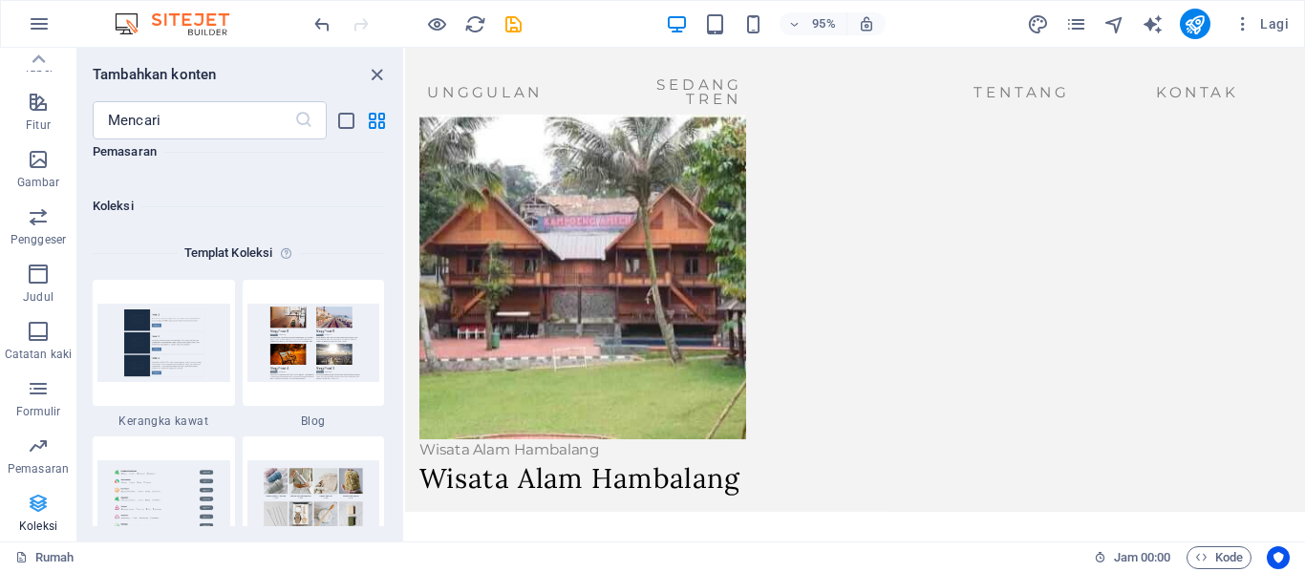
scroll to position [17488, 0]
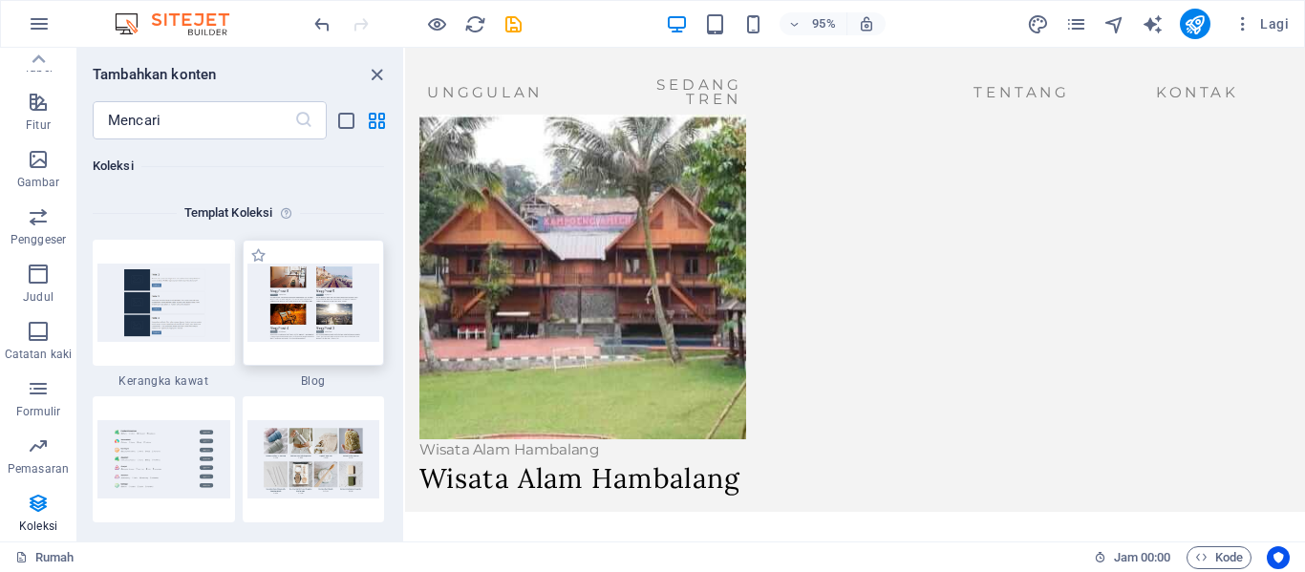
click at [348, 331] on img at bounding box center [313, 302] width 133 height 77
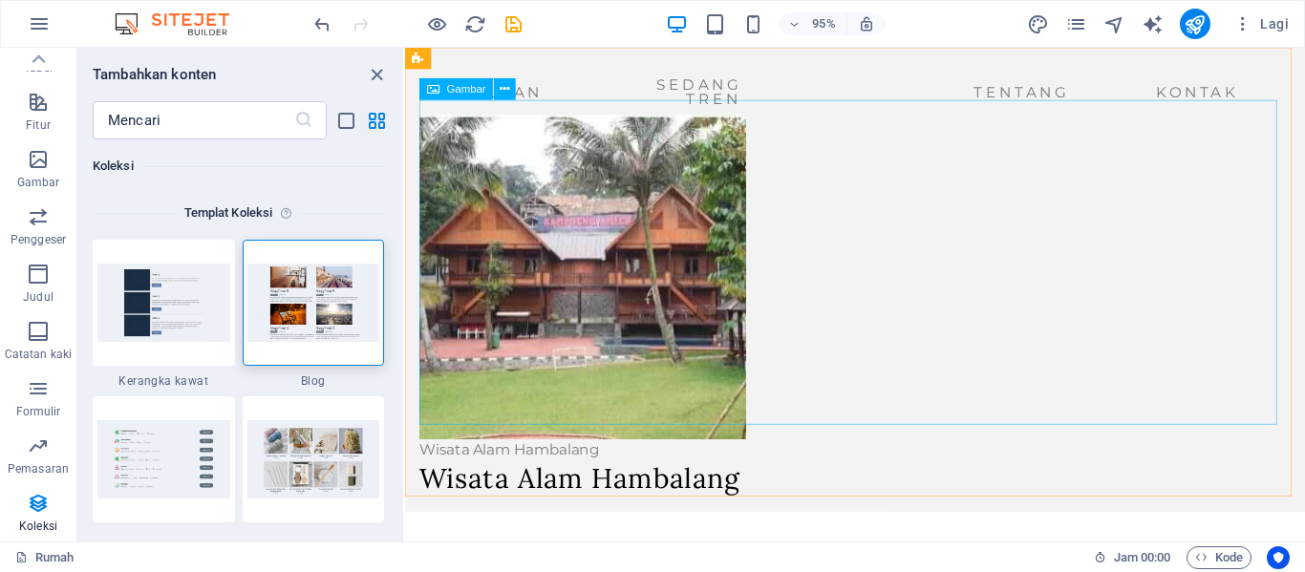
click at [943, 314] on figure at bounding box center [878, 289] width 917 height 342
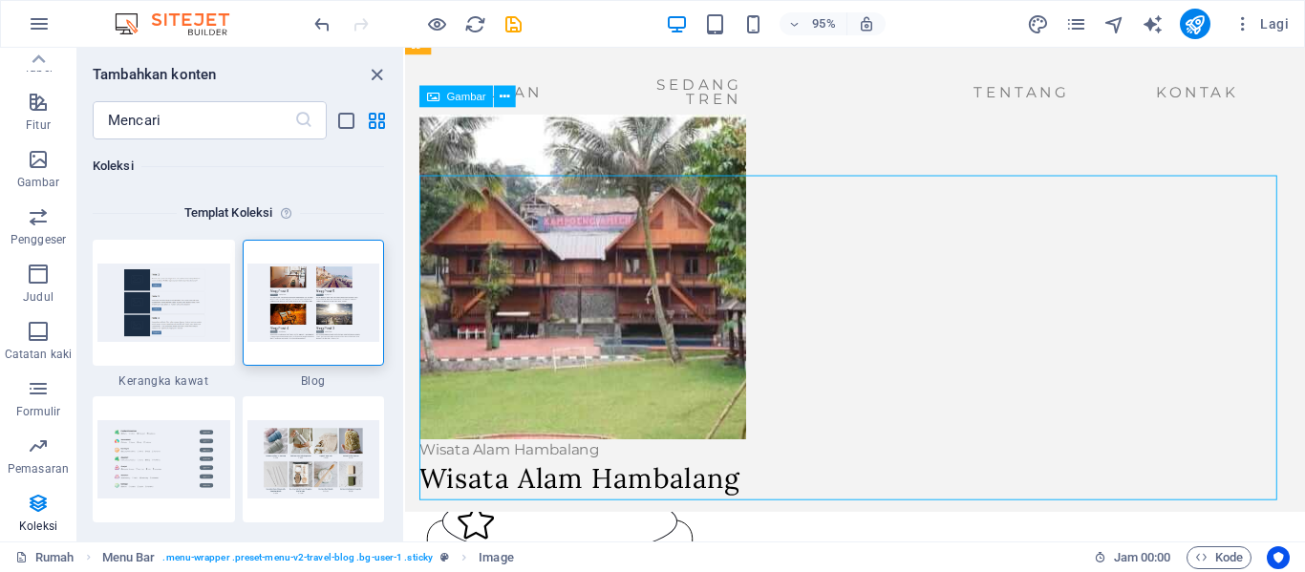
scroll to position [0, 0]
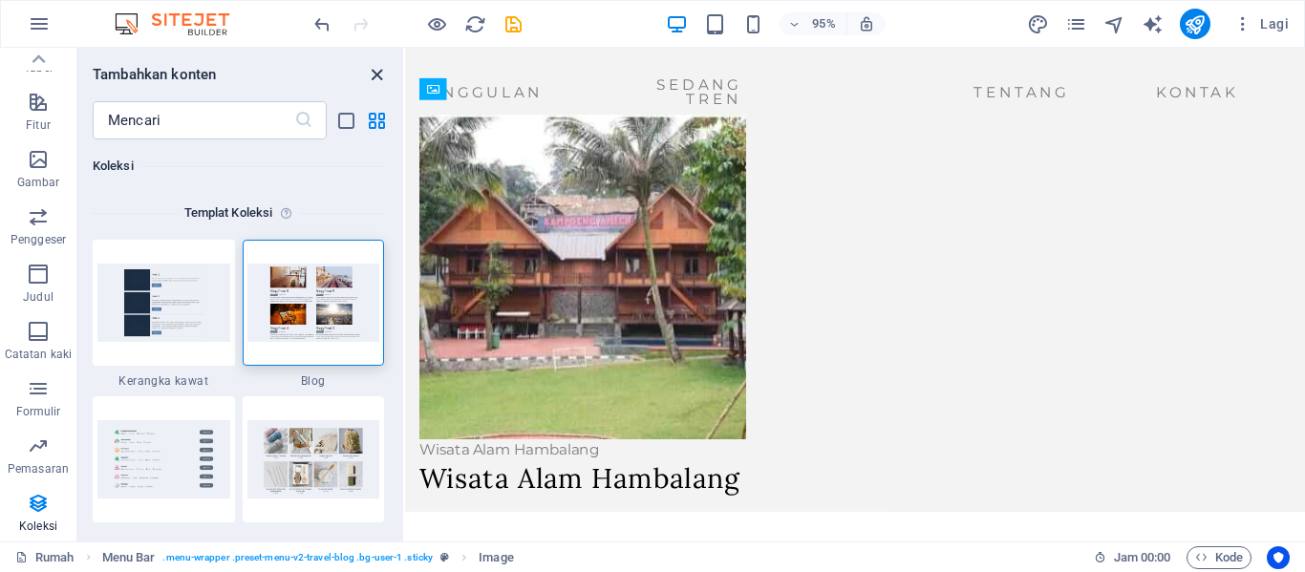
click at [378, 69] on icon "tutup panel" at bounding box center [377, 75] width 22 height 22
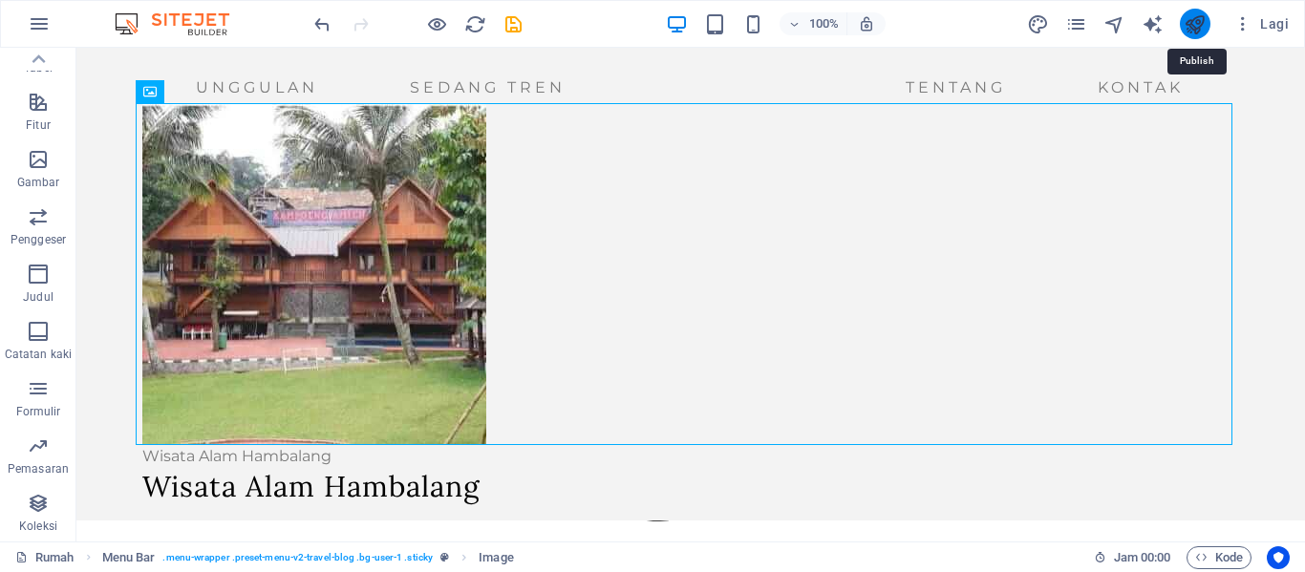
click at [1198, 24] on icon "menerbitkan" at bounding box center [1195, 24] width 22 height 22
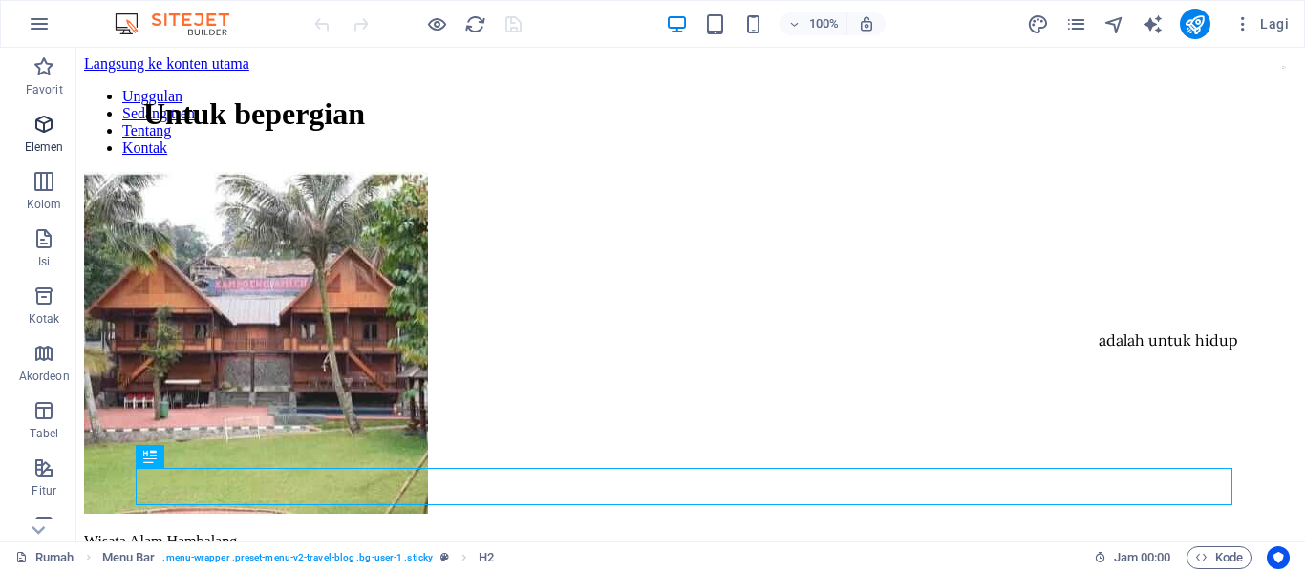
click at [47, 146] on font "Elemen" at bounding box center [44, 146] width 39 height 13
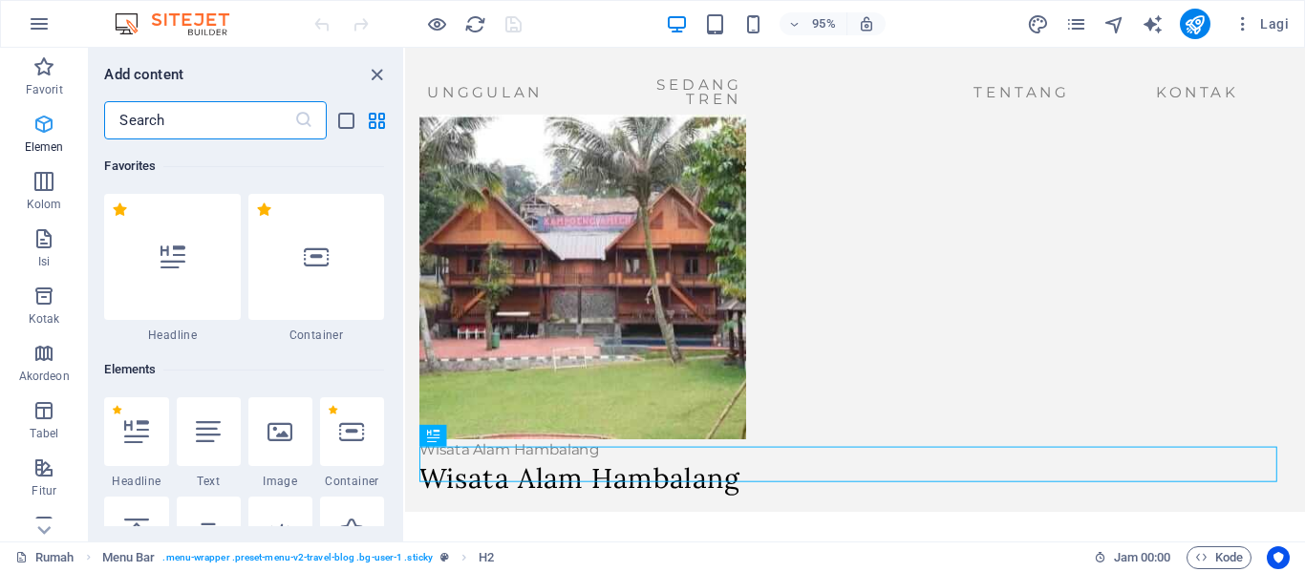
scroll to position [203, 0]
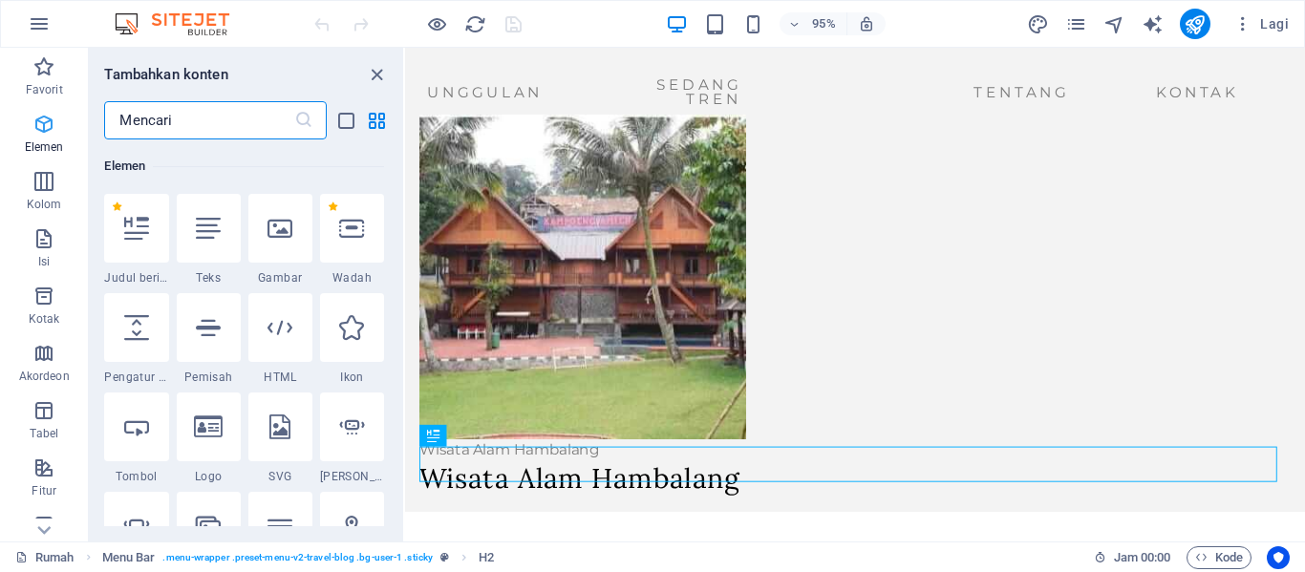
click at [41, 134] on icon "button" at bounding box center [43, 124] width 23 height 23
click at [379, 80] on icon "tutup panel" at bounding box center [377, 75] width 22 height 22
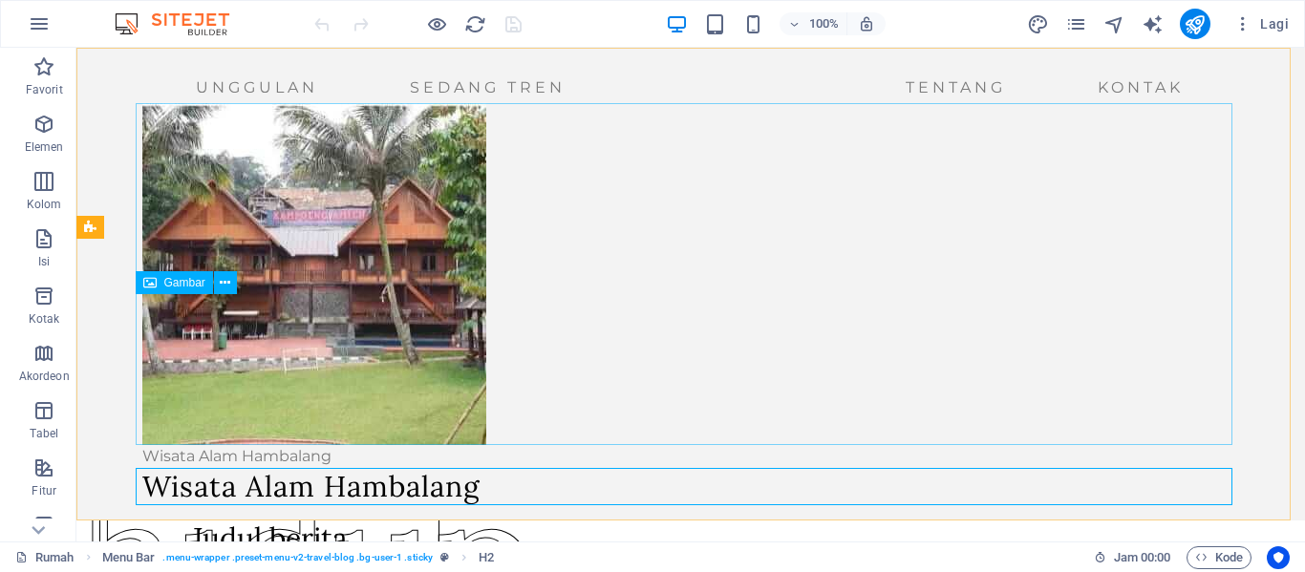
scroll to position [0, 0]
